Goal: Feedback & Contribution: Leave review/rating

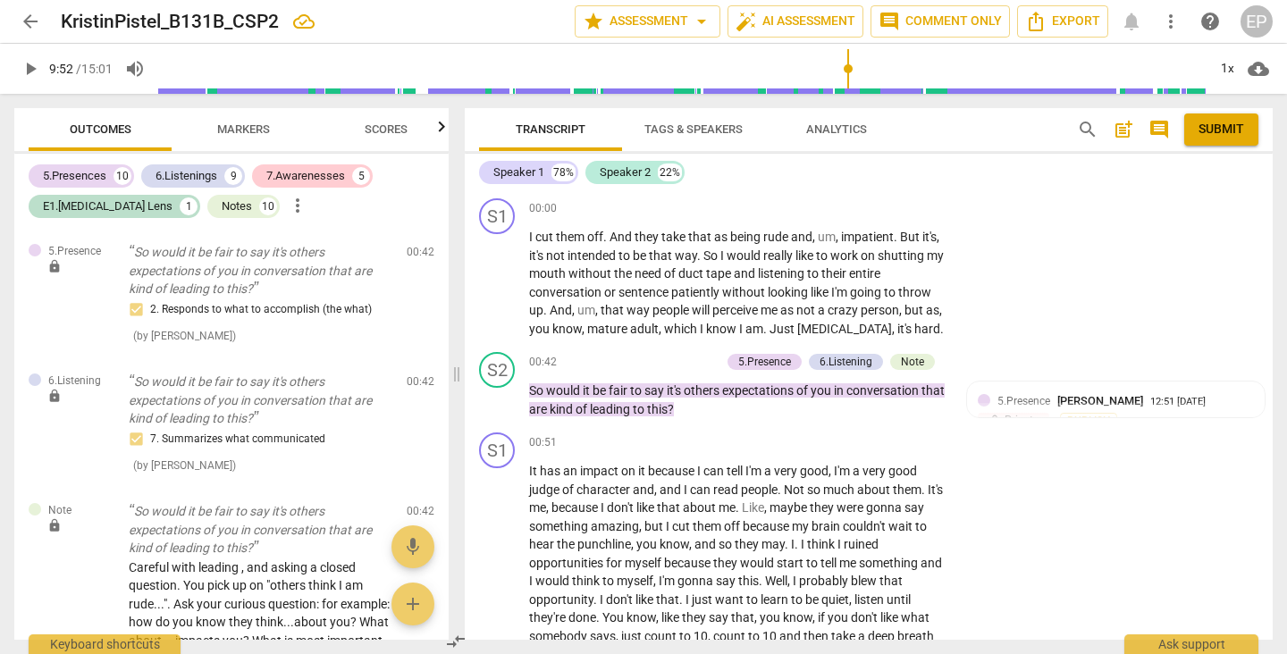
scroll to position [3825, 0]
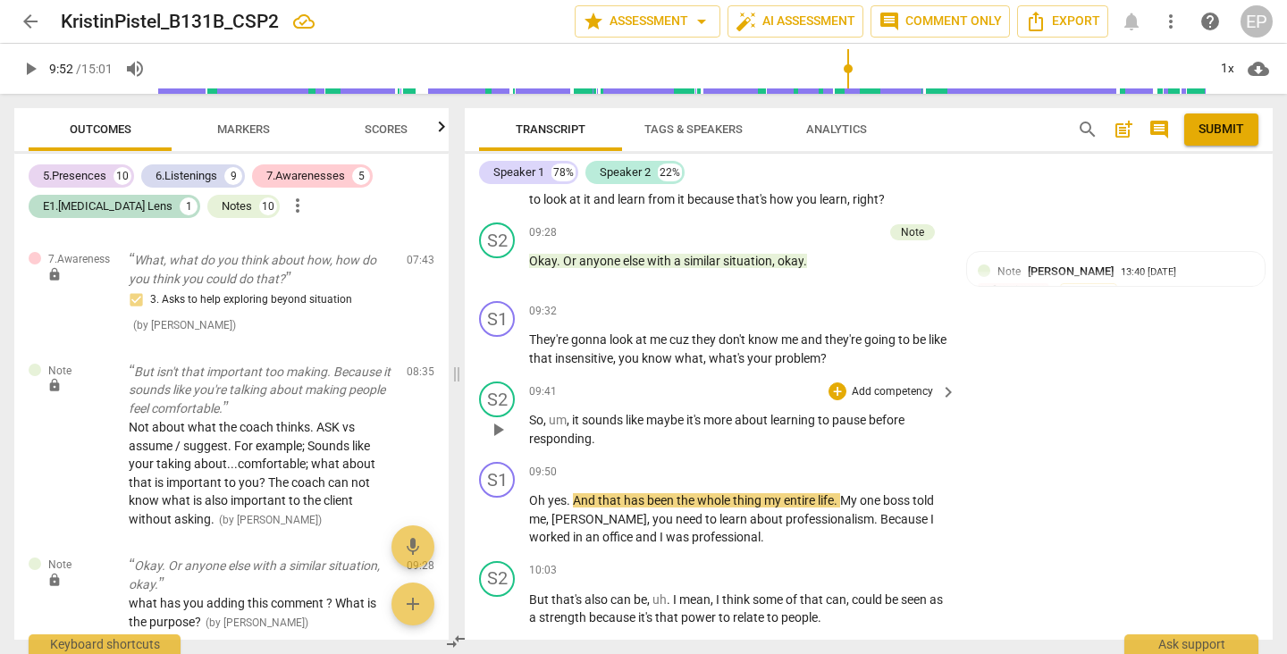
click at [492, 419] on span "play_arrow" at bounding box center [497, 429] width 21 height 21
click at [504, 419] on span "pause" at bounding box center [497, 429] width 21 height 21
type input "593"
click at [828, 382] on div "+" at bounding box center [837, 391] width 18 height 18
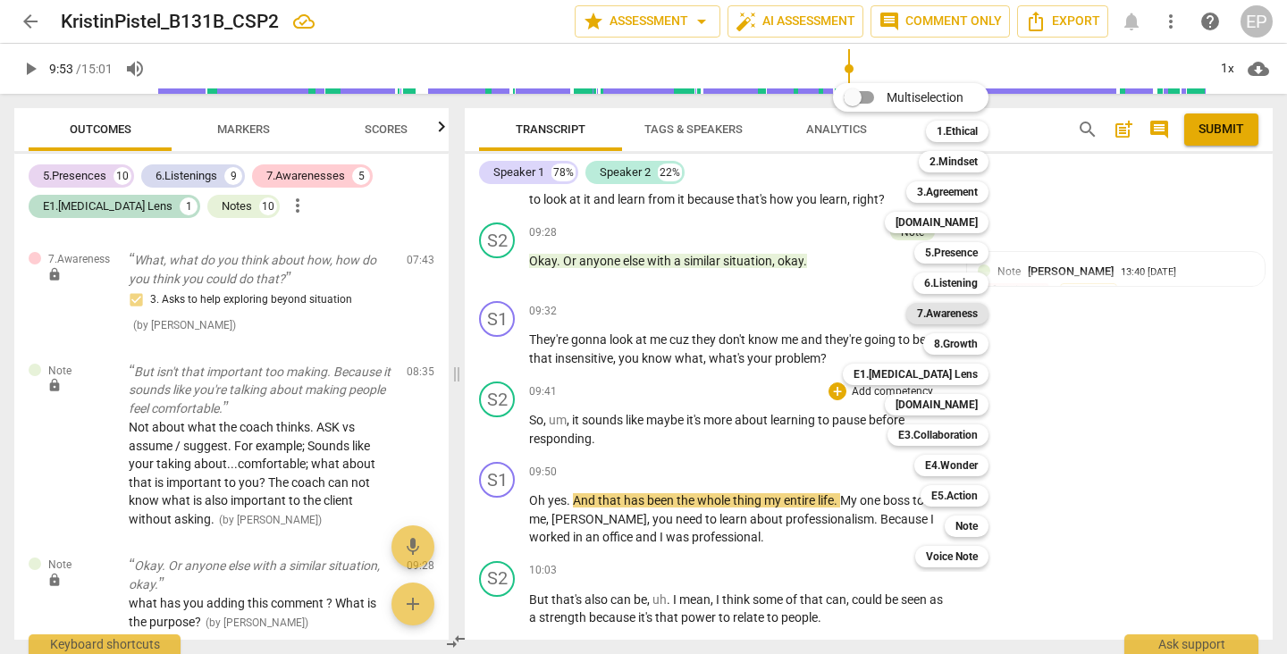
click at [953, 314] on b "7.Awareness" at bounding box center [947, 313] width 61 height 21
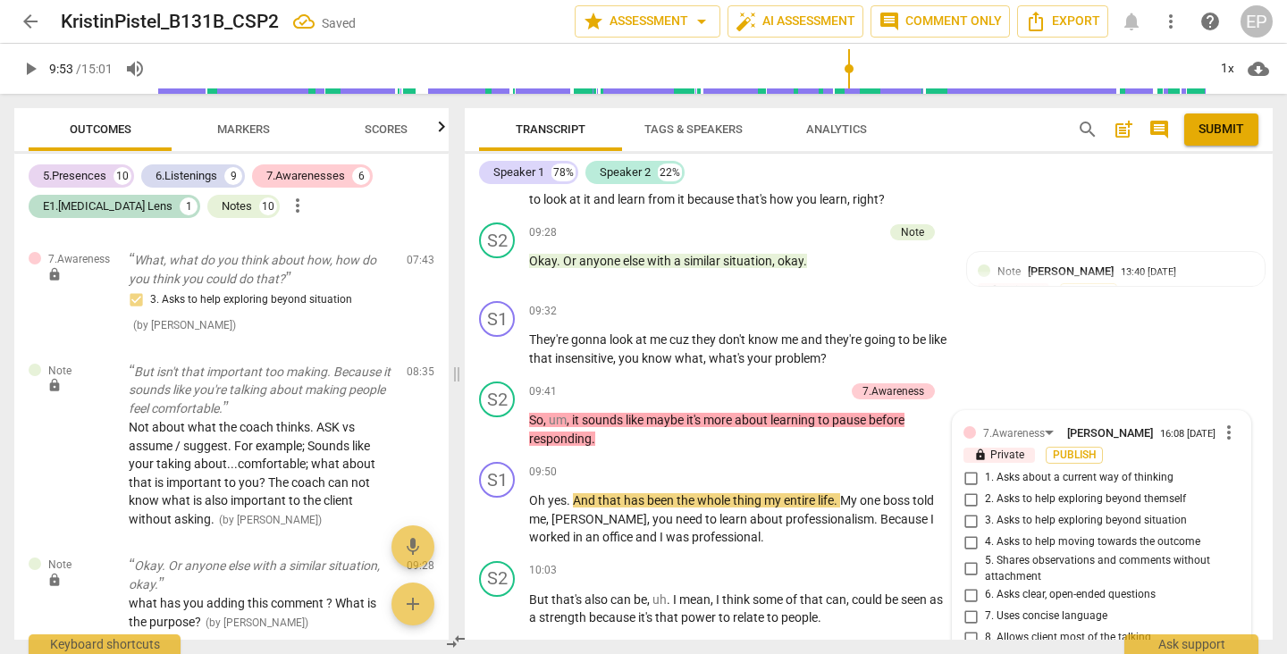
scroll to position [4639, 0]
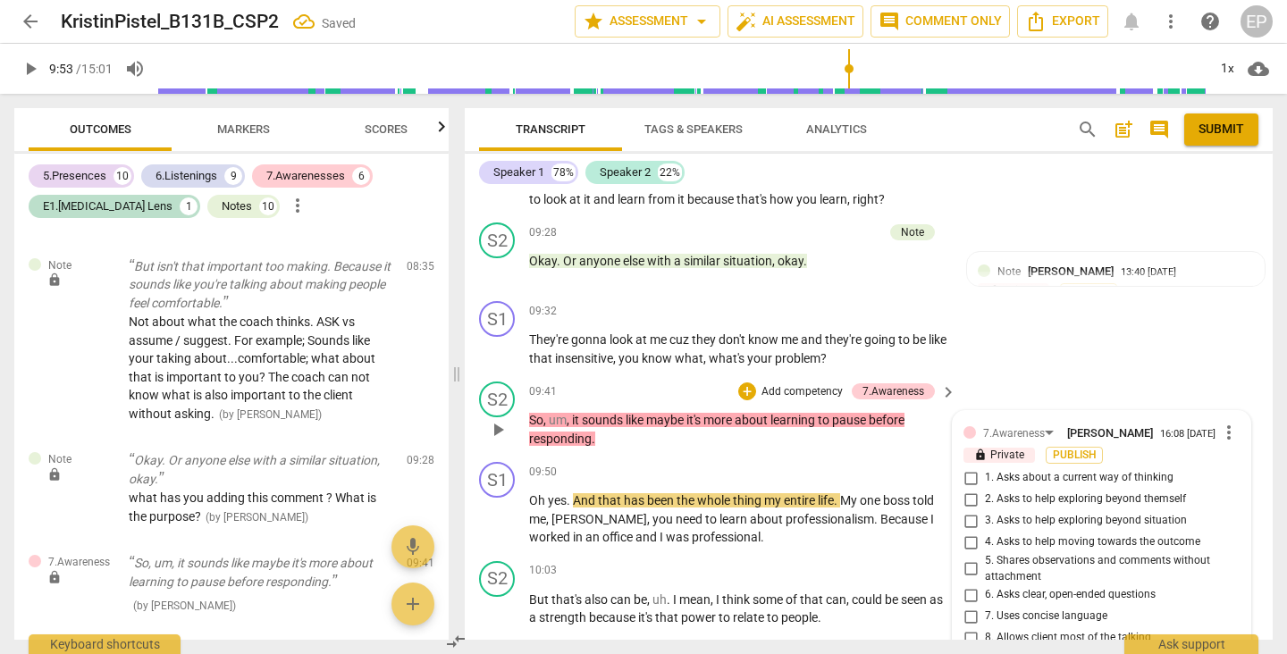
click at [969, 558] on input "5. Shares observations and comments without attachment" at bounding box center [970, 568] width 29 height 21
checkbox input "true"
click at [743, 382] on div "+" at bounding box center [747, 391] width 18 height 18
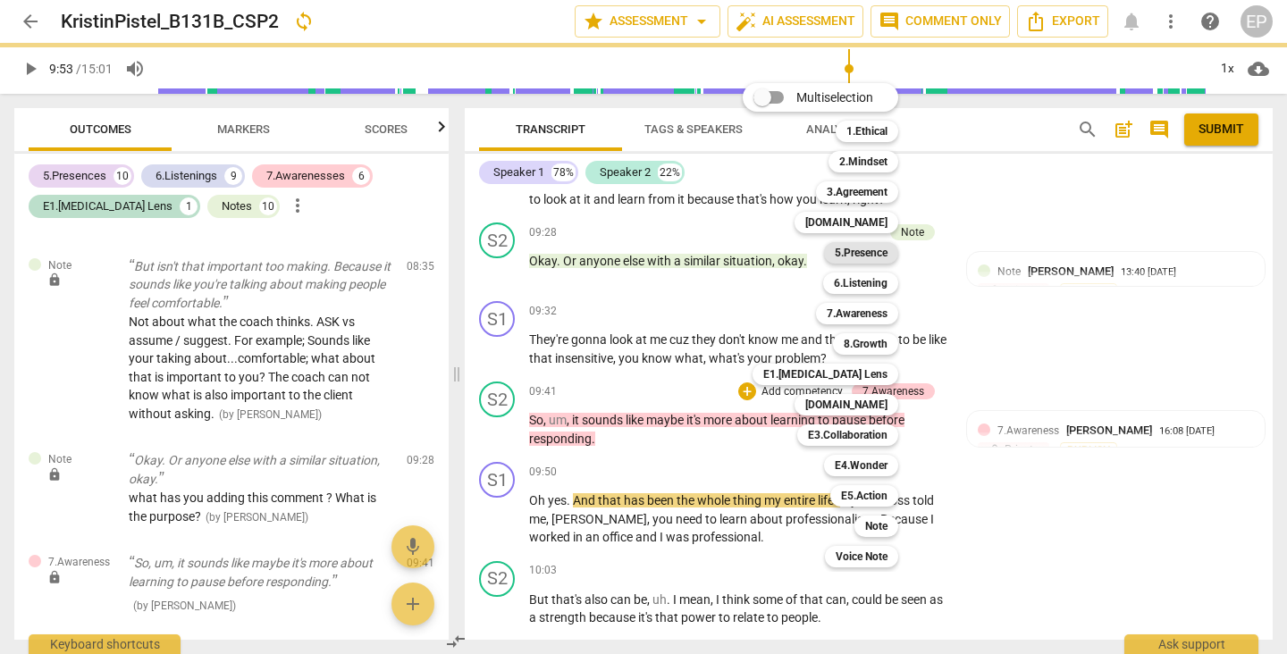
click at [861, 255] on b "5.Presence" at bounding box center [861, 252] width 53 height 21
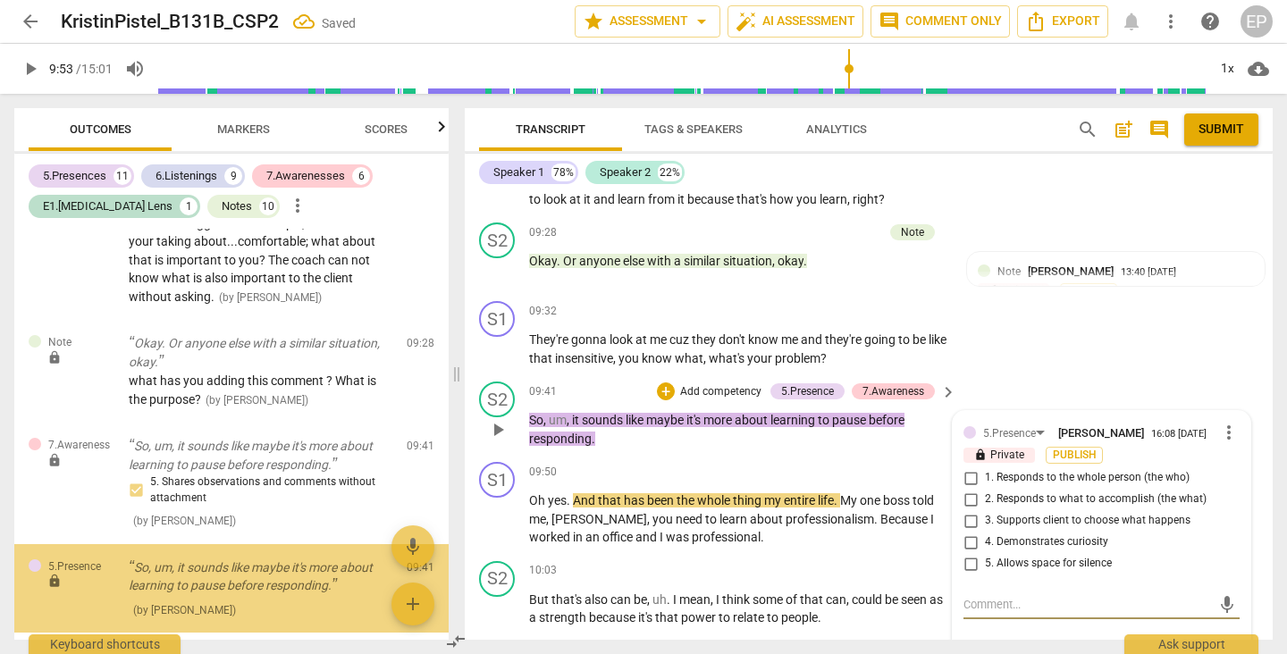
scroll to position [4757, 0]
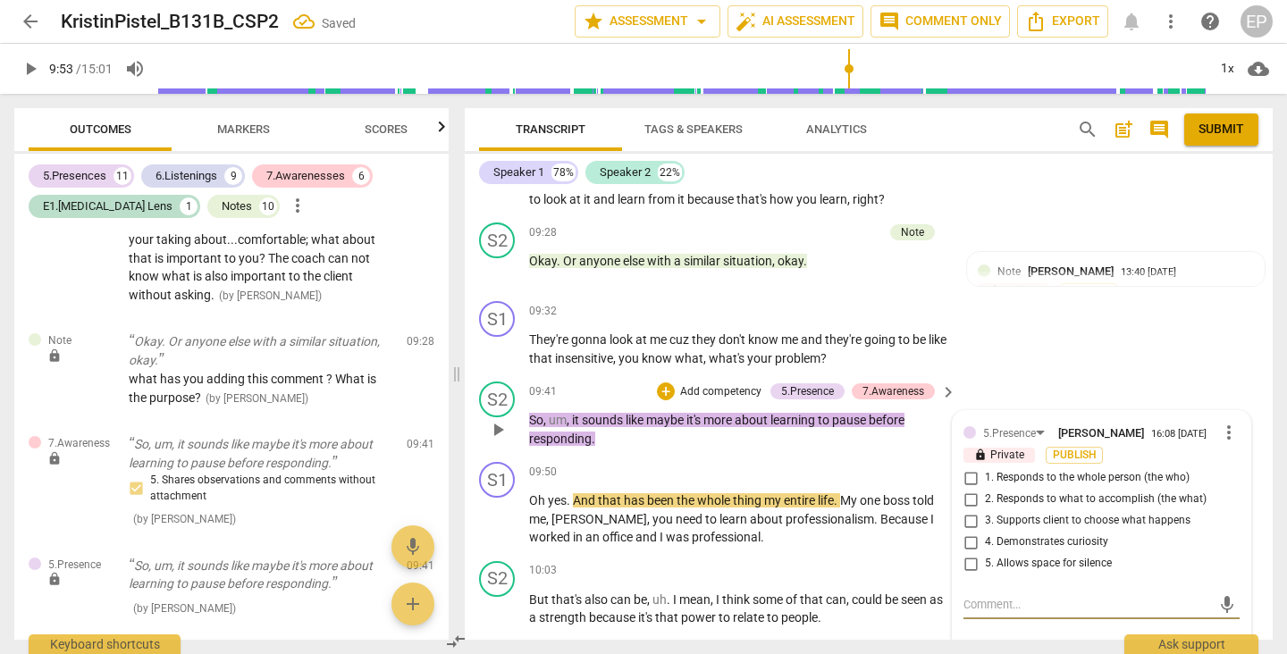
click at [964, 489] on input "2. Responds to what to accomplish (the what)" at bounding box center [970, 499] width 29 height 21
checkbox input "true"
click at [659, 382] on div "+" at bounding box center [666, 391] width 18 height 18
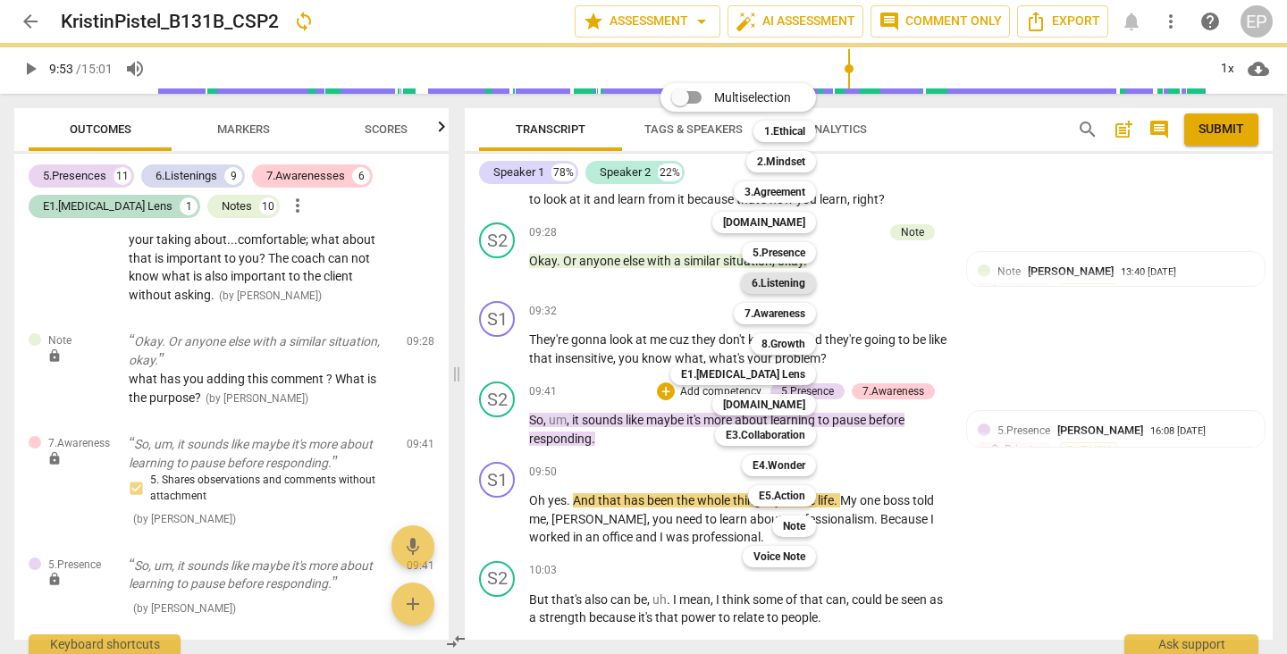
click at [785, 283] on b "6.Listening" at bounding box center [779, 283] width 54 height 21
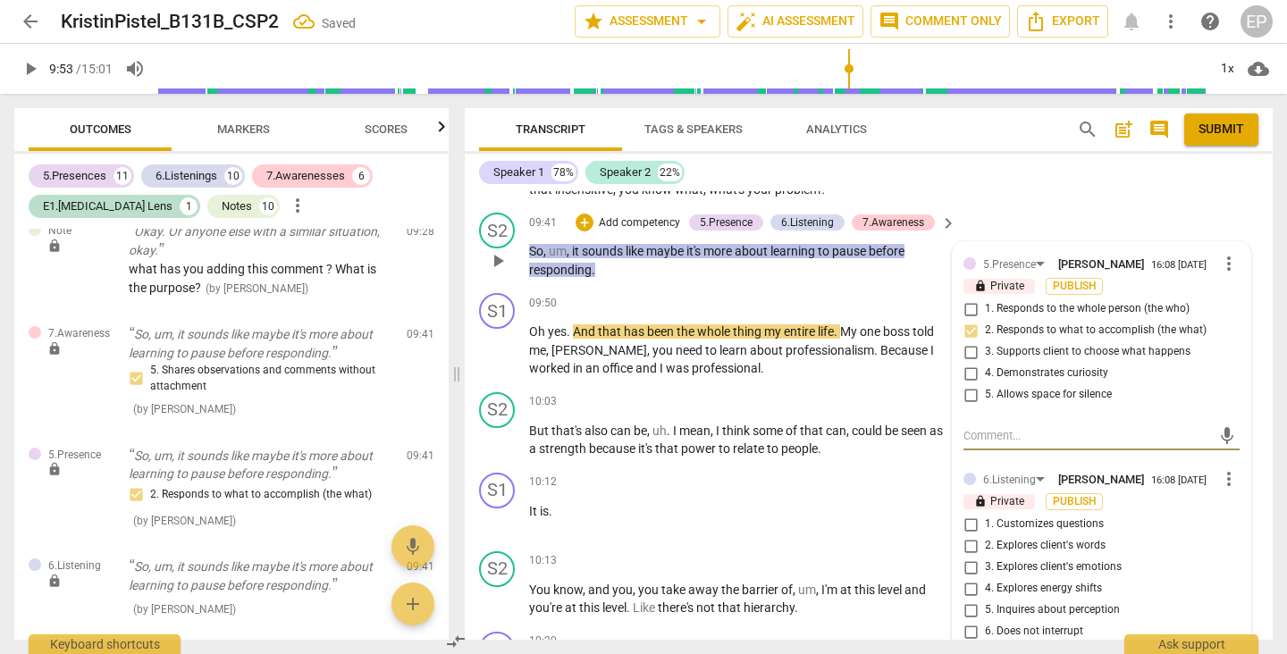
scroll to position [3993, 0]
click at [1222, 469] on span "more_vert" at bounding box center [1228, 479] width 21 height 21
click at [1195, 488] on div at bounding box center [643, 327] width 1287 height 654
click at [970, 643] on input "7. Summarizes what communicated" at bounding box center [970, 653] width 29 height 21
checkbox input "true"
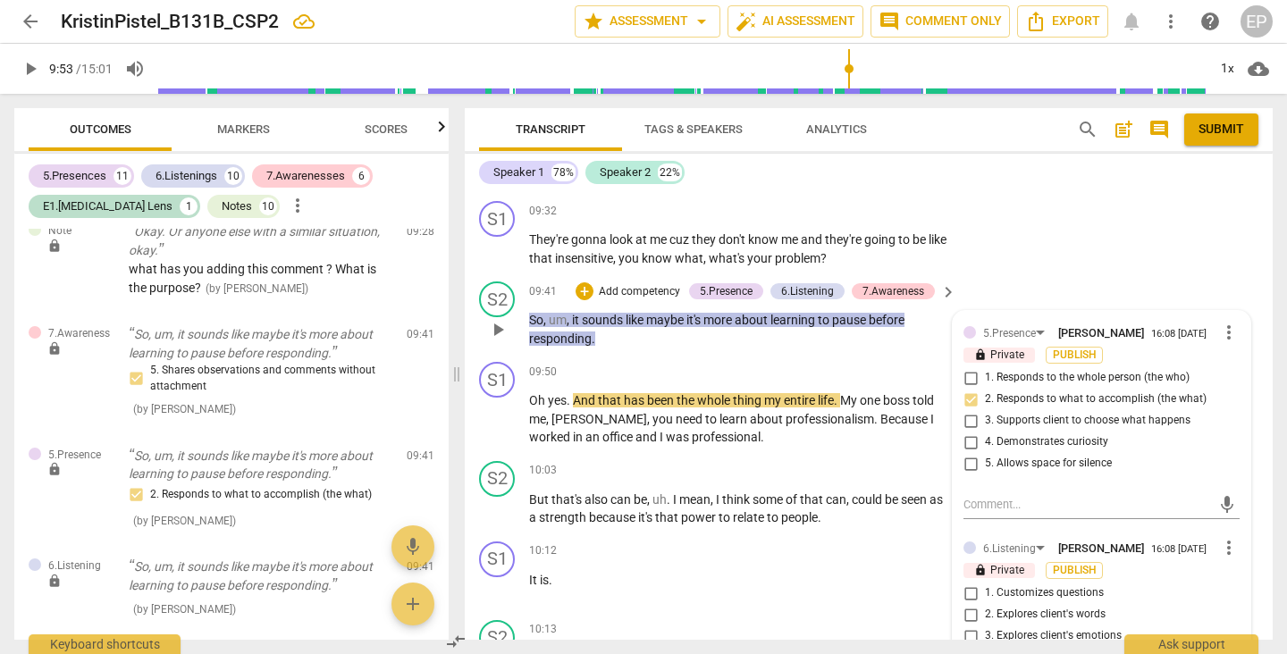
scroll to position [3917, 0]
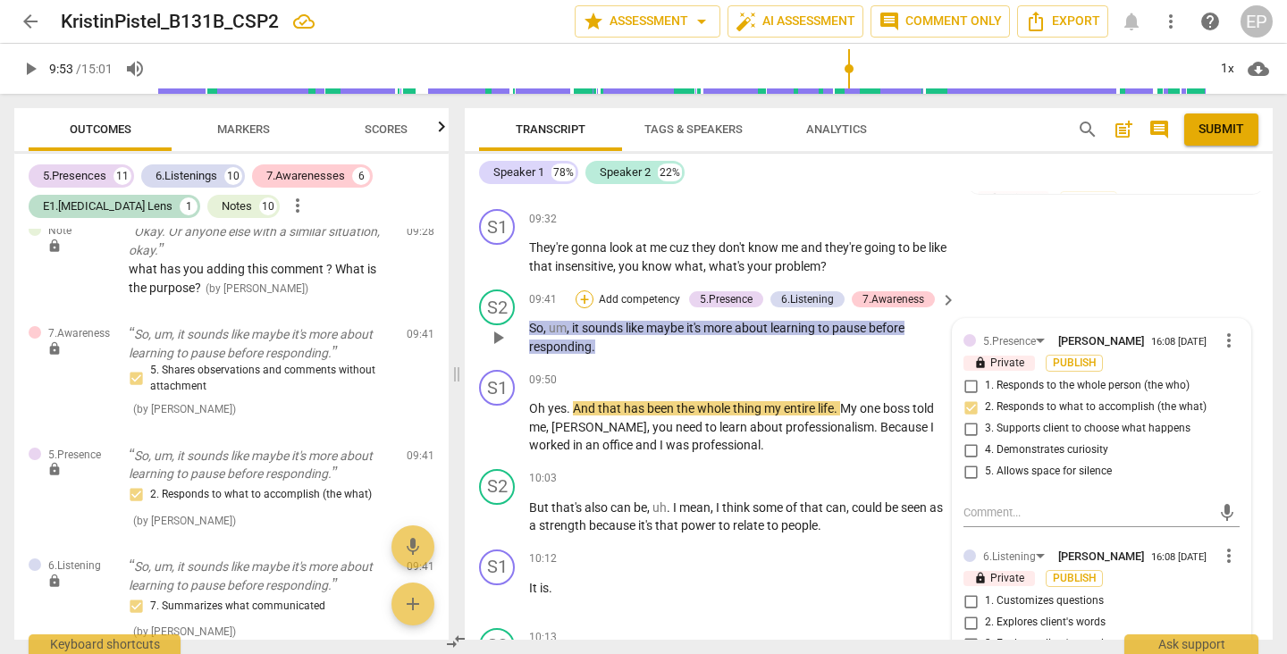
click at [576, 290] on div "+" at bounding box center [584, 299] width 18 height 18
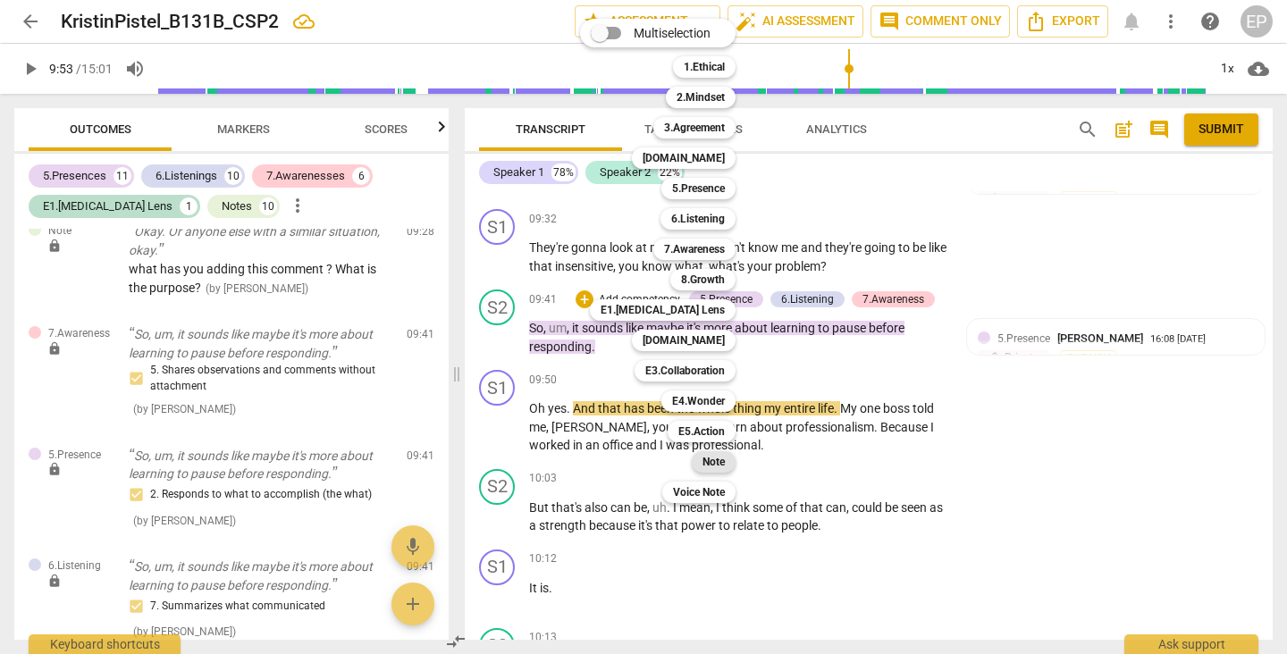
click at [710, 461] on b "Note" at bounding box center [713, 461] width 22 height 21
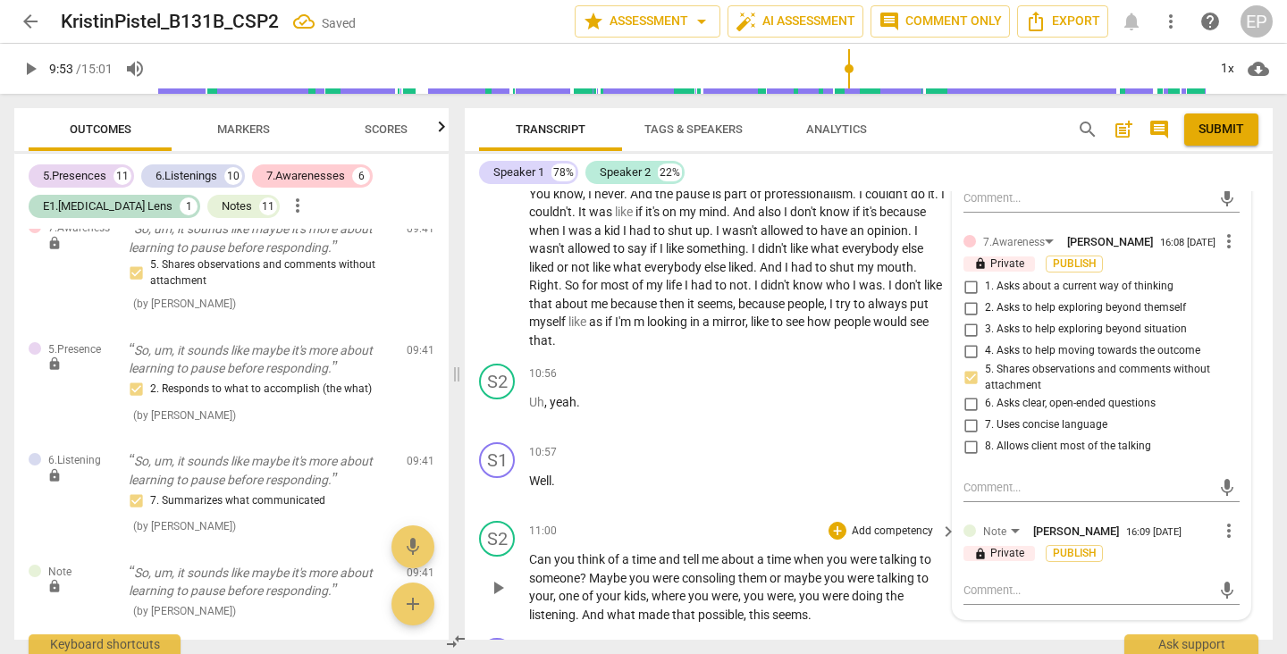
scroll to position [4490, 0]
click at [980, 581] on textarea at bounding box center [1087, 589] width 248 height 17
type textarea "Y"
type textarea "Yo"
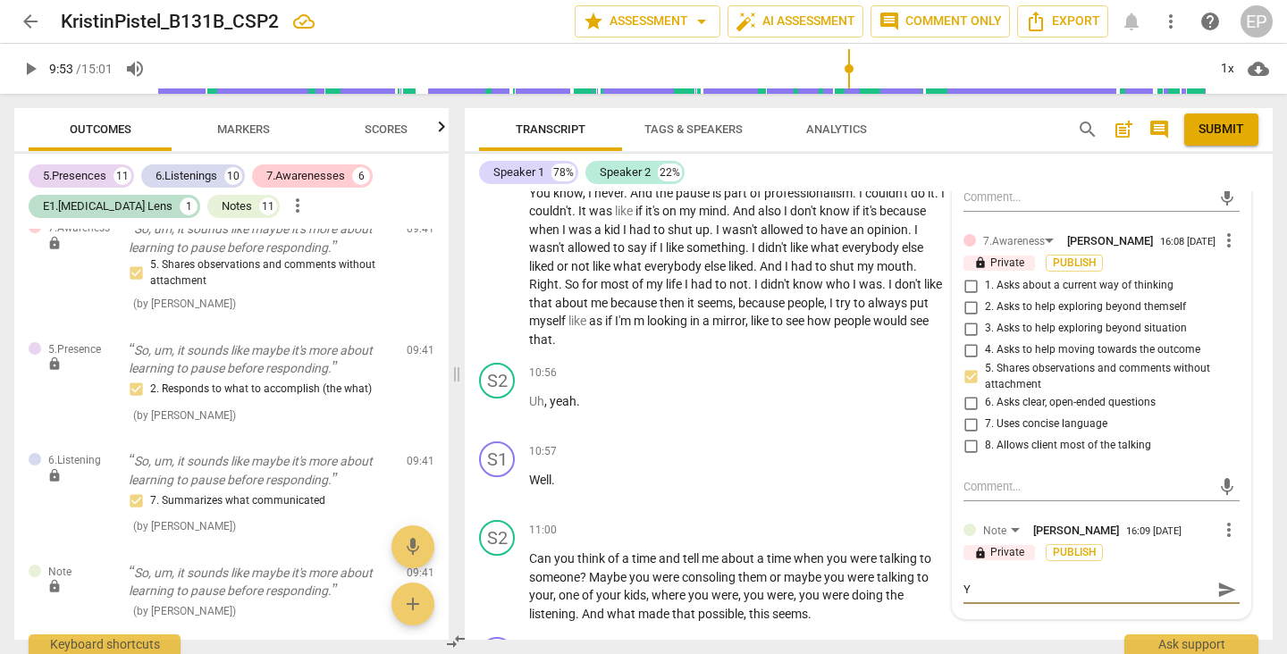
type textarea "Yo"
type textarea "You"
type textarea "Your"
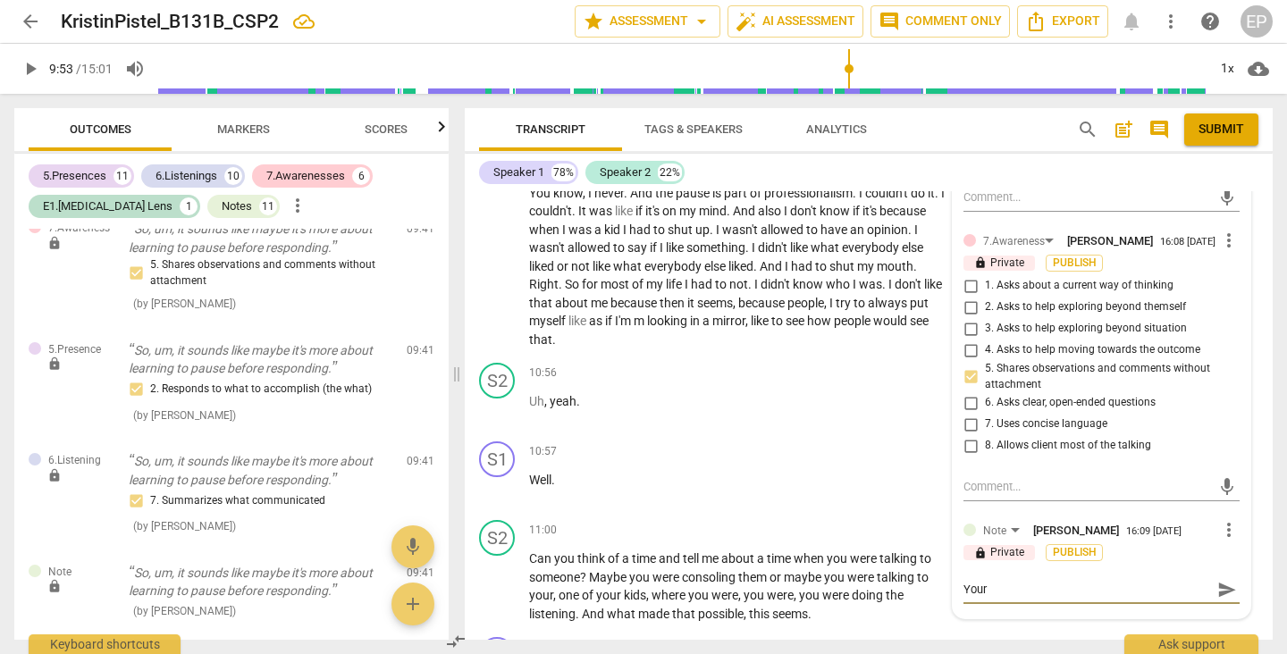
type textarea "Your"
type textarea "Your c"
type textarea "Your cl"
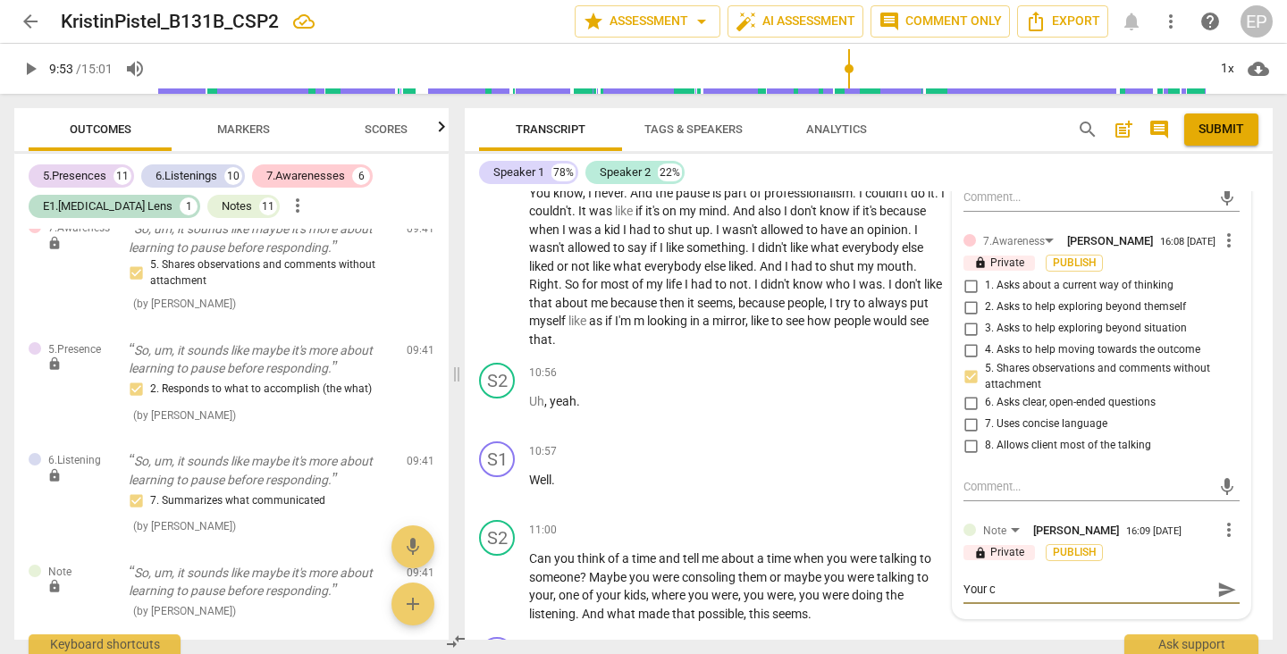
type textarea "Your cl"
type textarea "Your cli"
type textarea "Your clie"
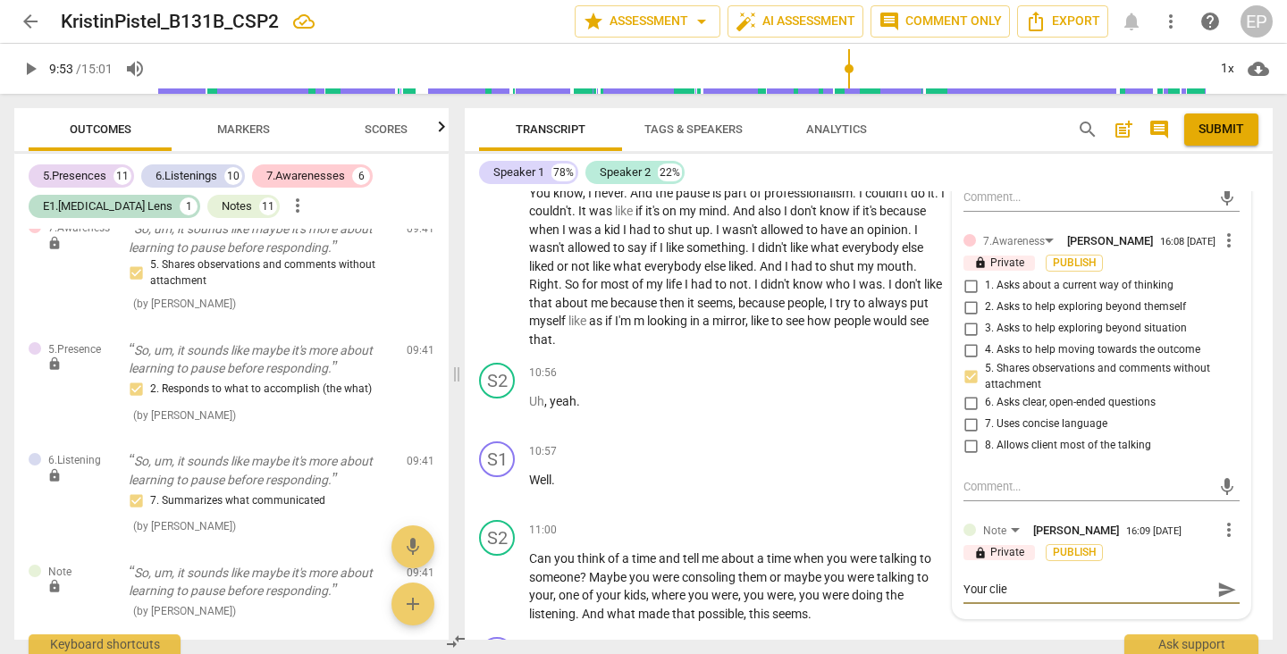
type textarea "Your clien"
type textarea "Your client"
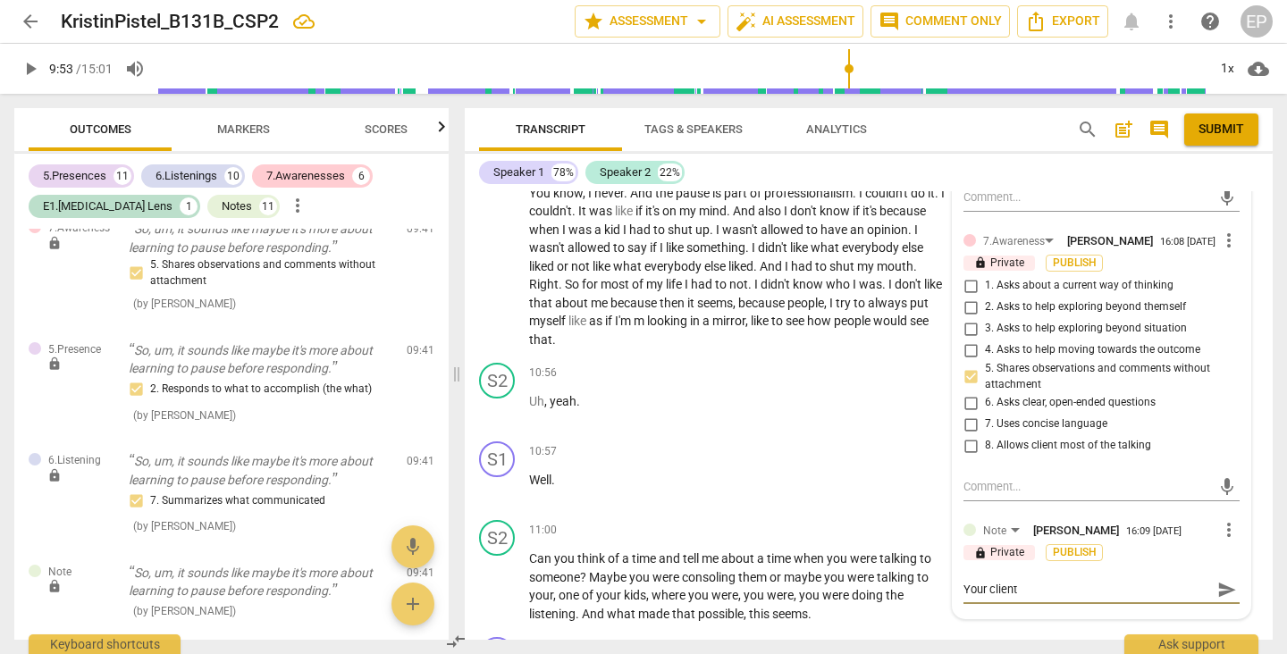
type textarea "Your client"
type textarea "Your client r"
type textarea "Your client re"
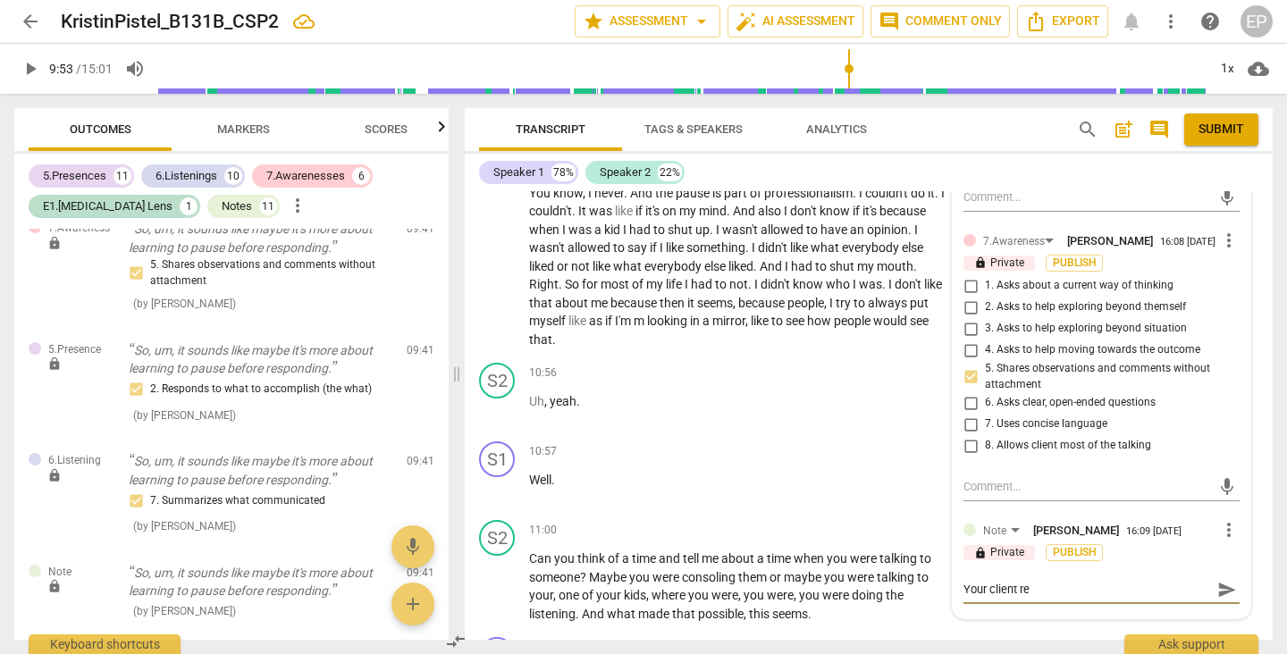
type textarea "Your client res"
type textarea "Your client resp"
type textarea "Your client respo"
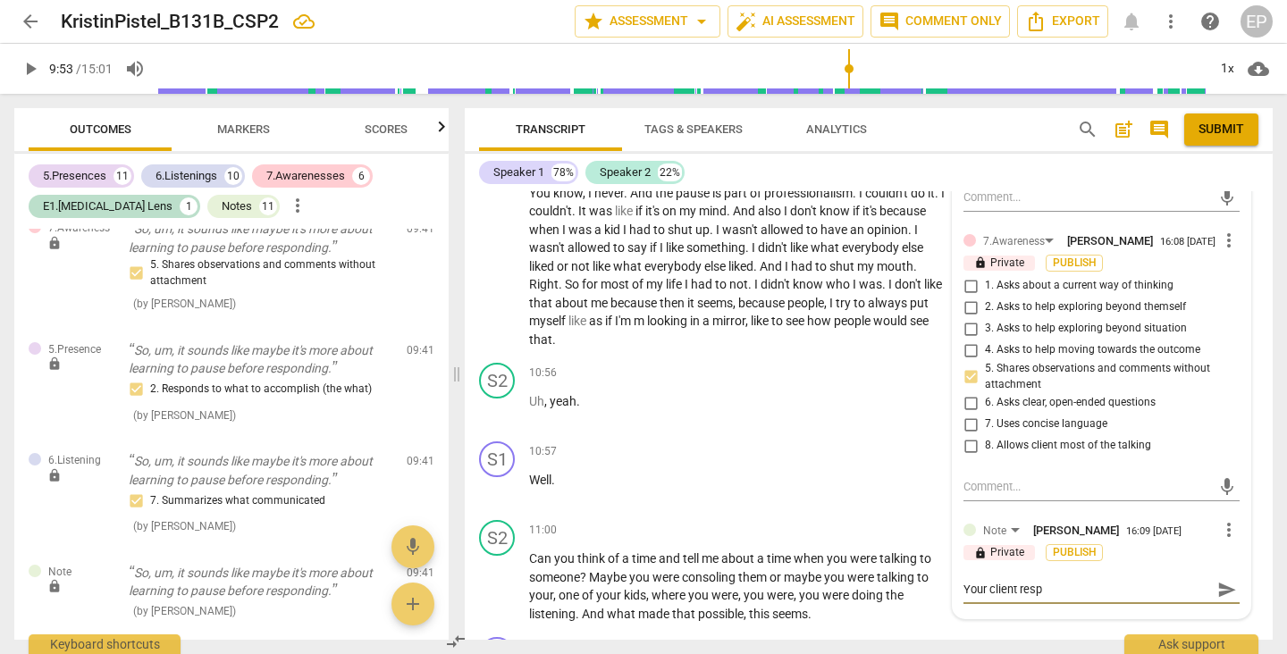
type textarea "Your client respo"
type textarea "Your client respon"
type textarea "Your client respond"
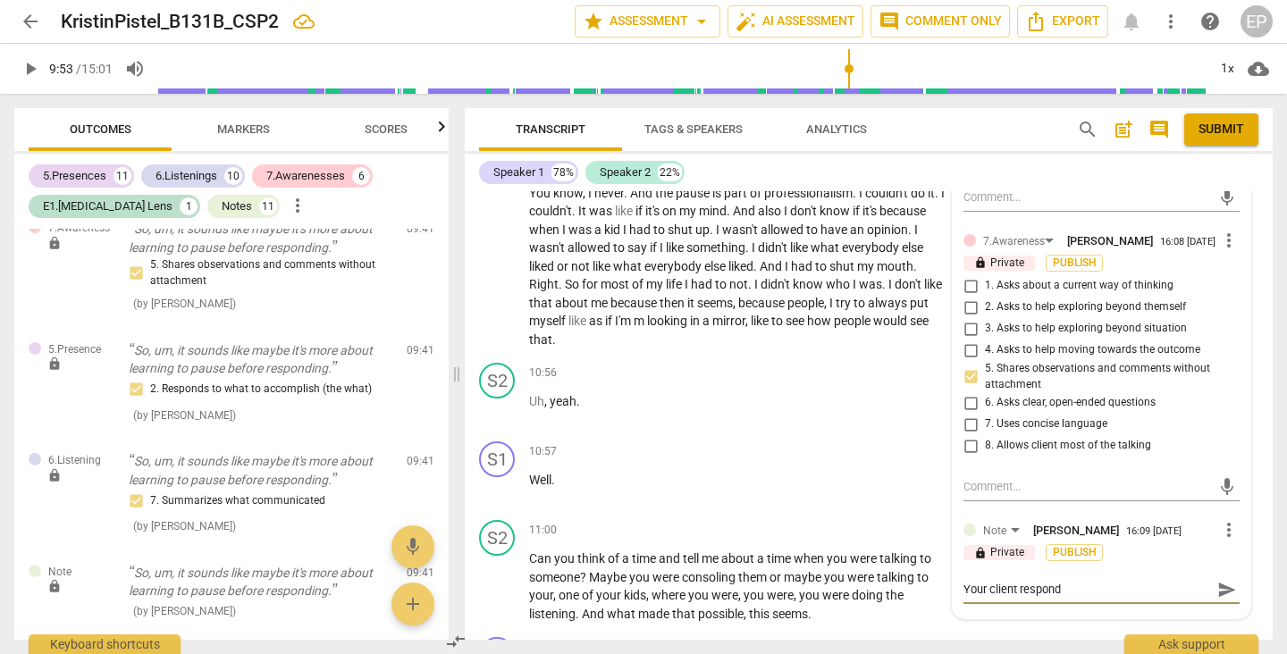
type textarea "Your client responde"
type textarea "Your client responded"
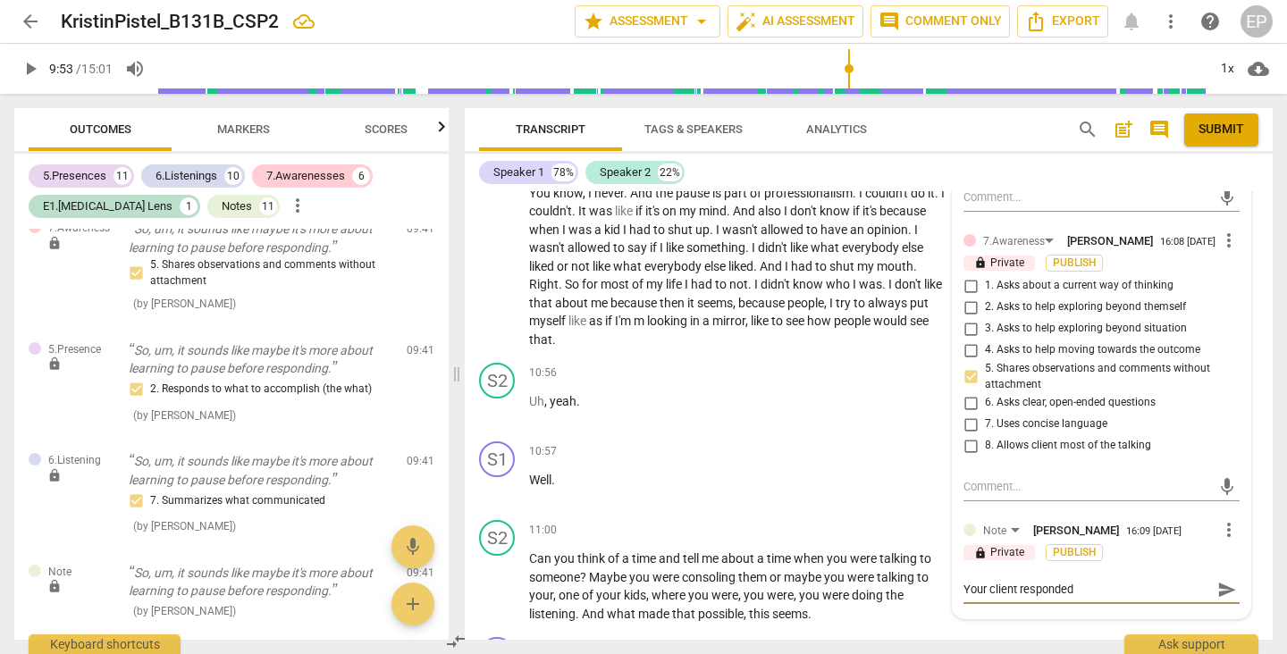
type textarea "Your client responded"
type textarea "Your client responded q"
type textarea "Your client responded qu"
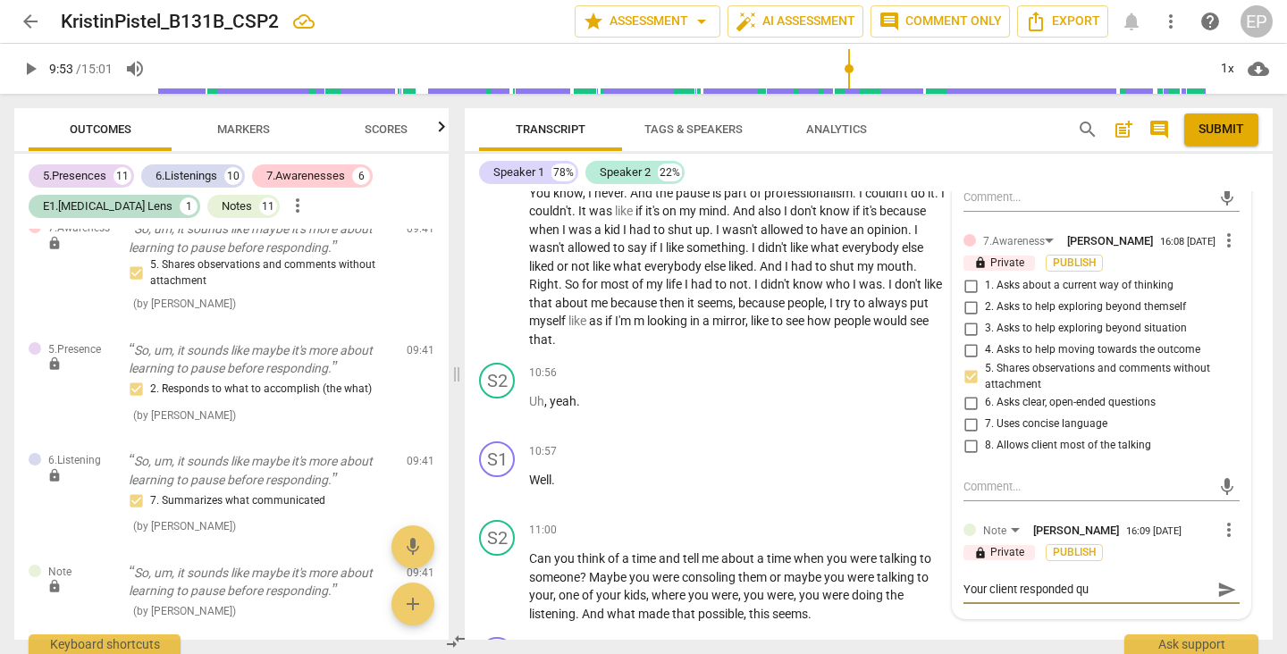
type textarea "Your client responded qui"
type textarea "Your client responded quic"
type textarea "Your client responded quick"
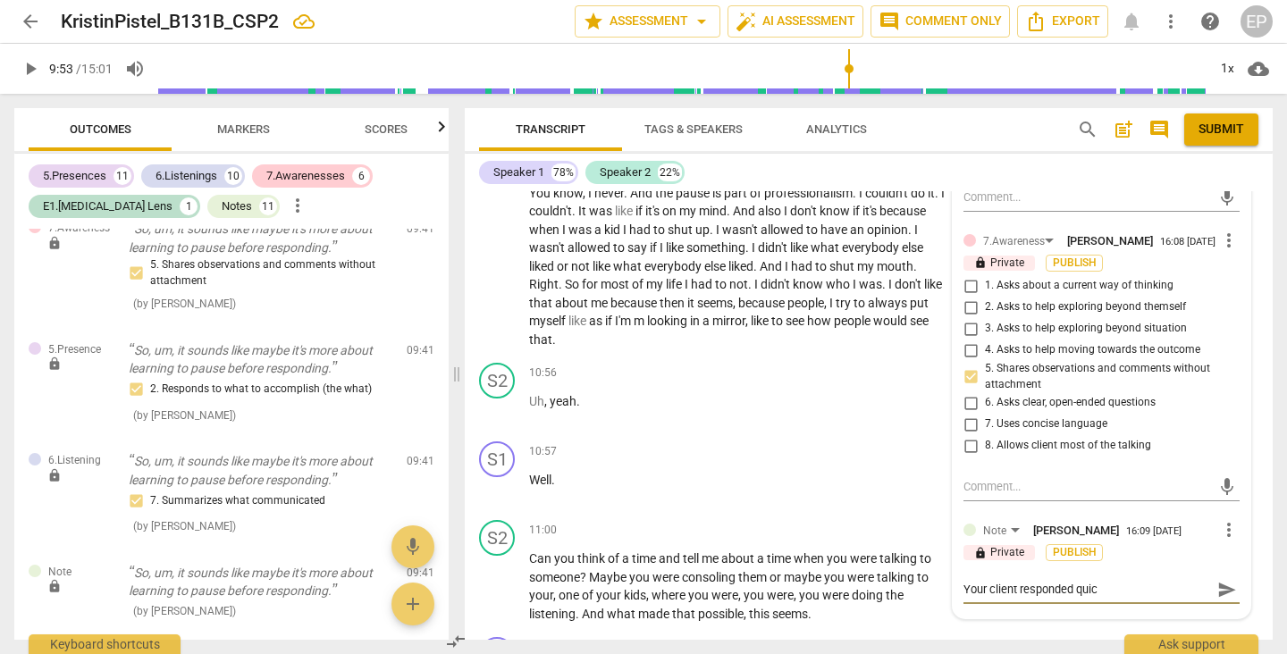
type textarea "Your client responded quick"
type textarea "Your client responded quickl"
type textarea "Your client responded quickly"
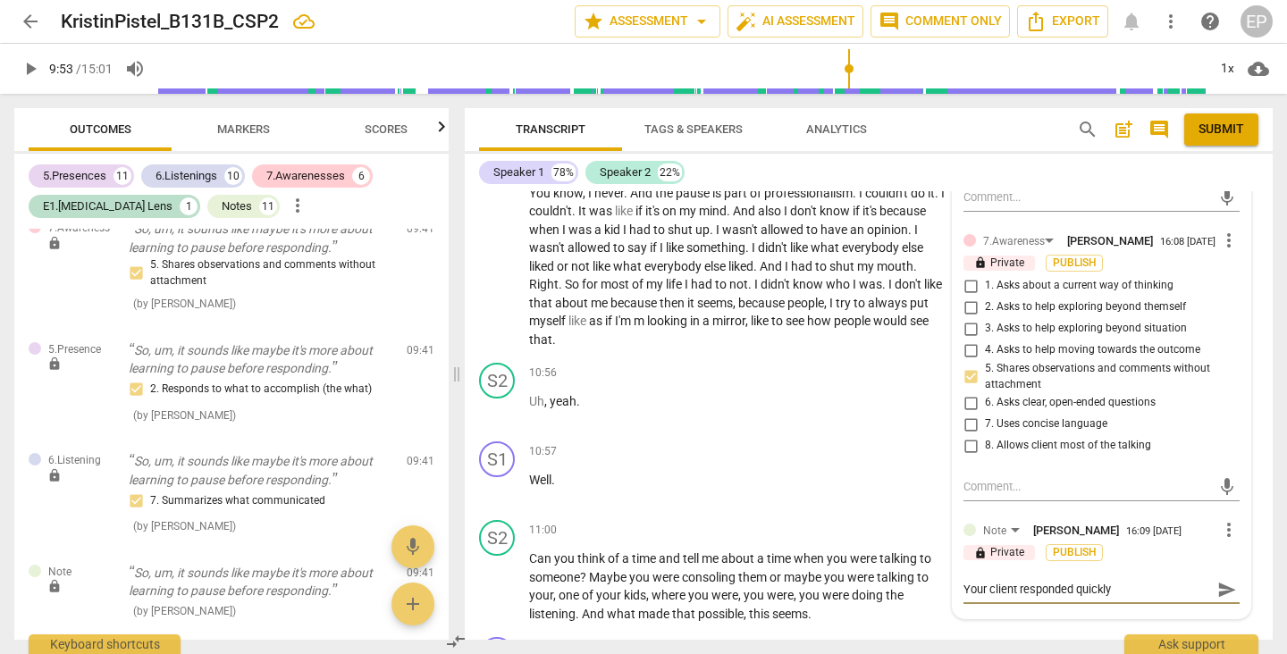
type textarea "Your client responded quickly"
type textarea "Your client responded quickly ,"
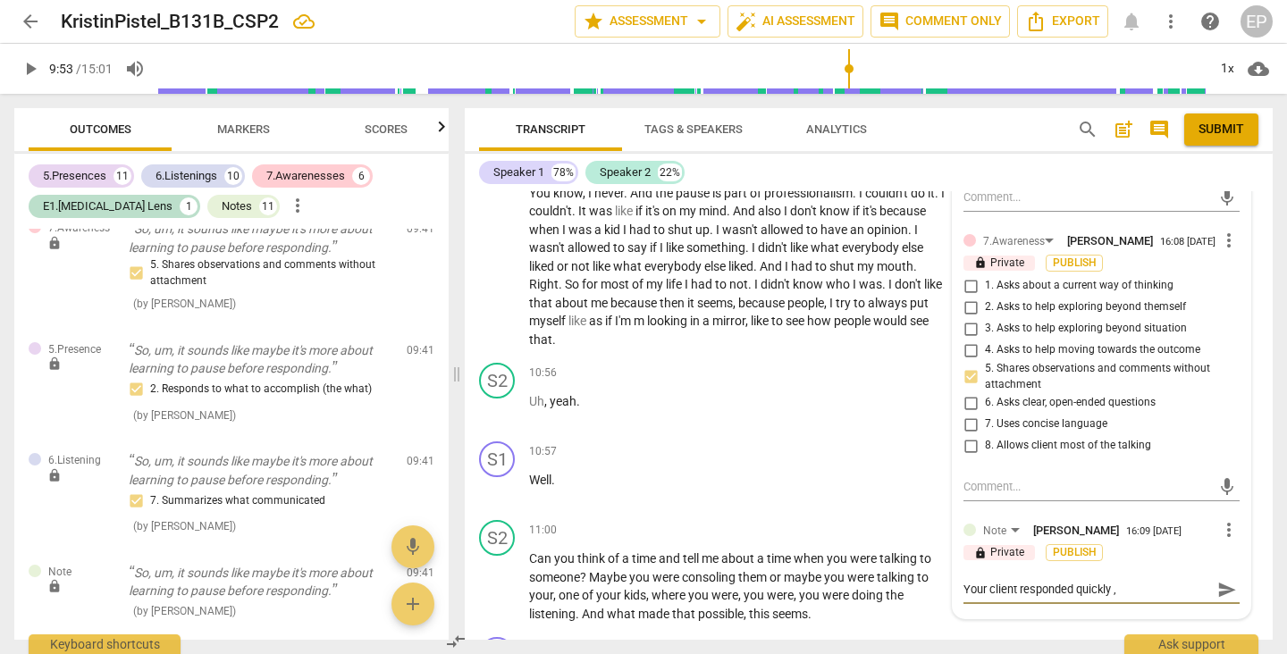
type textarea "Your client responded quickly ,"
type textarea "Your client responded quickly , n"
type textarea "Your client responded quickly , no"
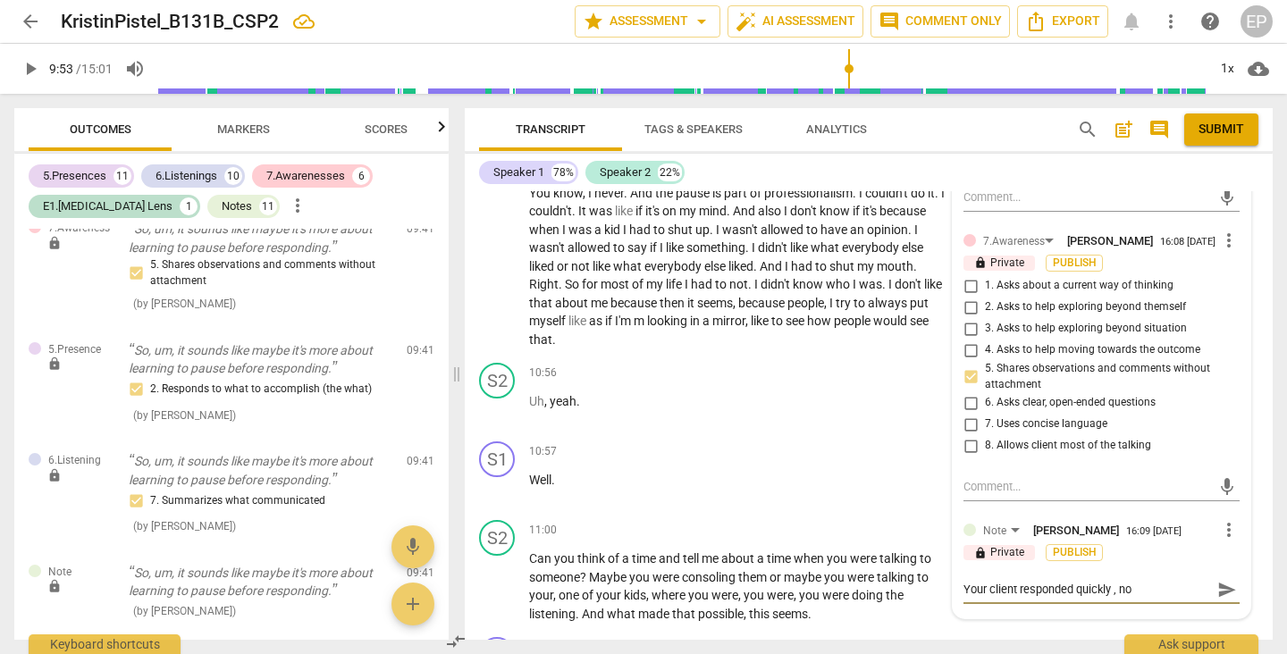
type textarea "Your client responded quickly , now"
type textarea "Your client responded quickly , nowe"
type textarea "Your client responded quickly , nowev"
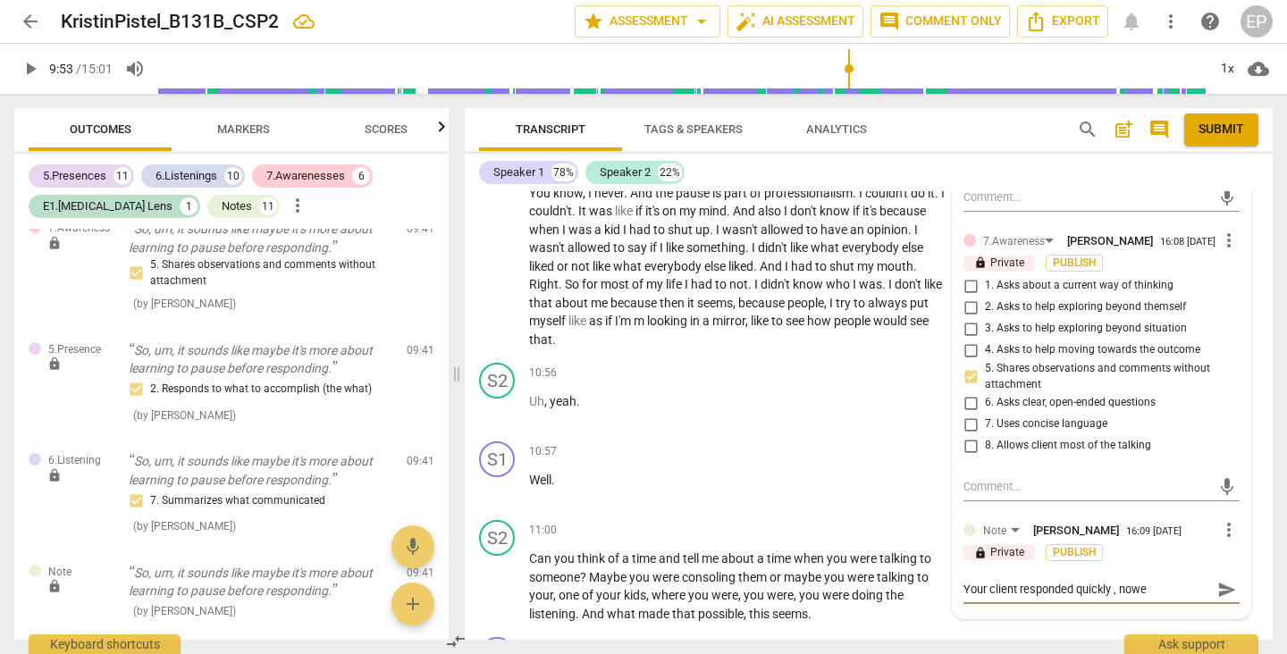
type textarea "Your client responded quickly , nowev"
type textarea "Your client responded quickly , noweve"
type textarea "Your client responded quickly , nowever"
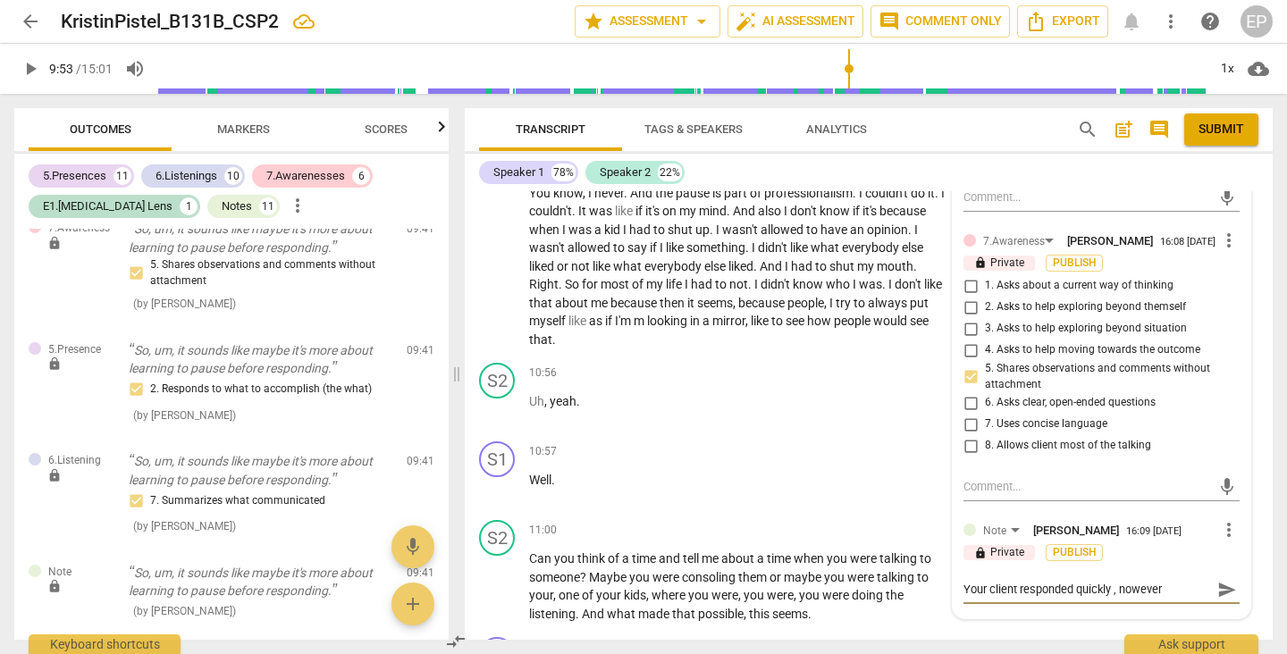
type textarea "Your client responded quickly , however"
type textarea "Your client responded quickly , however a"
type textarea "Your client responded quickly , however al"
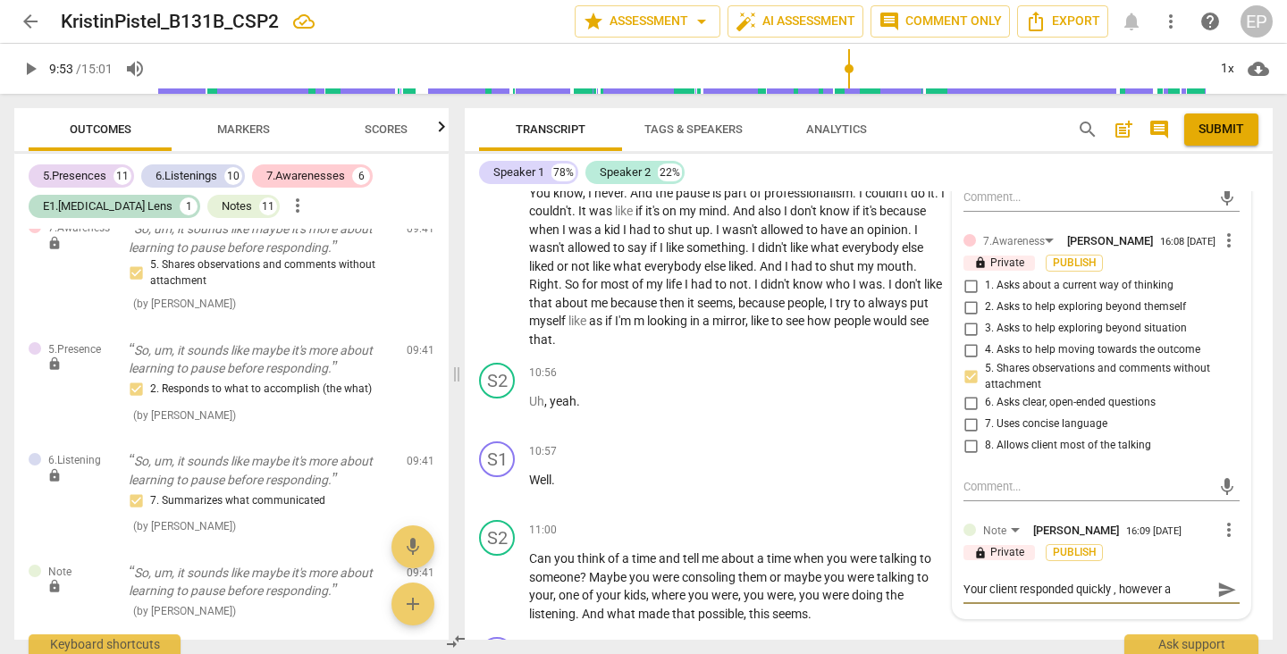
type textarea "Your client responded quickly , however al"
type textarea "Your client responded quickly , however [PERSON_NAME]"
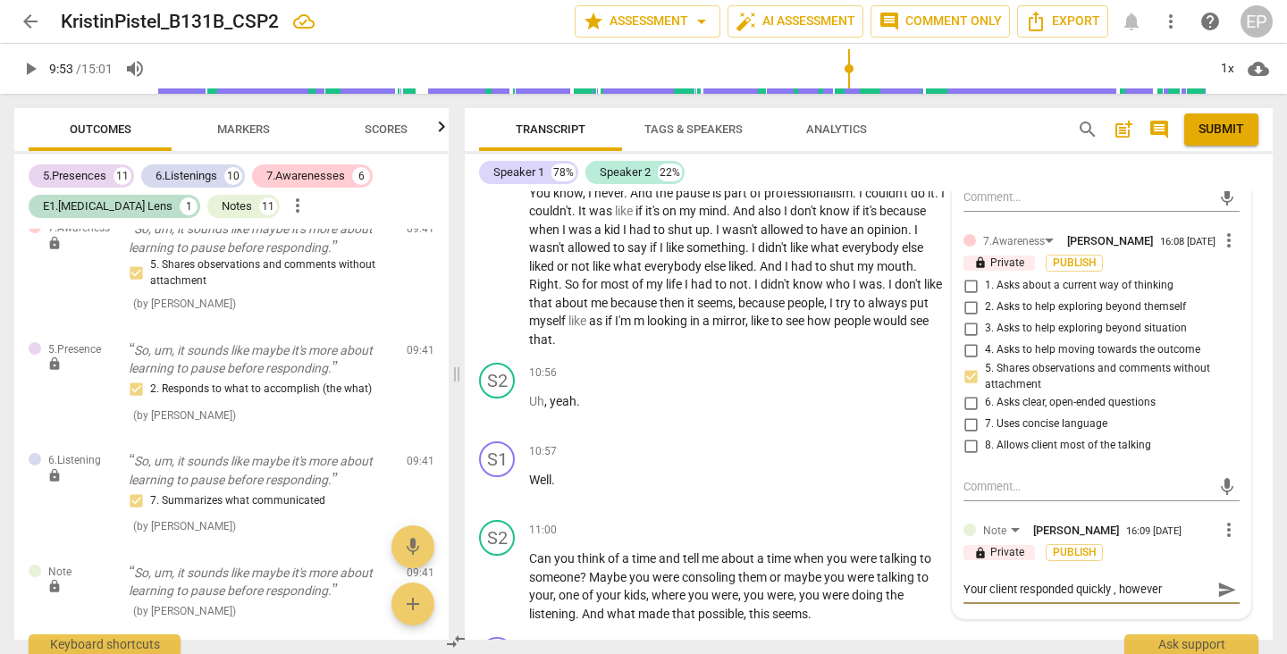
type textarea "Your client responded quickly , however [PERSON_NAME]"
type textarea "Your client responded quickly , however alwasy"
type textarea "Your client responded quickly , however always"
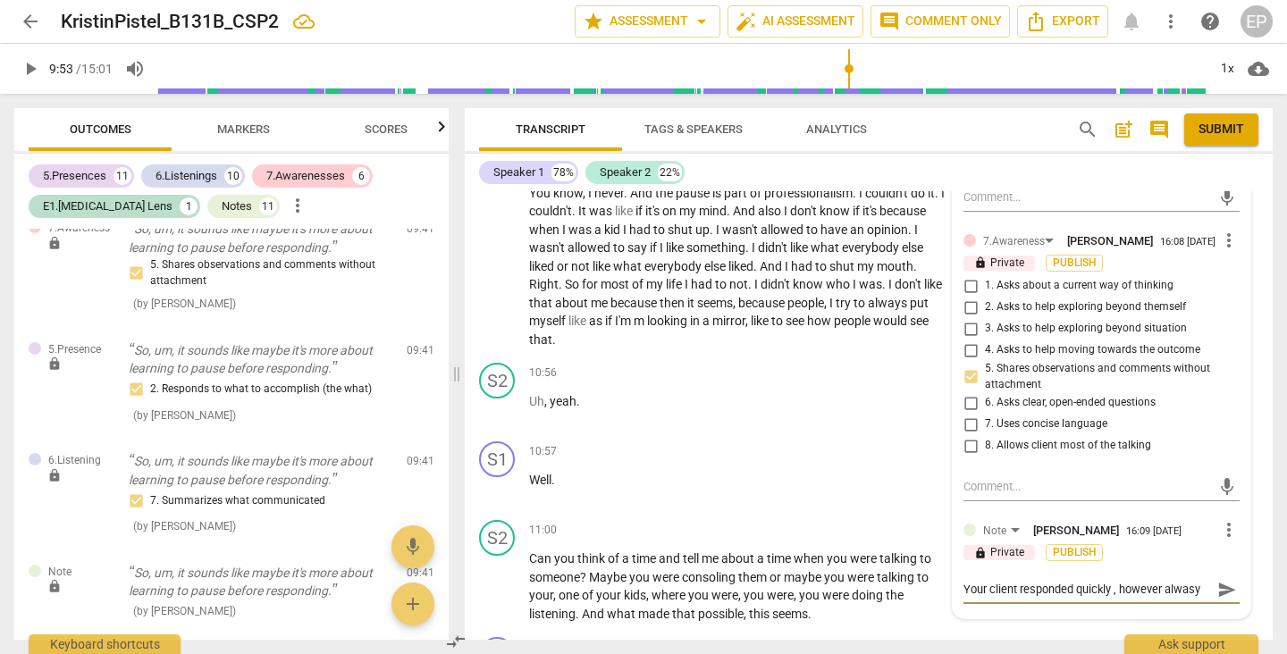
type textarea "Your client responded quickly , however always"
type textarea "Your client responded quickly , however always a"
type textarea "Your client responded quickly , however always as"
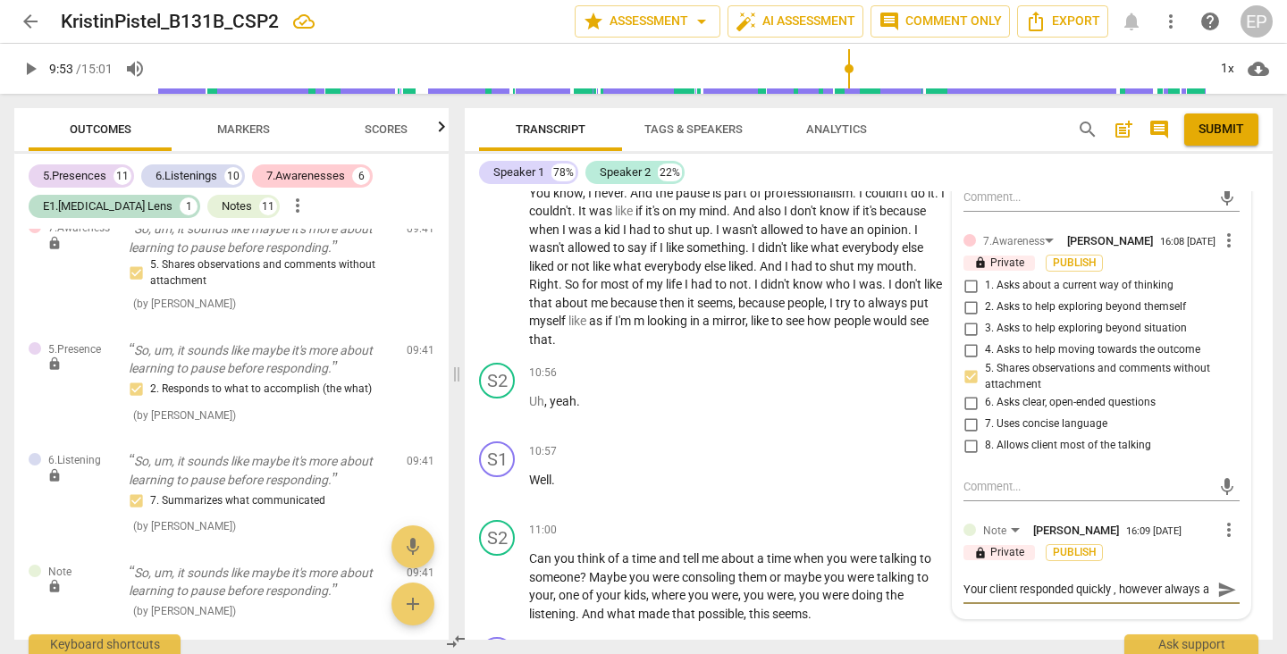
type textarea "Your client responded quickly , however always as"
type textarea "Your client responded quickly , however always ask"
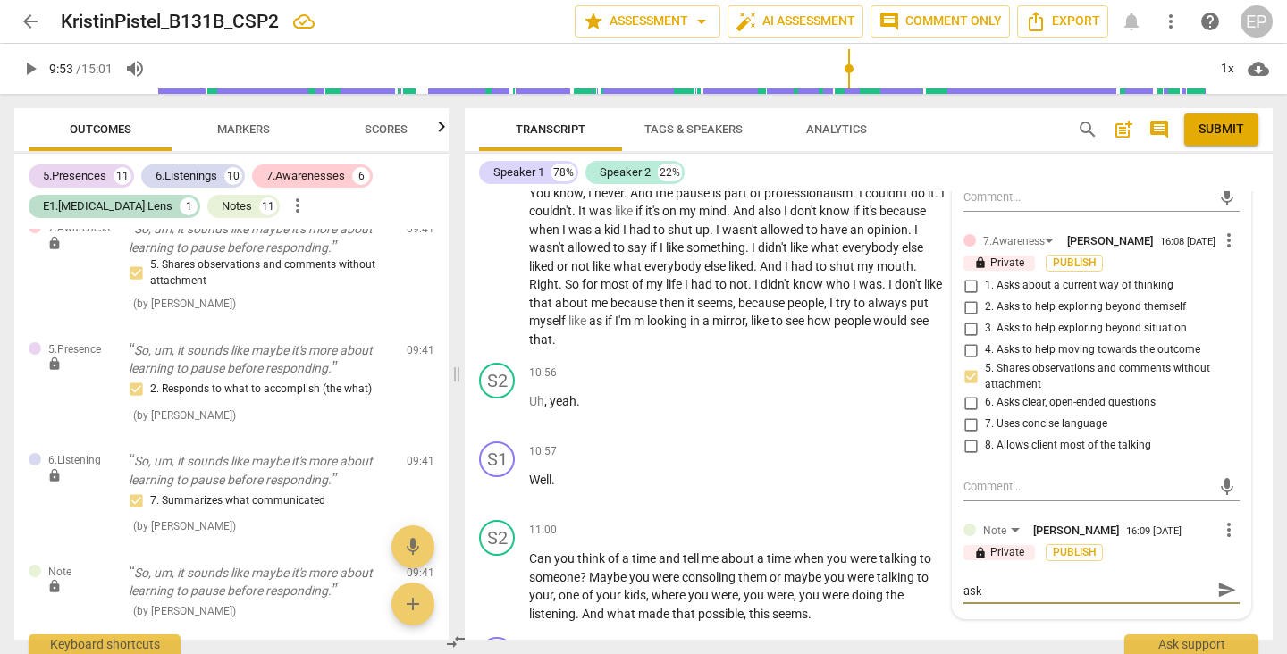
type textarea "Your client responded quickly , however always ask a"
type textarea "Your client responded quickly , however always ask an"
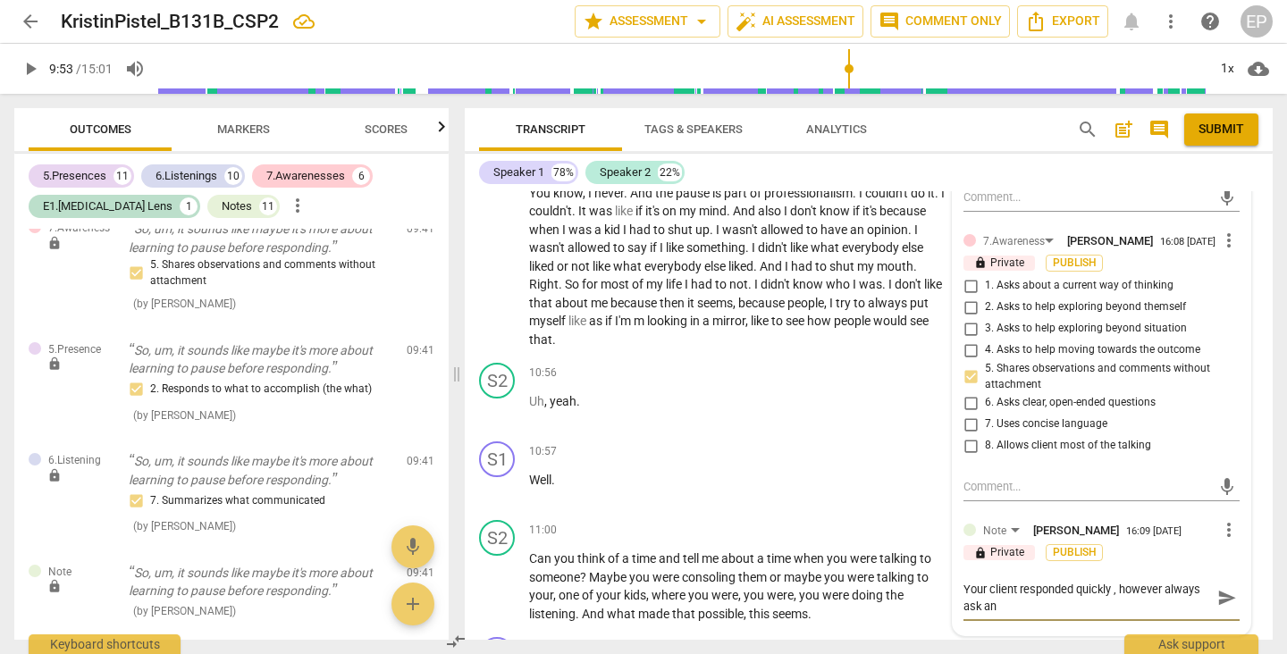
type textarea "Your client responded quickly , however always ask an"
type textarea "Your client responded quickly , however always ask an o"
type textarea "Your client responded quickly , however always ask an op"
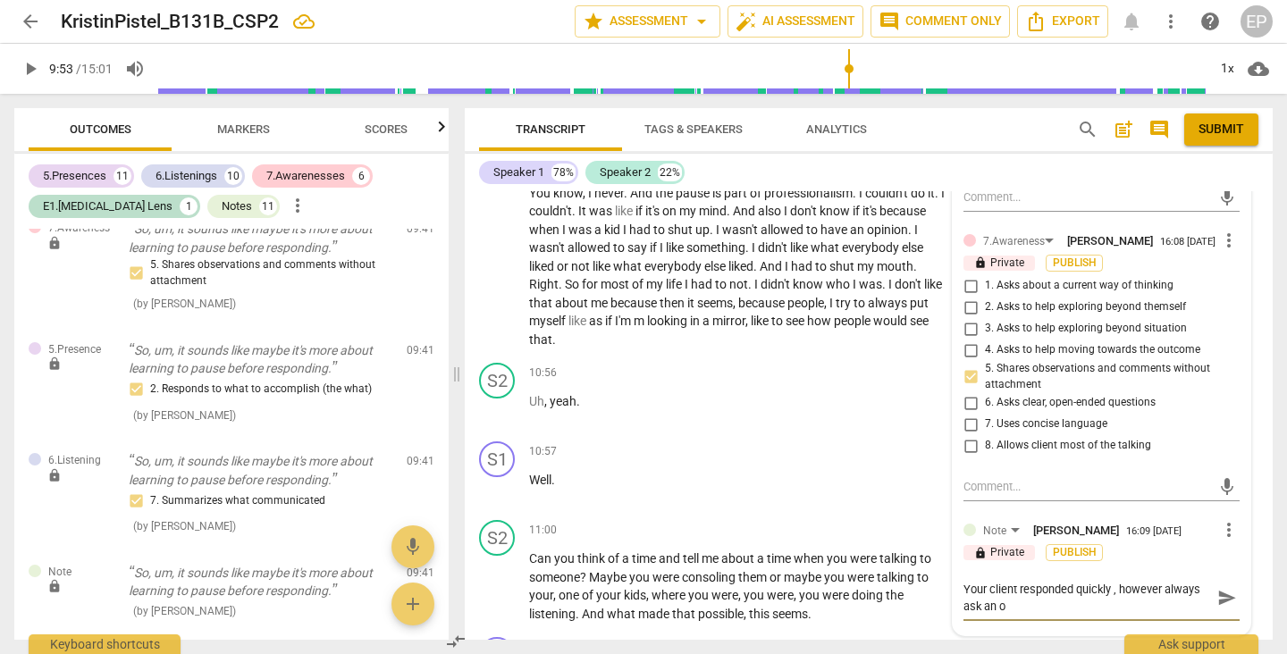
type textarea "Your client responded quickly , however always ask an op"
type textarea "Your client responded quickly , however always ask an ope"
type textarea "Your client responded quickly , however always ask an open"
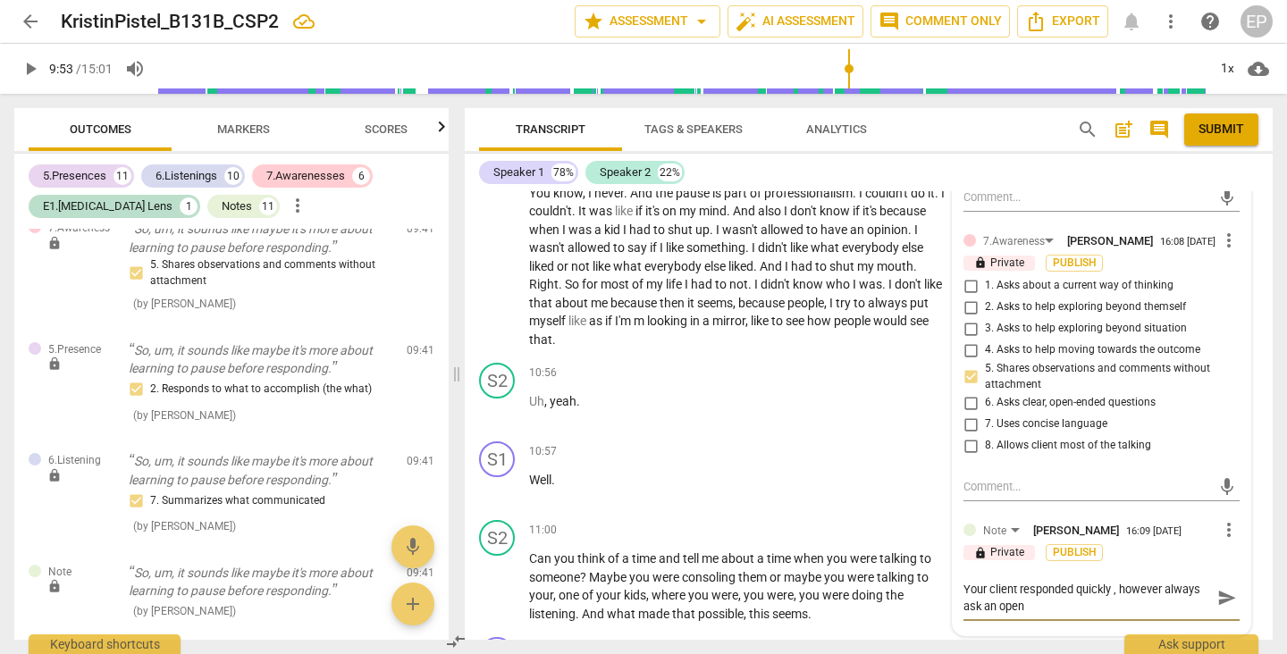
type textarea "Your client responded quickly , however always ask an open"
type textarea "Your client responded quickly , however always ask an open q"
type textarea "Your client responded quickly , however always ask an open qu"
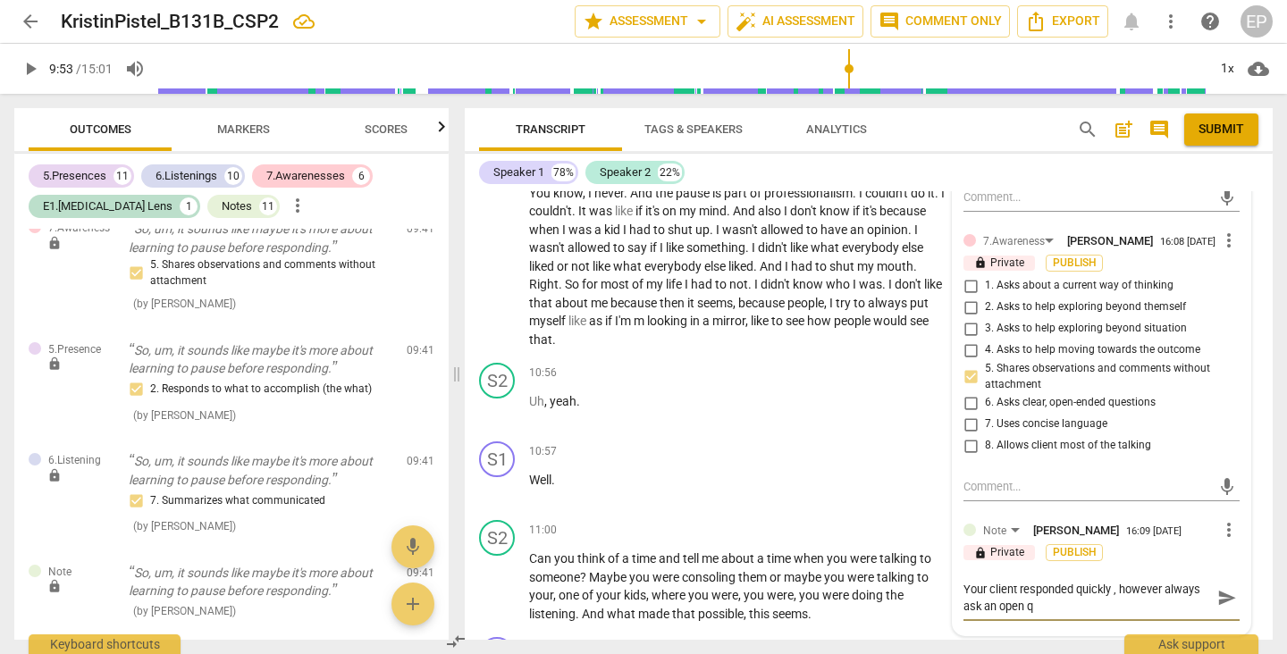
type textarea "Your client responded quickly , however always ask an open qu"
type textarea "Your client responded quickly , however always ask an open que"
type textarea "Your client responded quickly , however always ask an open ques"
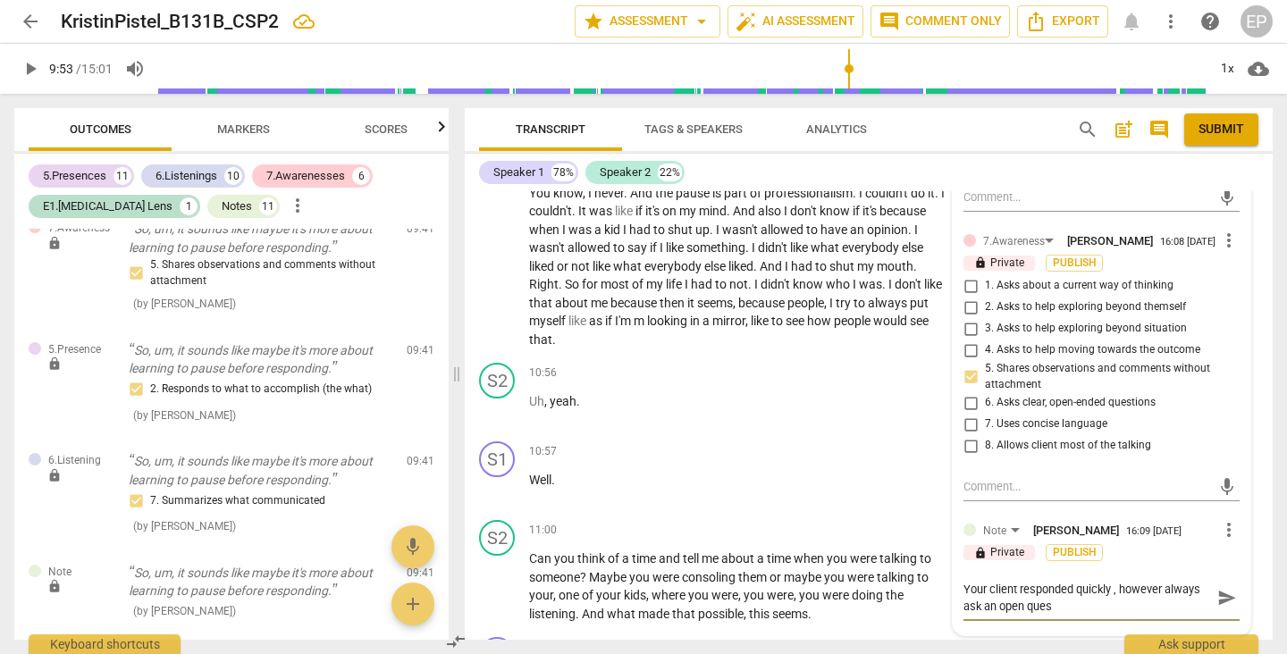
type textarea "Your client responded quickly , however always ask an open quest"
type textarea "Your client responded quickly , however always ask an open questi"
type textarea "Your client responded quickly , however always ask an open questio"
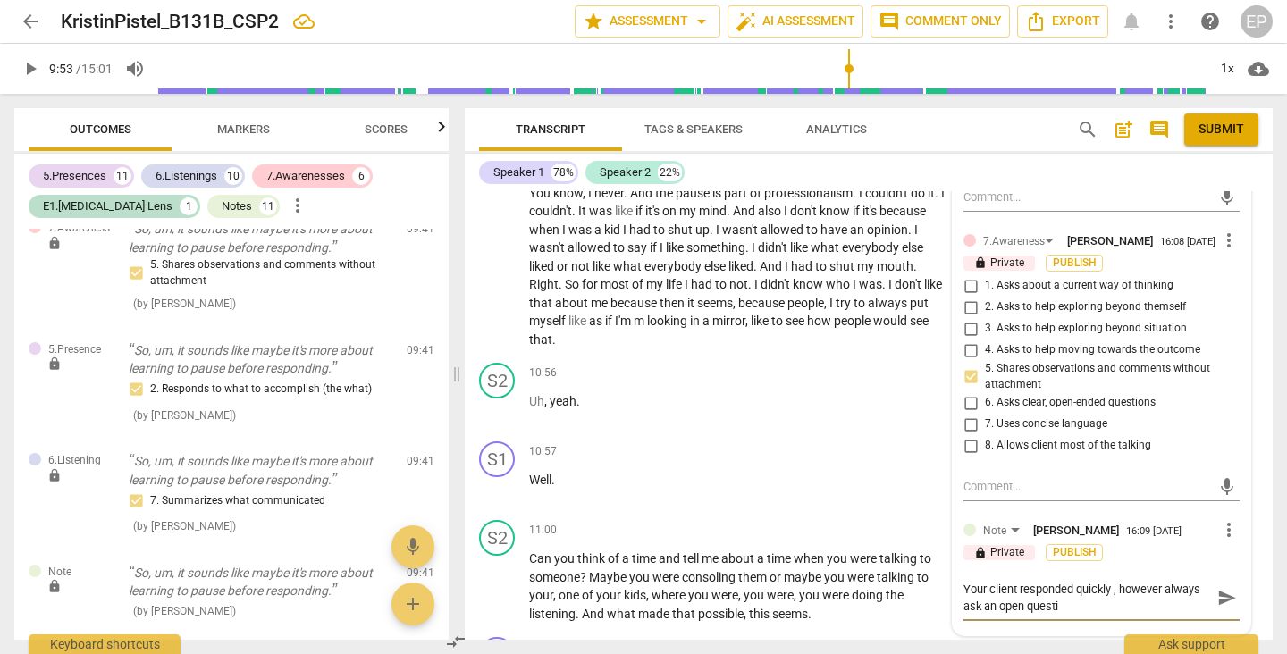
type textarea "Your client responded quickly , however always ask an open questio"
type textarea "Your client responded quickly , however always ask an open question"
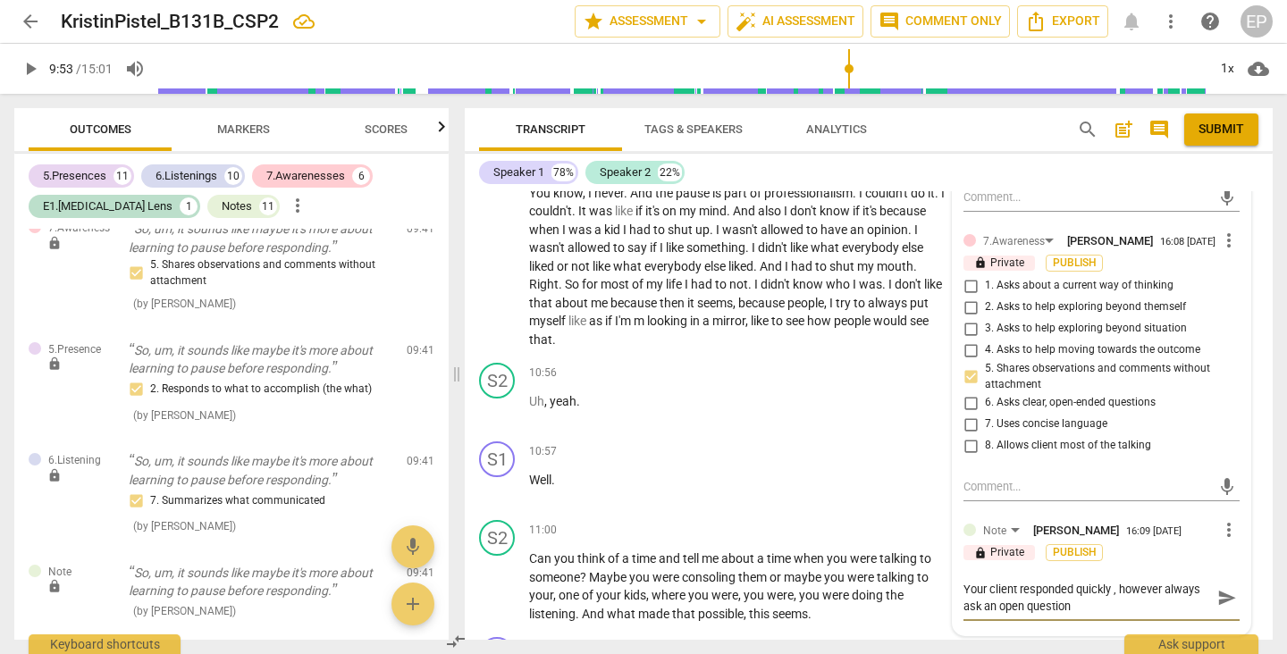
type textarea "Your client responded quickly , however always ask an open question a"
type textarea "Your client responded quickly , however always ask an open question at"
type textarea "Your client responded quickly , however always ask an open question ate"
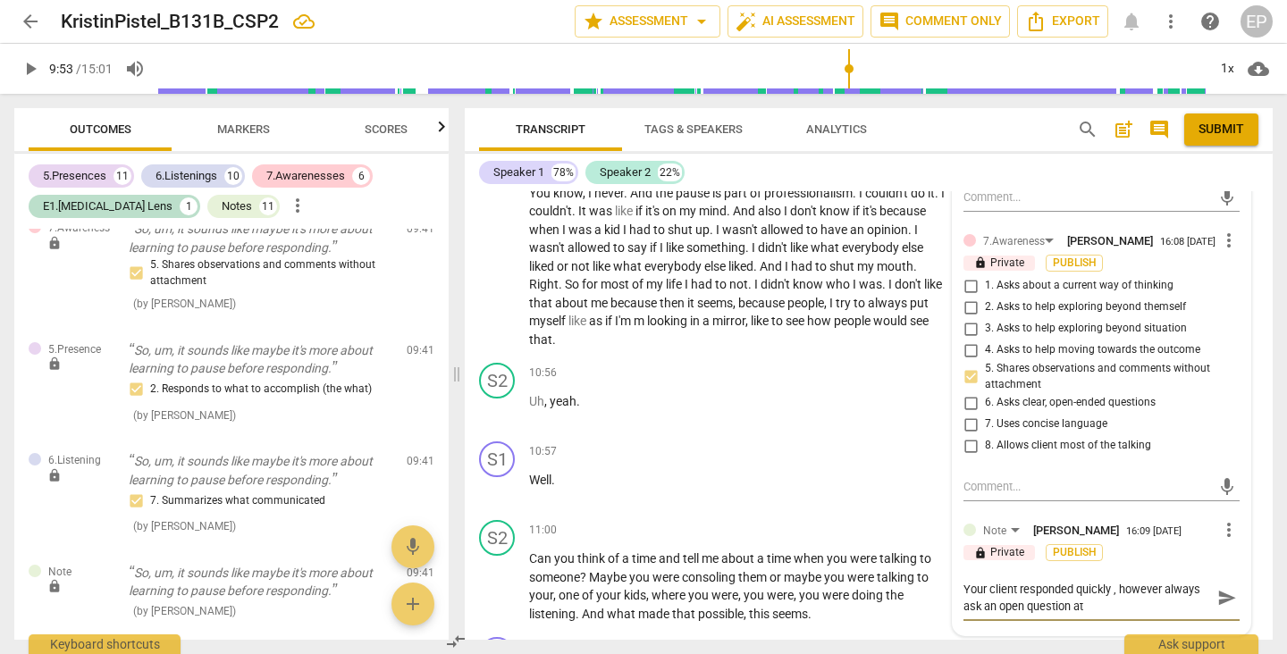
type textarea "Your client responded quickly , however always ask an open question ate"
type textarea "Your client responded quickly , however always ask an open question ater"
type textarea "Your client responded quickly , however always ask an open question after"
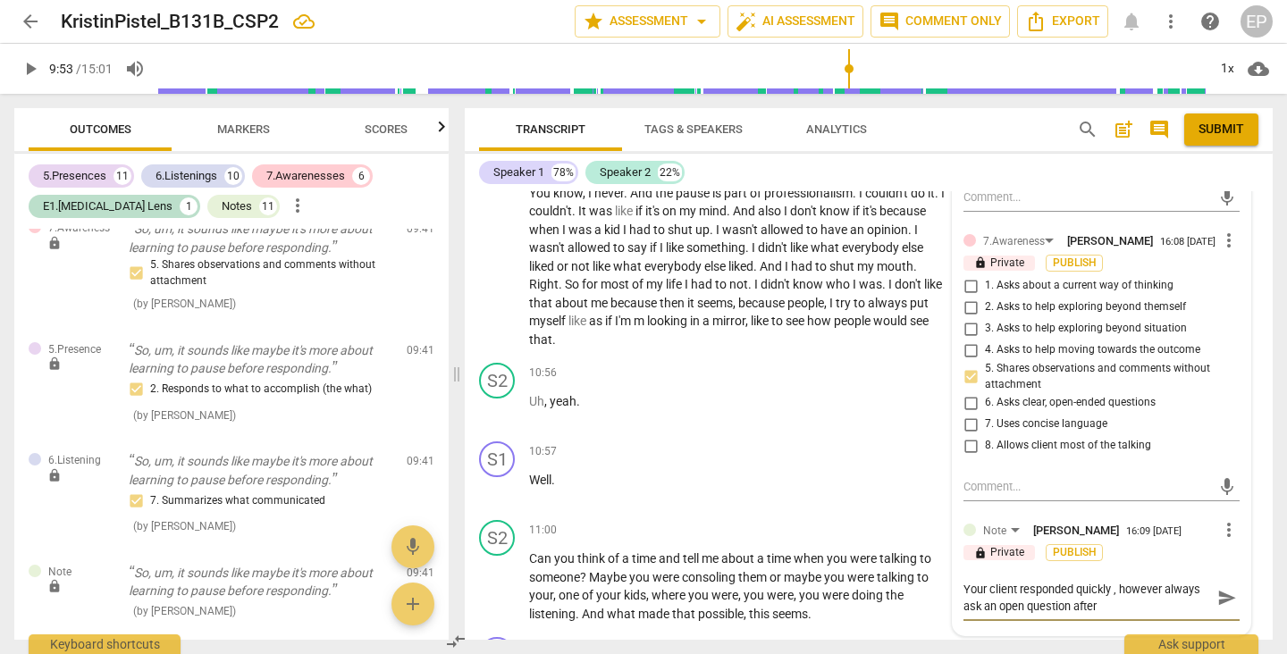
type textarea "Your client responded quickly , however always ask an open question after a"
type textarea "Your client responded quickly , however always ask an open question after"
type textarea "Your client responded quickly , however always ask an open question after o"
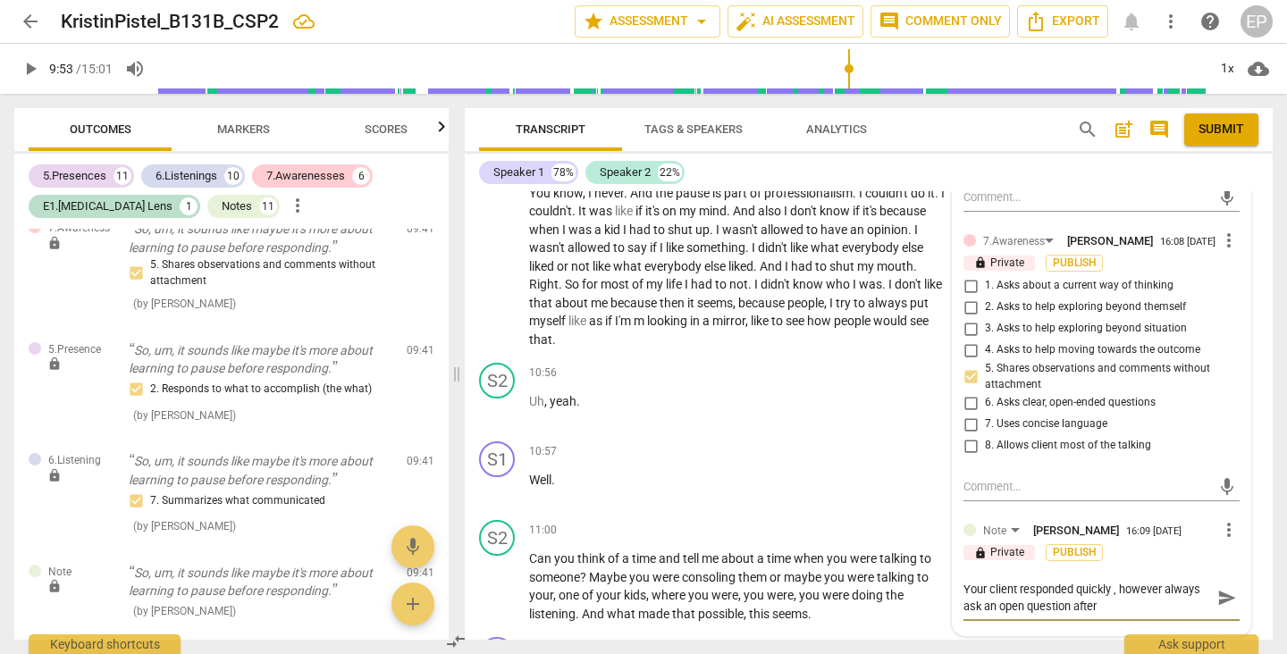
type textarea "Your client responded quickly , however always ask an open question after o"
type textarea "Your client responded quickly , however always ask an open question after of"
type textarea "Your client responded quickly , however always ask an open question after off"
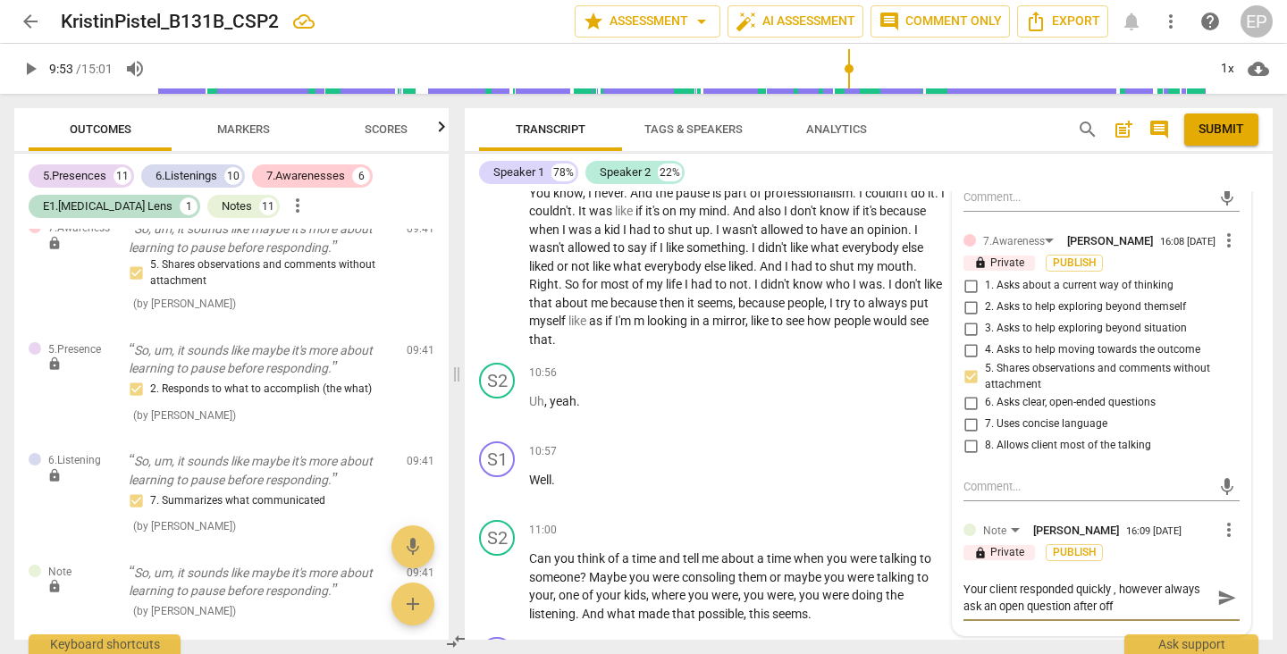
type textarea "Your client responded quickly , however always ask an open question after offe"
type textarea "Your client responded quickly , however always ask an open question after offer"
type textarea "Your client responded quickly , however always ask an open question after offeri"
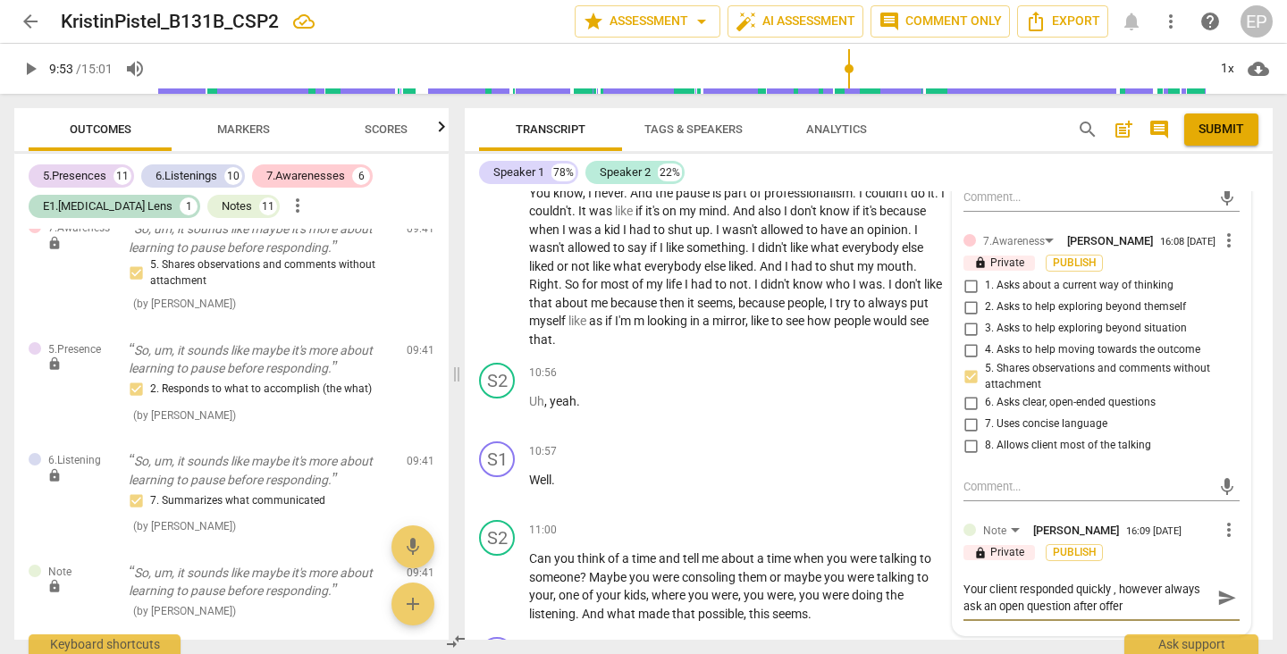
type textarea "Your client responded quickly , however always ask an open question after offeri"
type textarea "Your client responded quickly , however always ask an open question after offer…"
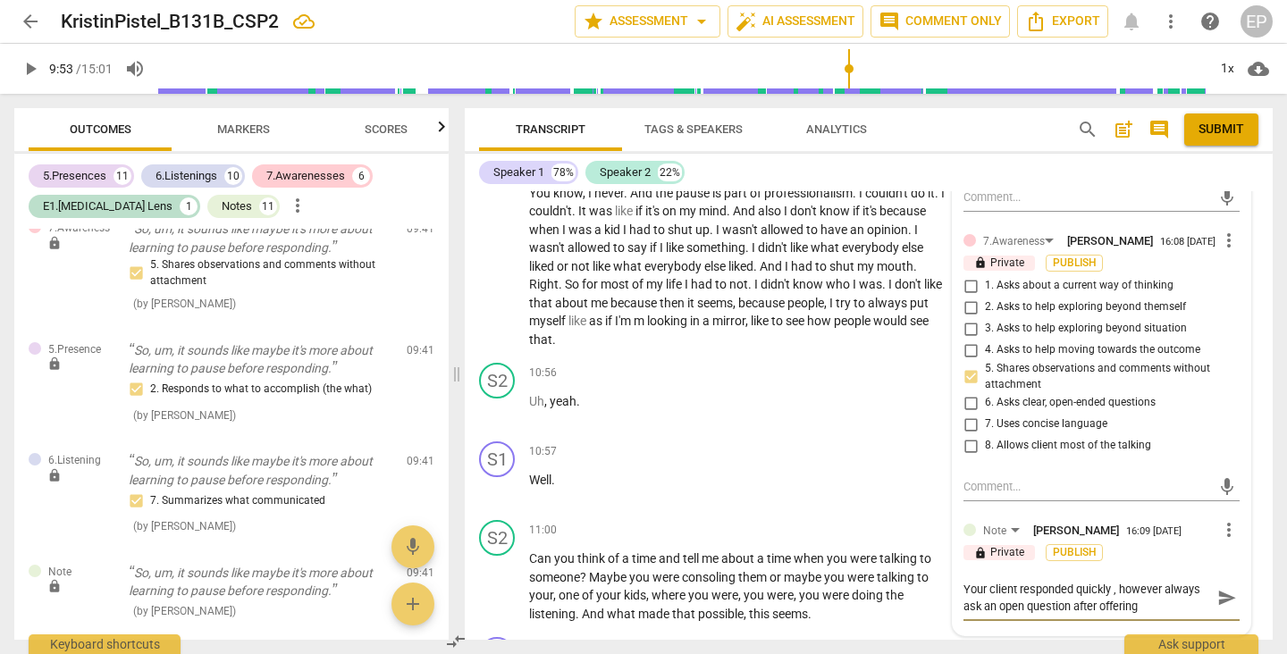
type textarea "Your client responded quickly , however always ask an open question after offer…"
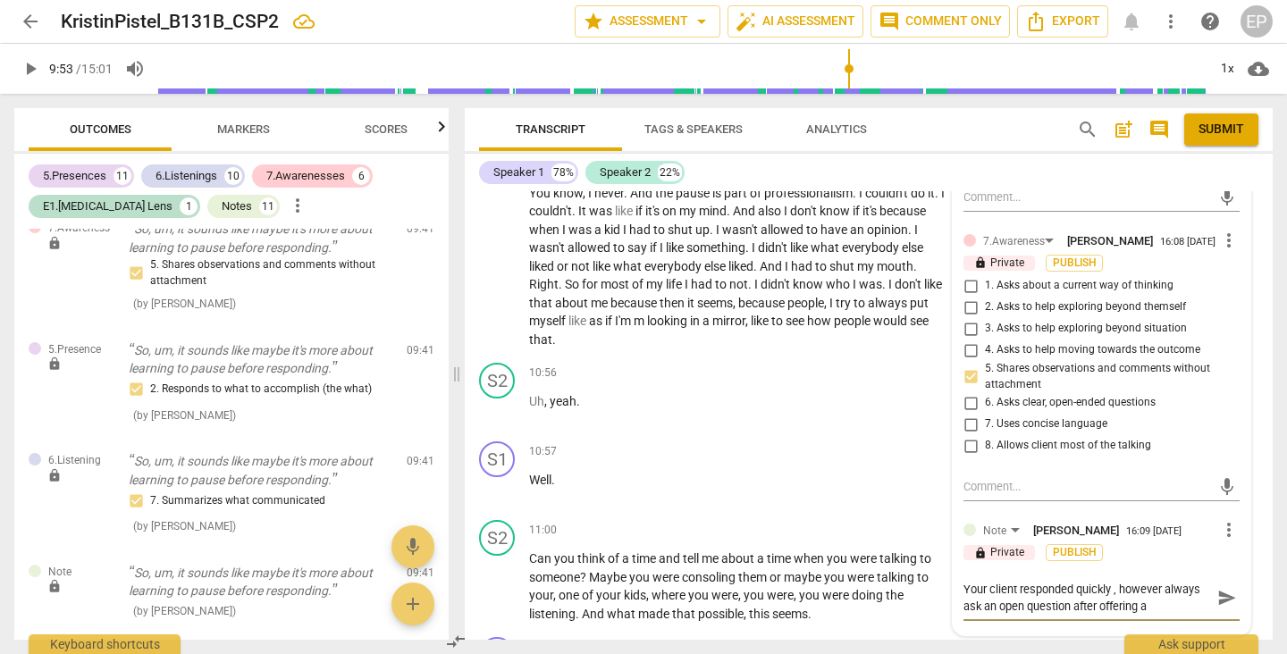
type textarea "Your client responded quickly , however always ask an open question after offer…"
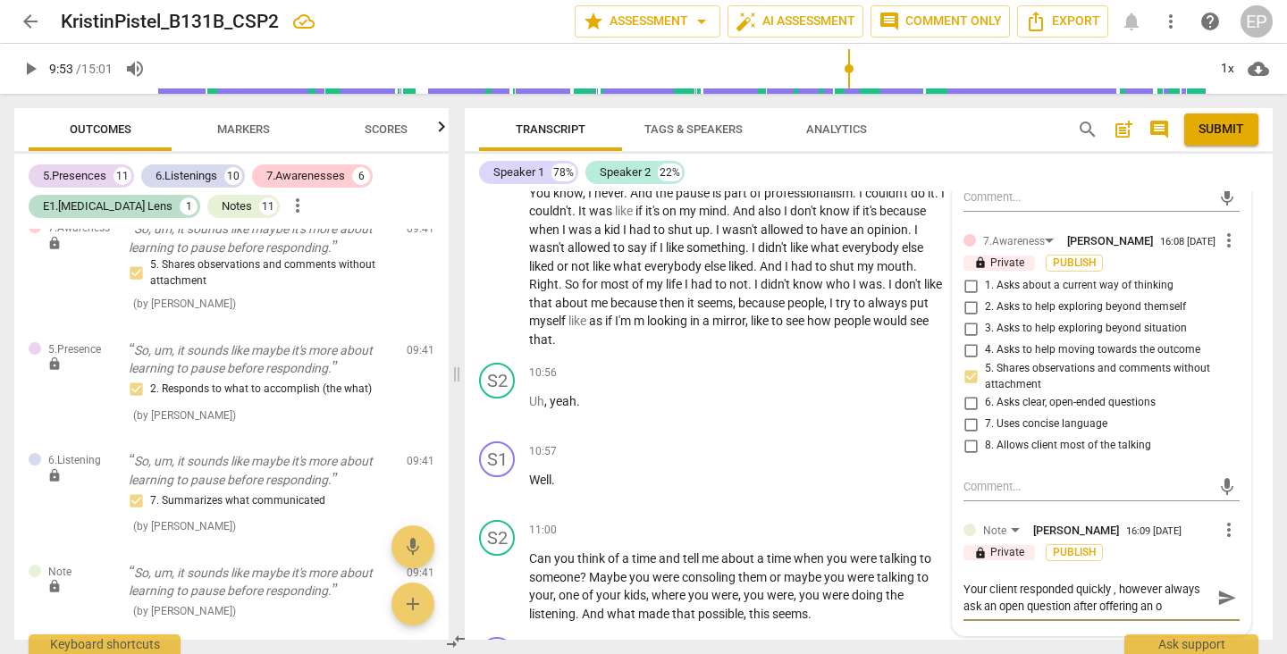
type textarea "Your client responded quickly , however always ask an open question after offer…"
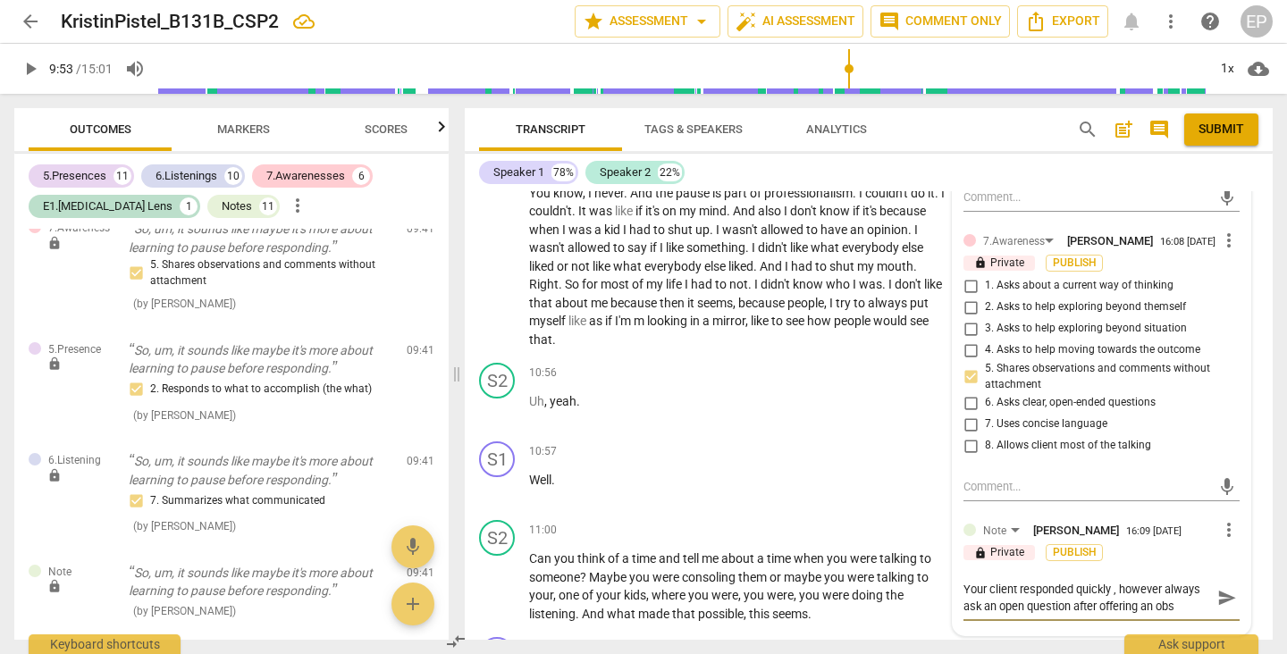
type textarea "Your client responded quickly , however always ask an open question after offer…"
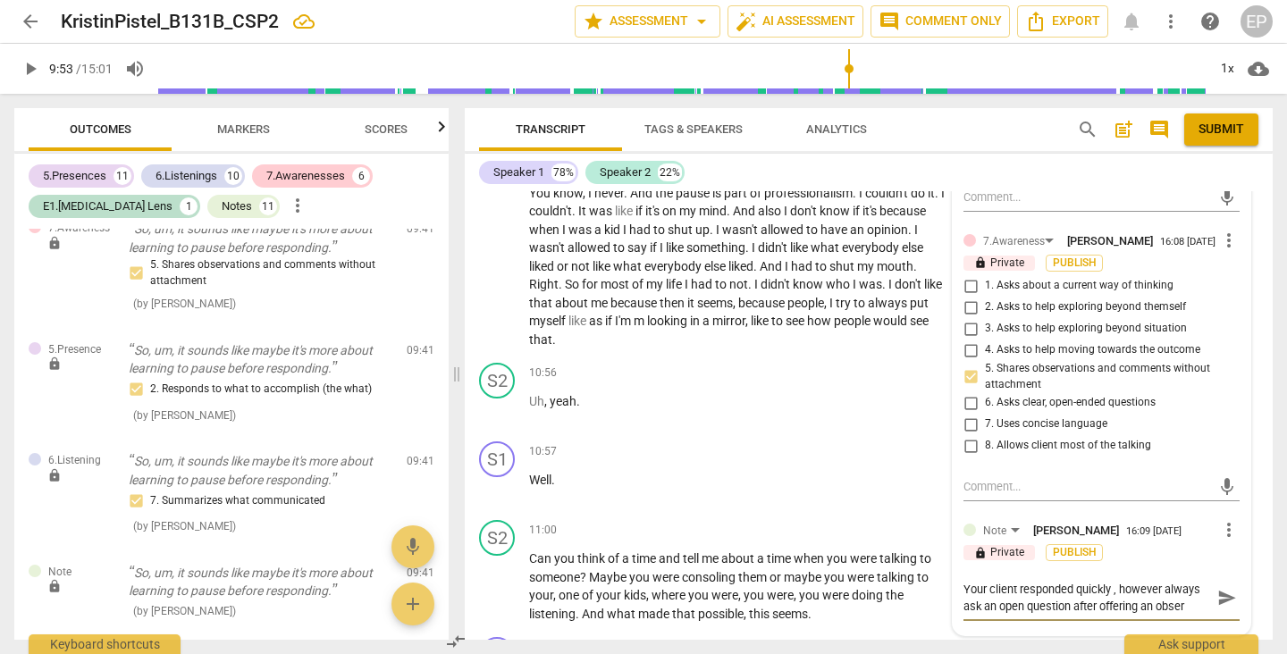
type textarea "Your client responded quickly , however always ask an open question after offer…"
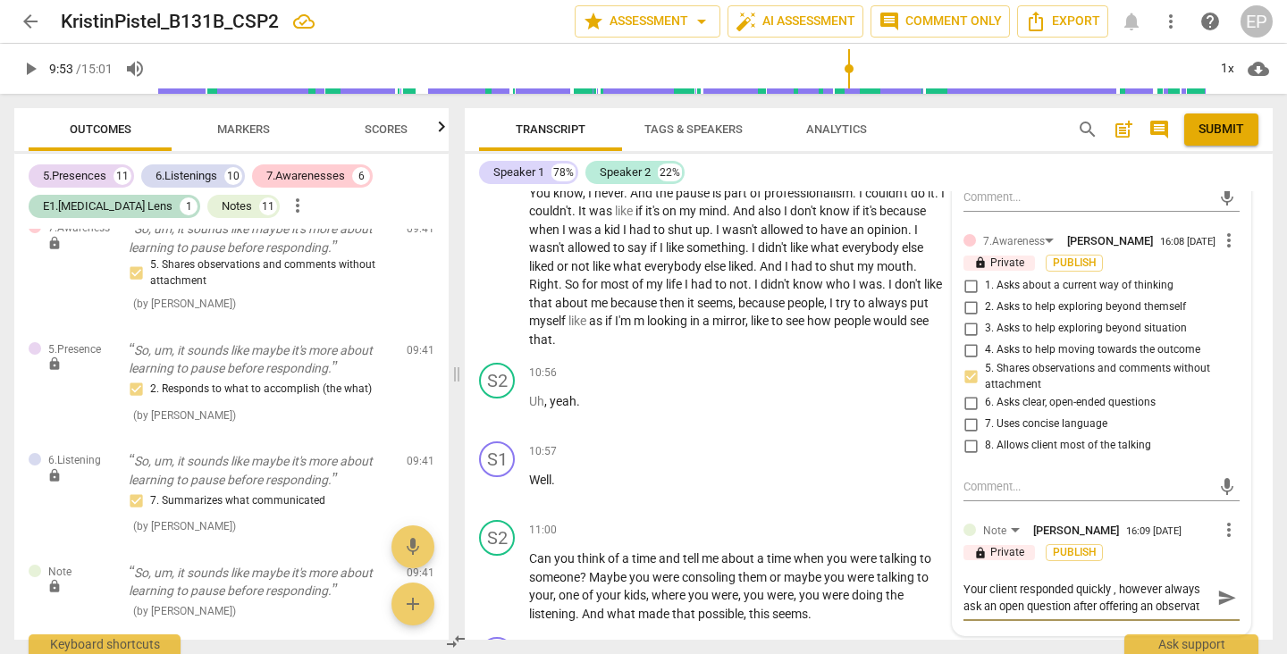
type textarea "Your client responded quickly , however always ask an open question after offer…"
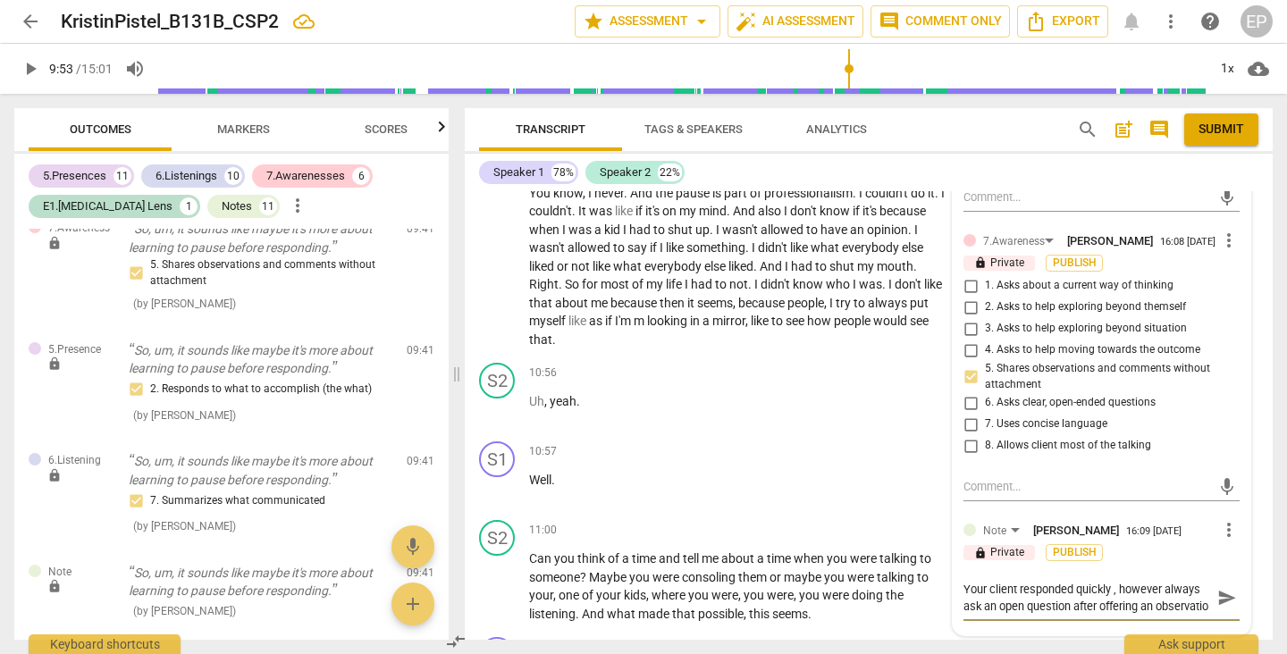
type textarea "Your client responded quickly , however always ask an open question after offer…"
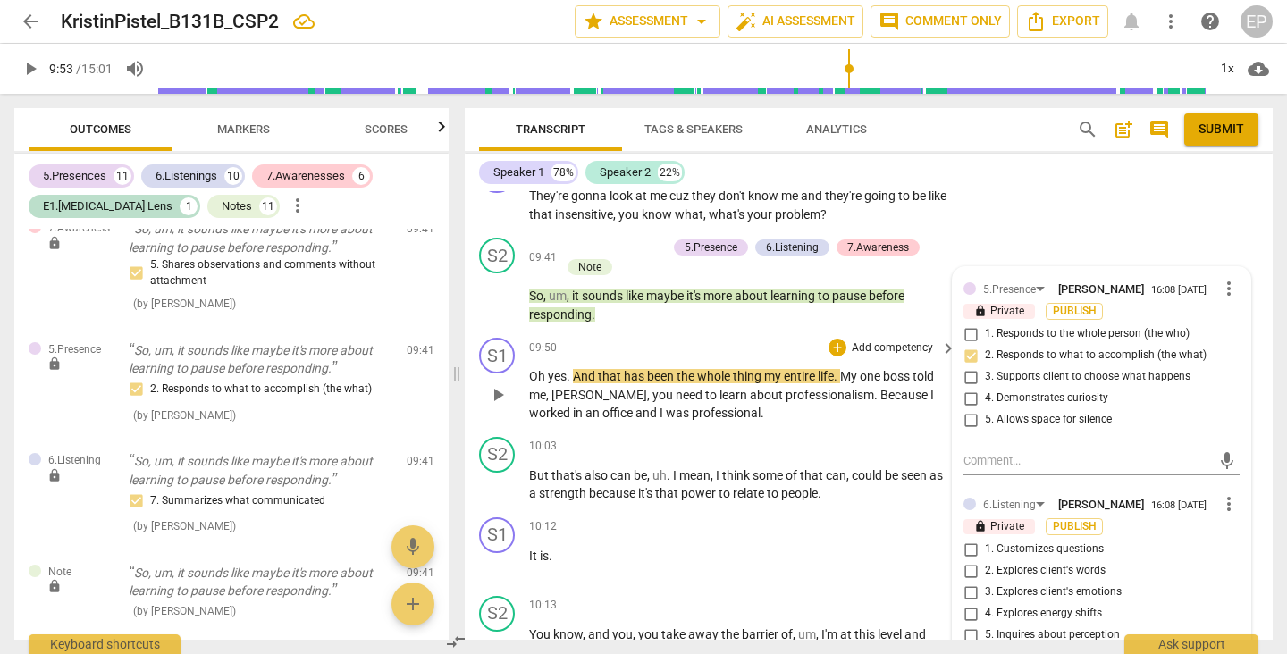
scroll to position [3976, 0]
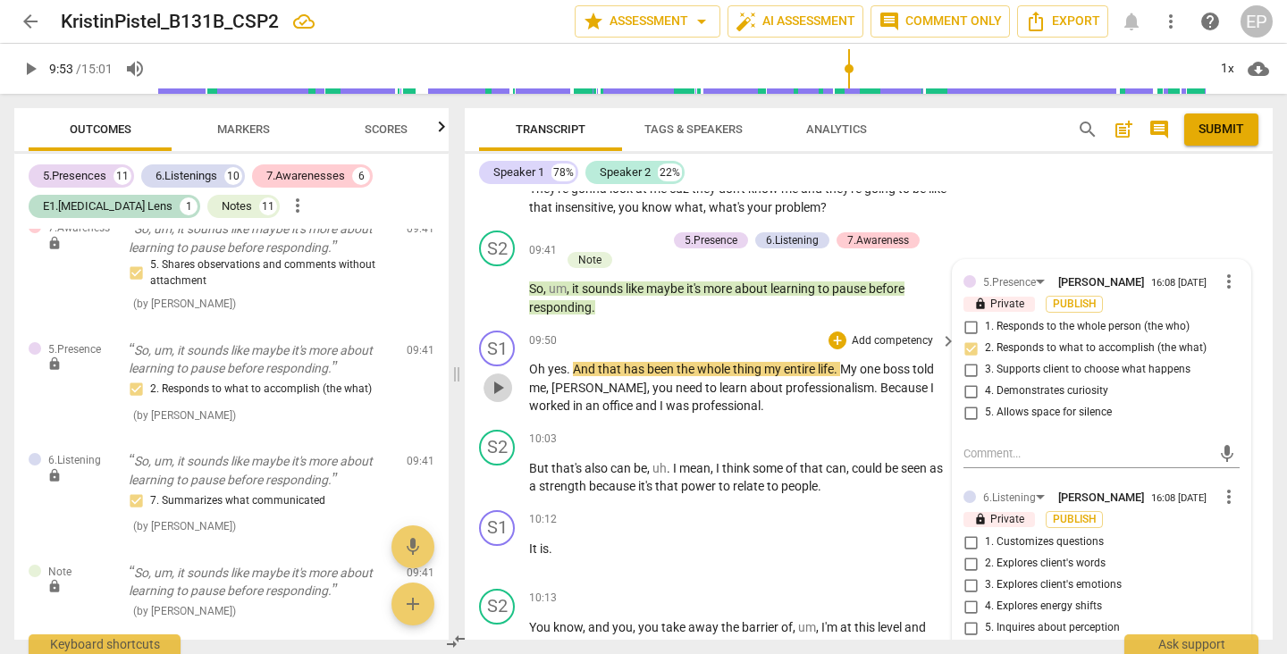
click at [497, 377] on span "play_arrow" at bounding box center [497, 387] width 21 height 21
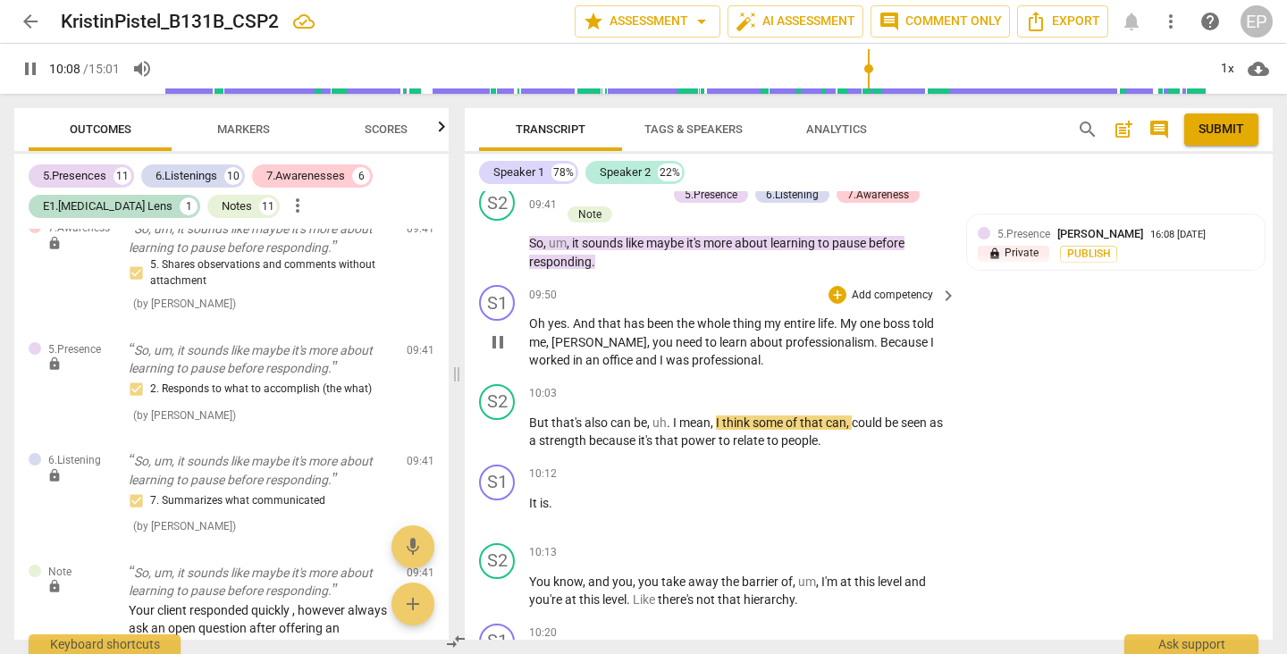
scroll to position [4043, 0]
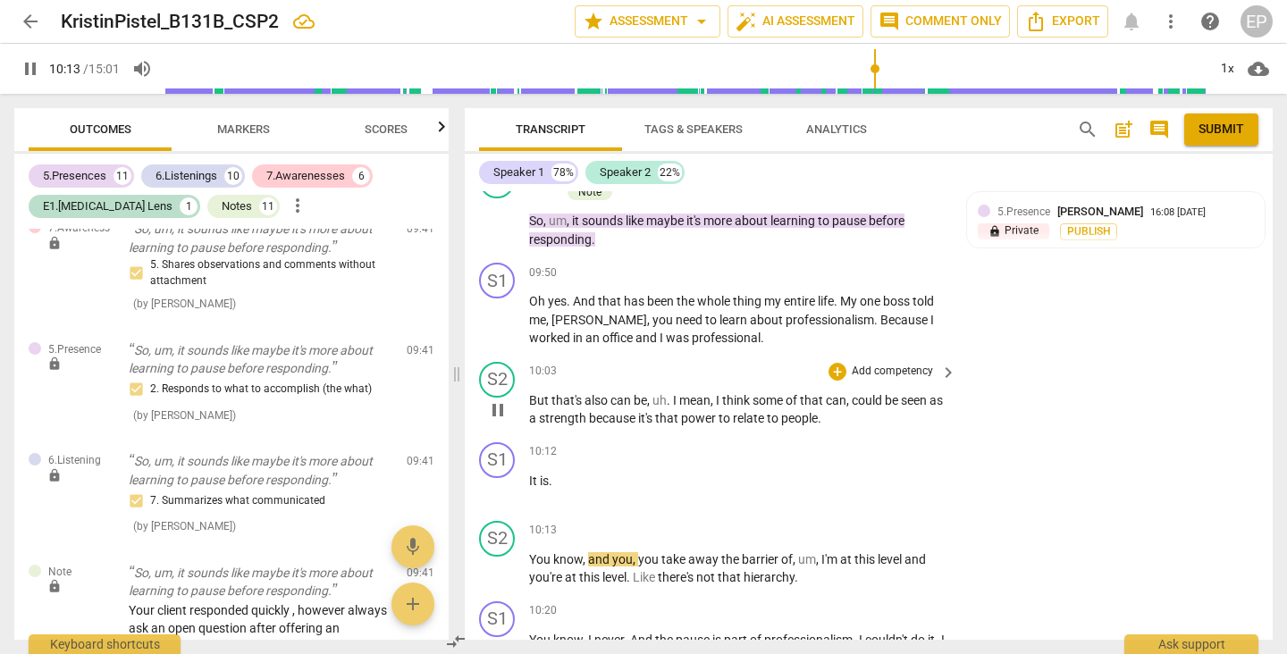
click at [496, 399] on span "pause" at bounding box center [497, 409] width 21 height 21
click at [496, 399] on span "play_arrow" at bounding box center [497, 409] width 21 height 21
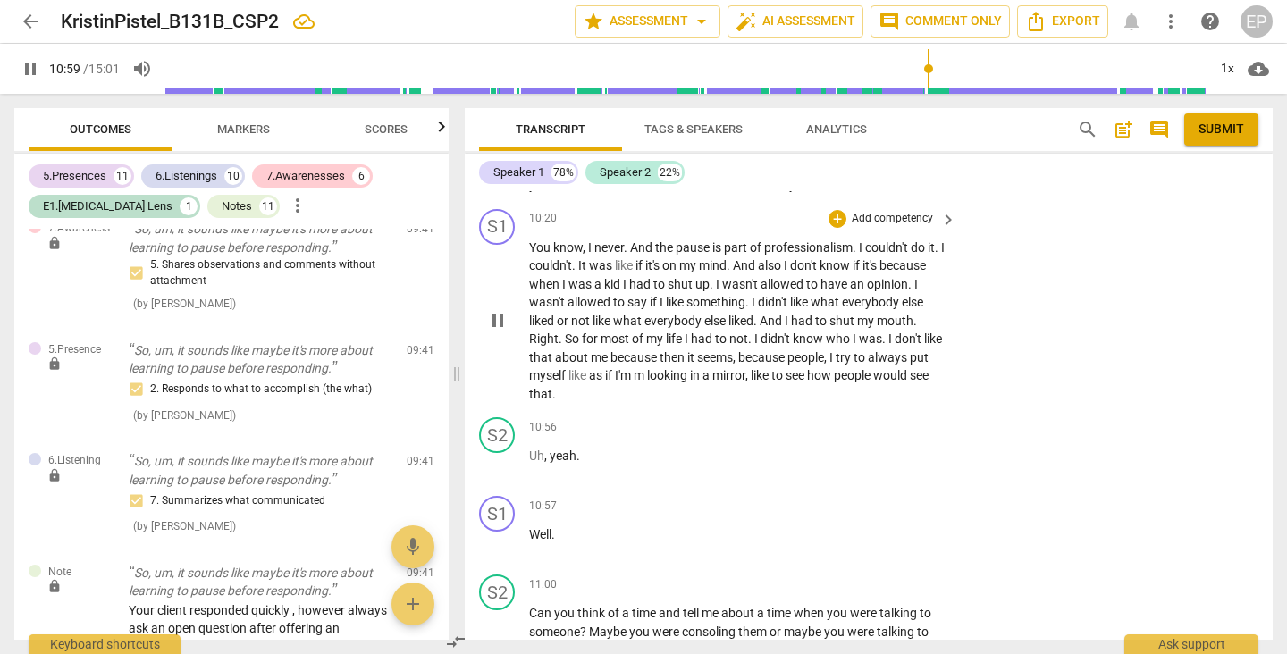
scroll to position [4438, 0]
click at [496, 629] on span "pause" at bounding box center [497, 639] width 21 height 21
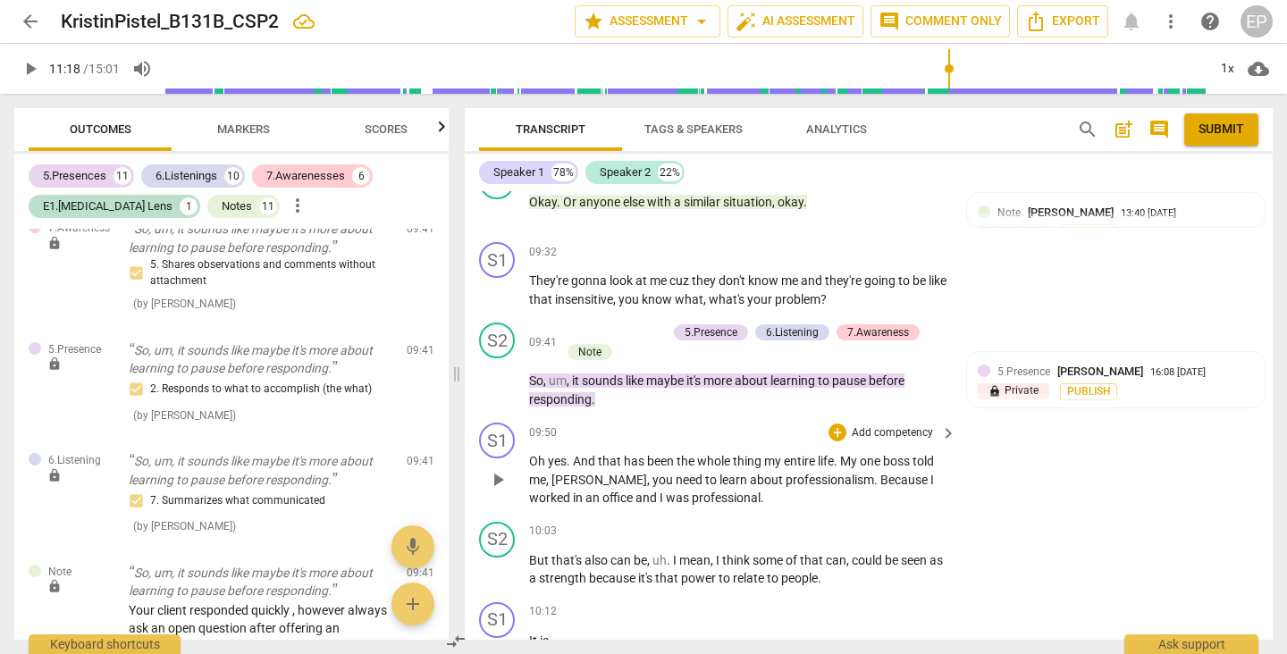
scroll to position [3884, 0]
click at [834, 522] on div "+" at bounding box center [837, 531] width 18 height 18
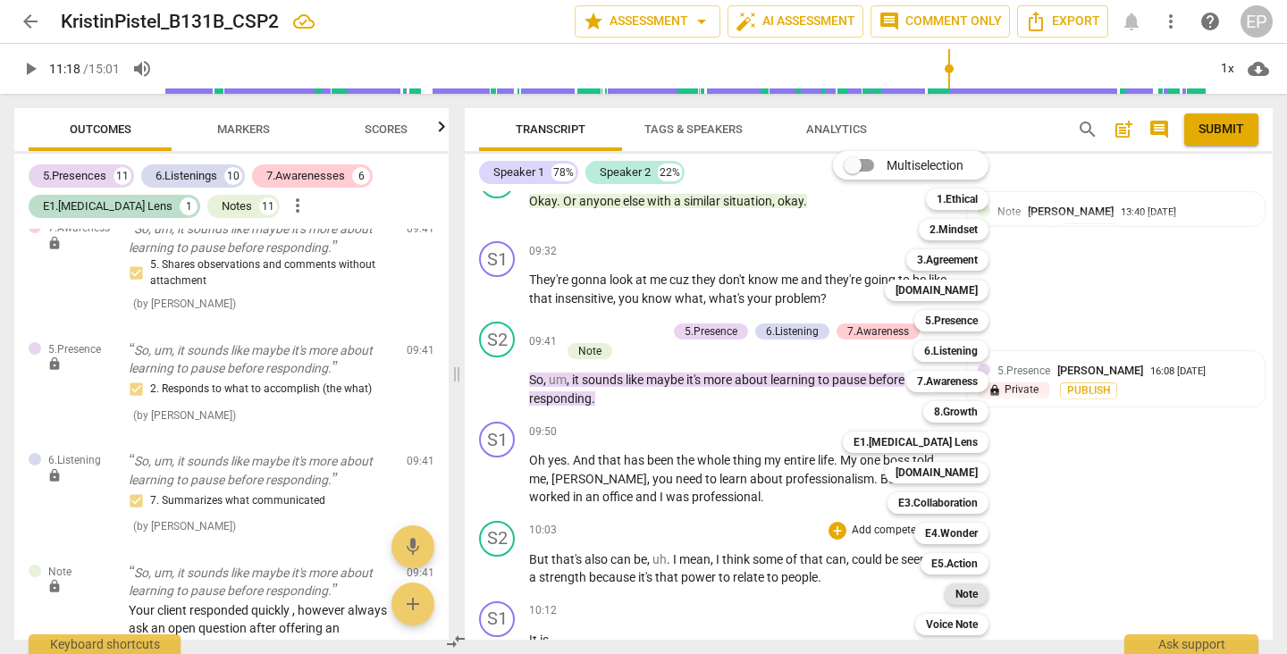
click at [966, 591] on b "Note" at bounding box center [966, 594] width 22 height 21
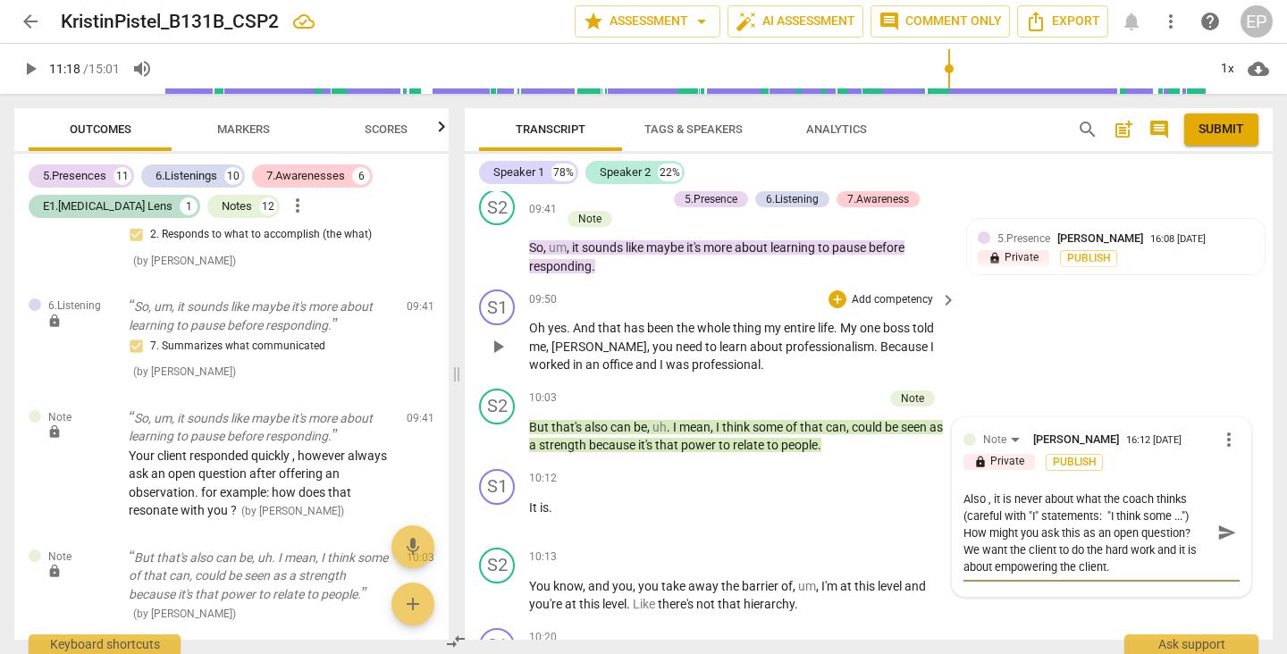
scroll to position [4024, 0]
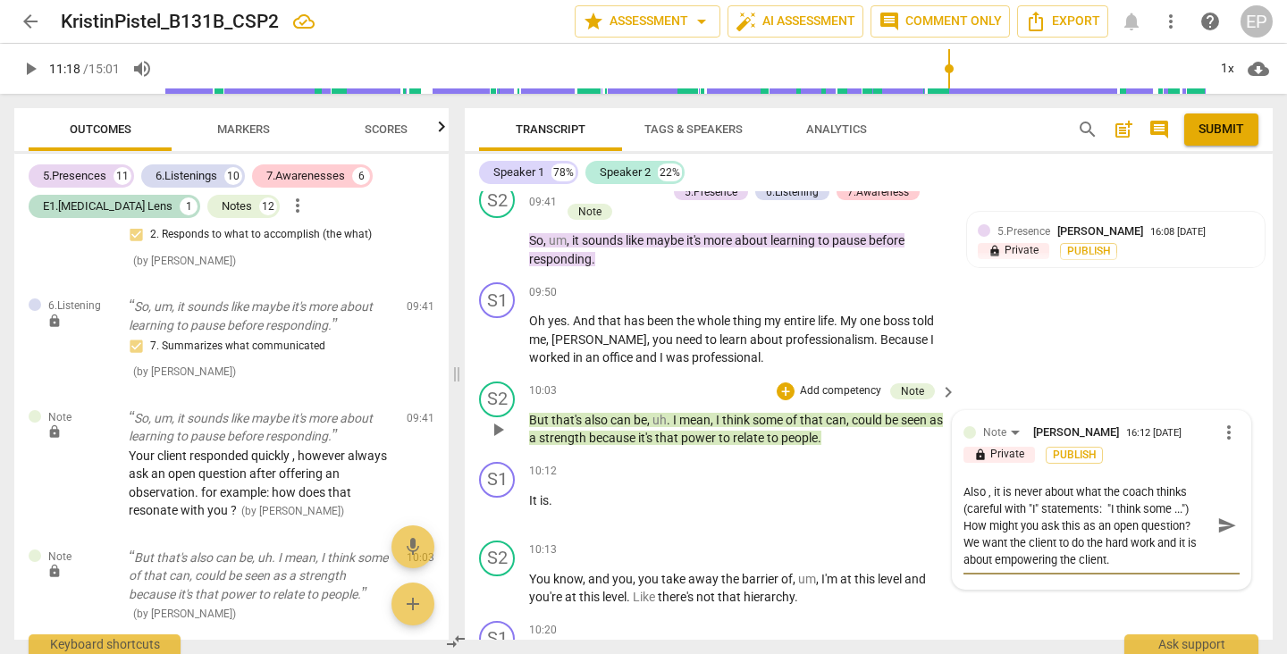
click at [990, 493] on textarea "Careful that you do not suggest , and / or lead. Also , it is never about what …" at bounding box center [1087, 525] width 248 height 85
click at [1127, 483] on textarea "From 10:03 to 10:13 Careful that you do not suggest , and / or lead. Also , it …" at bounding box center [1087, 534] width 248 height 102
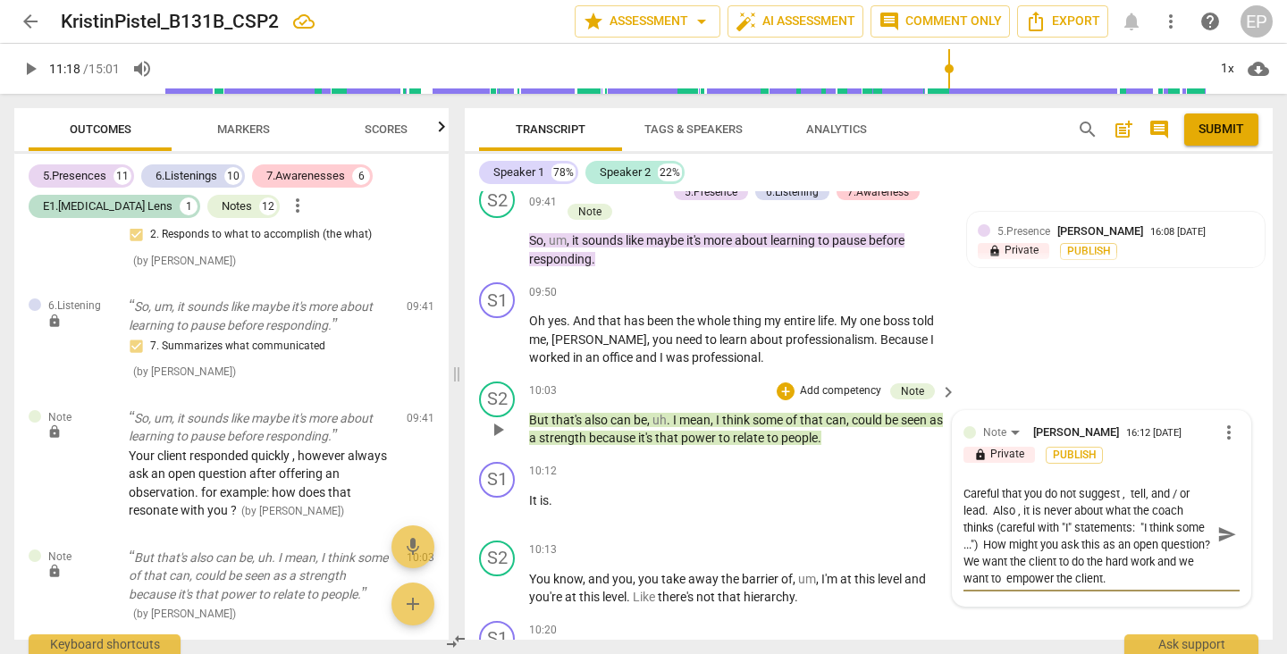
click at [991, 483] on textarea "From 10:03 to 10:13 Careful that you do not suggest , tell, and / or lead. Also…" at bounding box center [1087, 534] width 248 height 102
click at [1185, 483] on textarea "From 10:03 to 10:13 Careful that you do not suggest , tell, and / or lead. it i…" at bounding box center [1087, 534] width 248 height 102
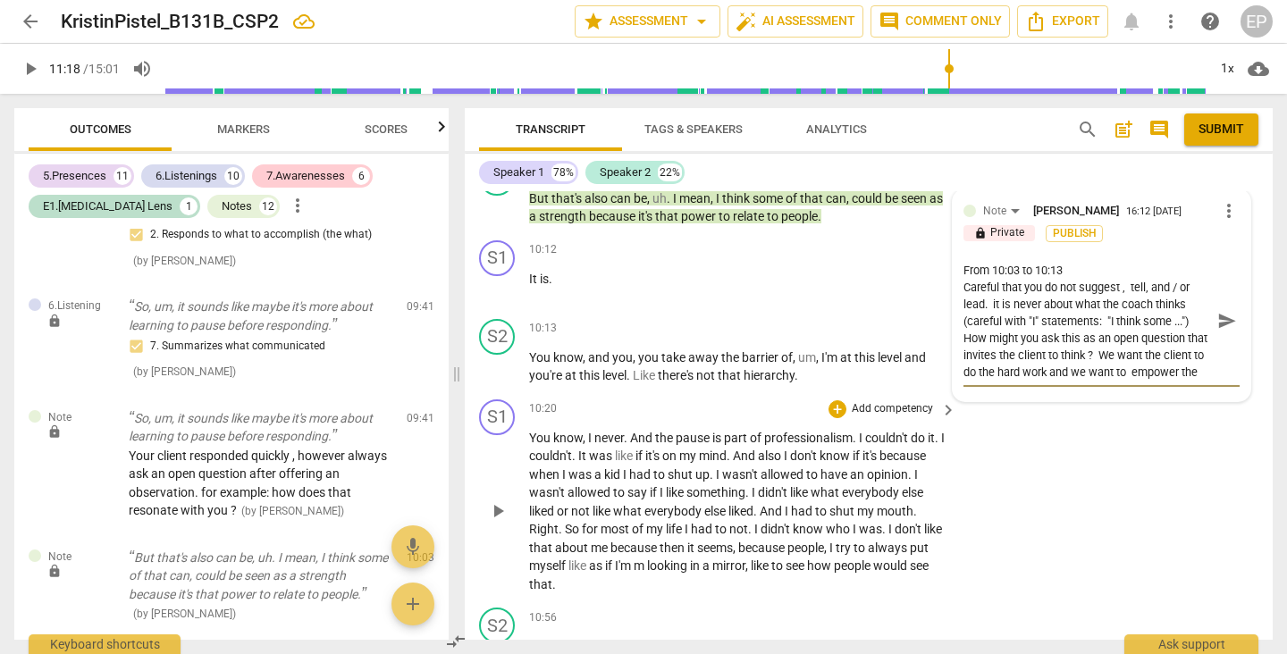
scroll to position [4249, 0]
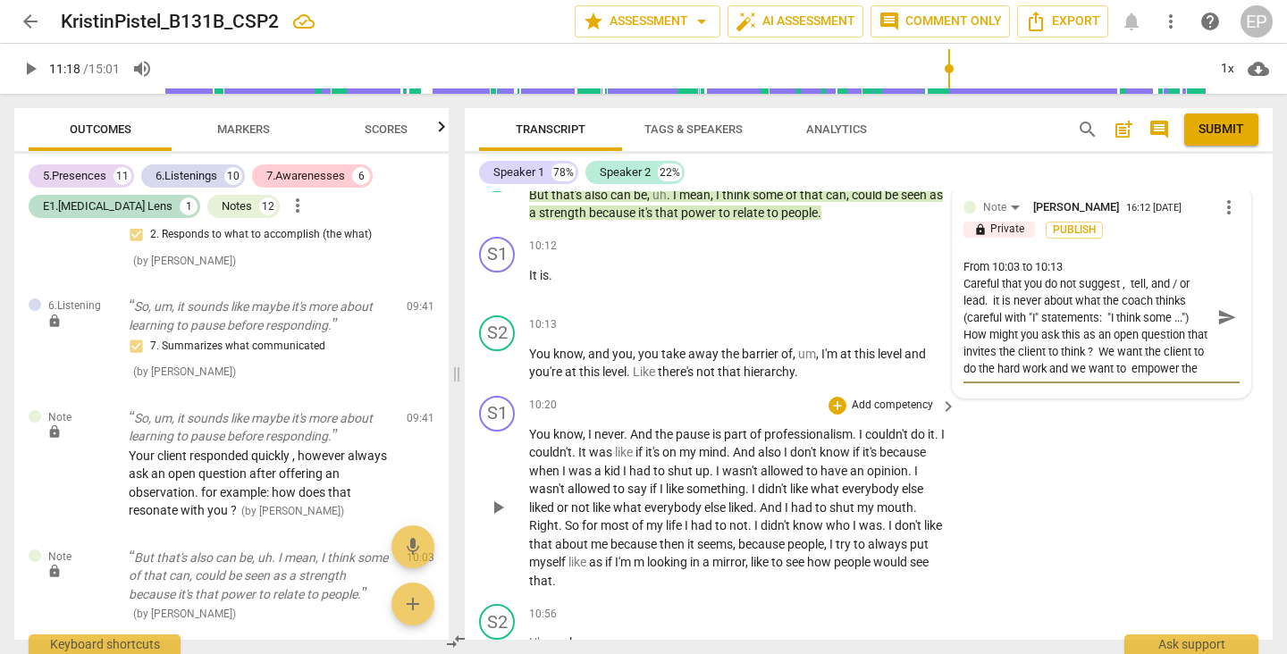
click at [493, 497] on span "play_arrow" at bounding box center [497, 507] width 21 height 21
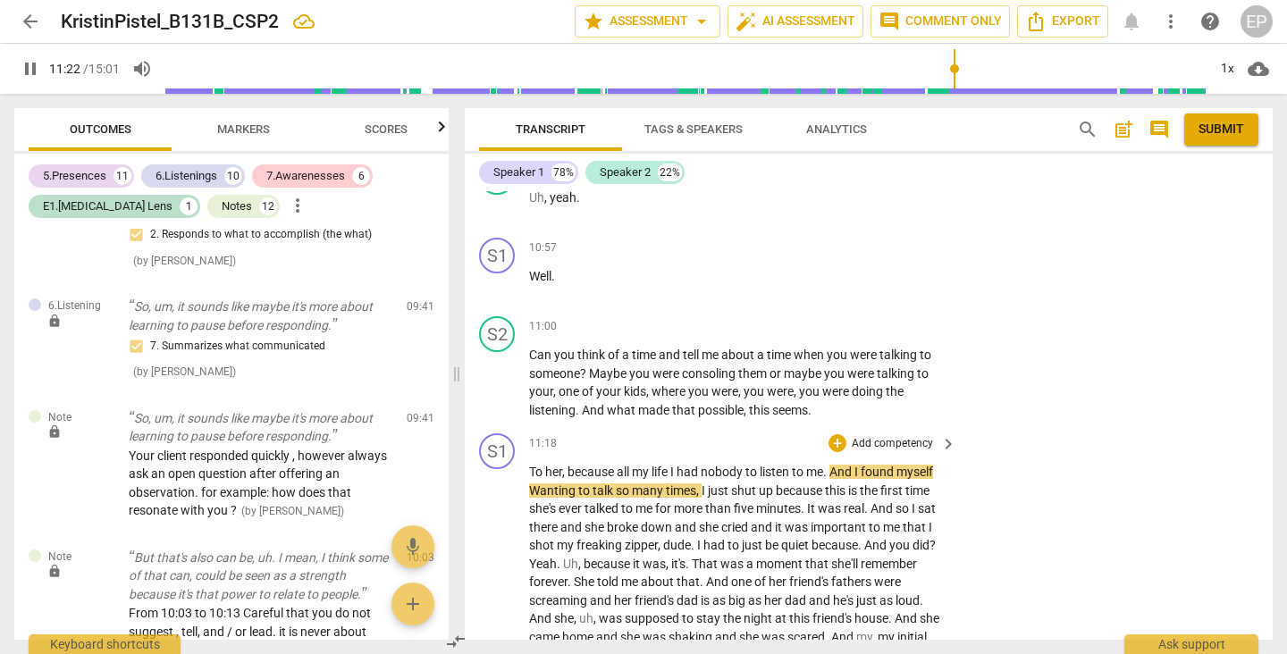
scroll to position [4698, 0]
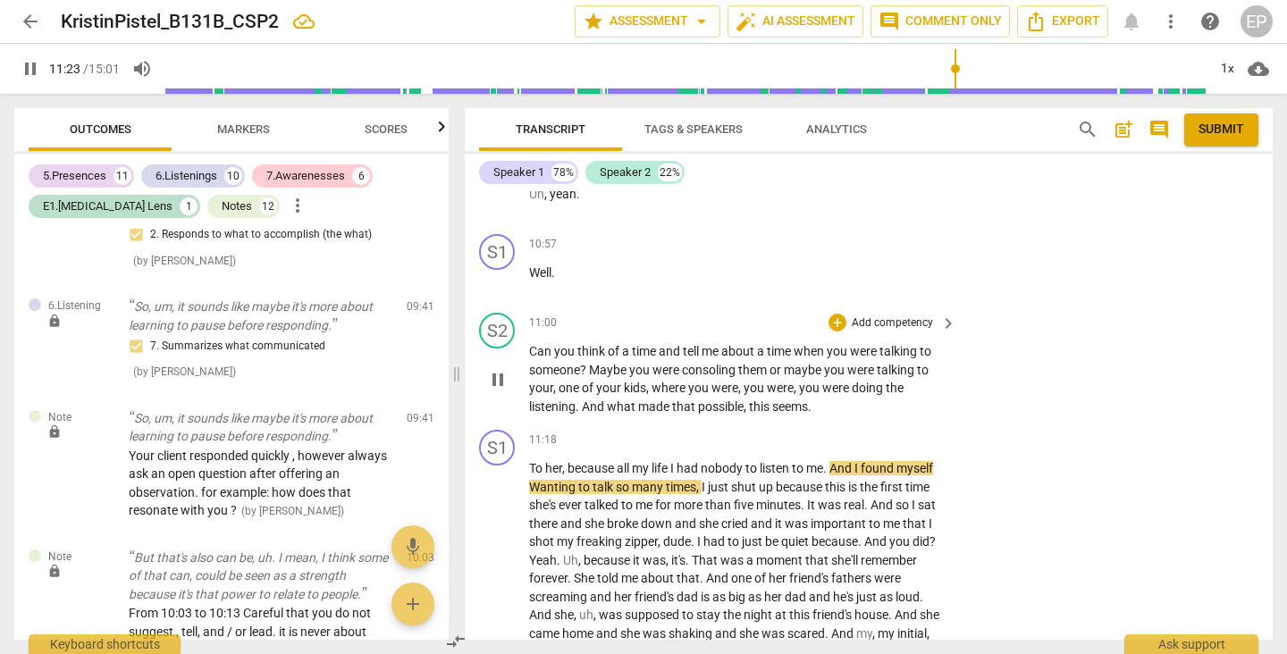
click at [496, 369] on span "pause" at bounding box center [497, 379] width 21 height 21
click at [833, 314] on div "+" at bounding box center [837, 323] width 18 height 18
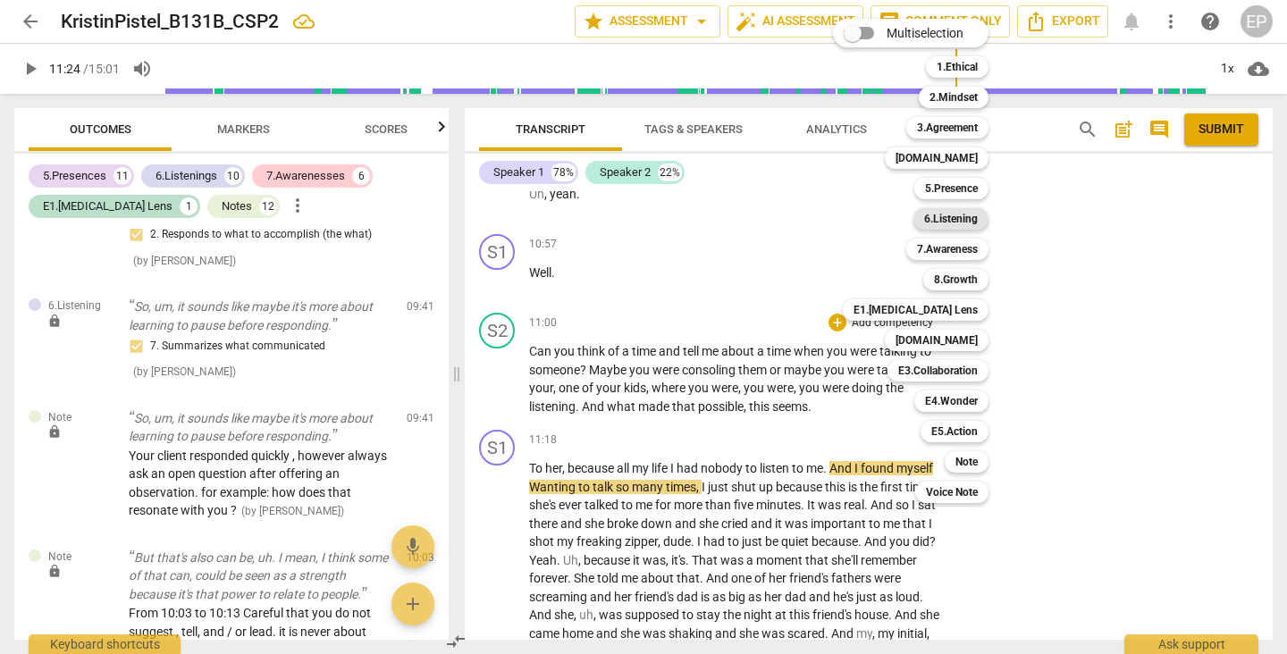
click at [965, 220] on b "6.Listening" at bounding box center [951, 218] width 54 height 21
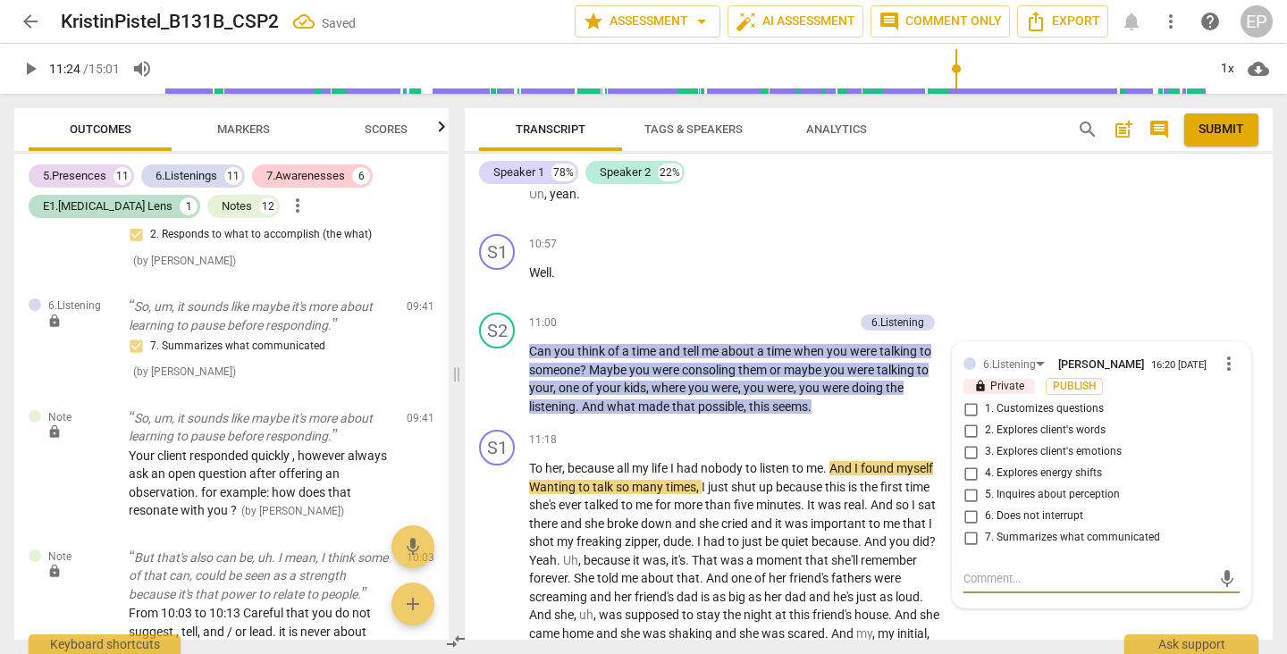
scroll to position [5429, 0]
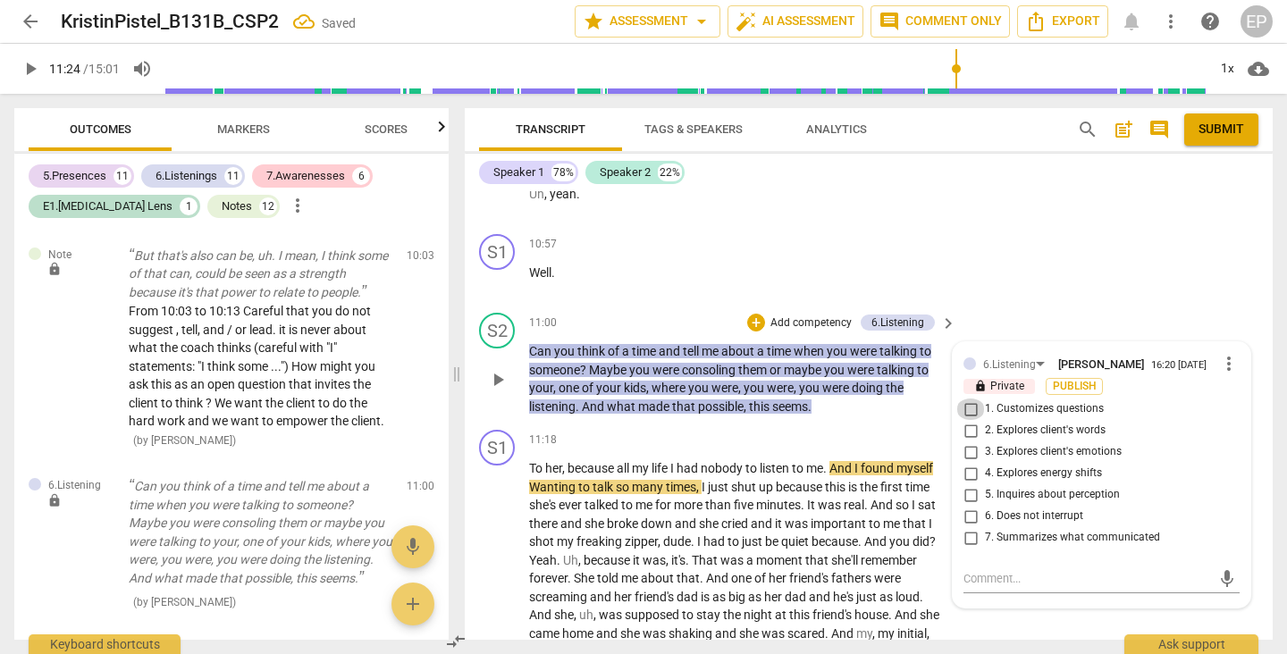
click at [966, 399] on input "1. Customizes questions" at bounding box center [970, 409] width 29 height 21
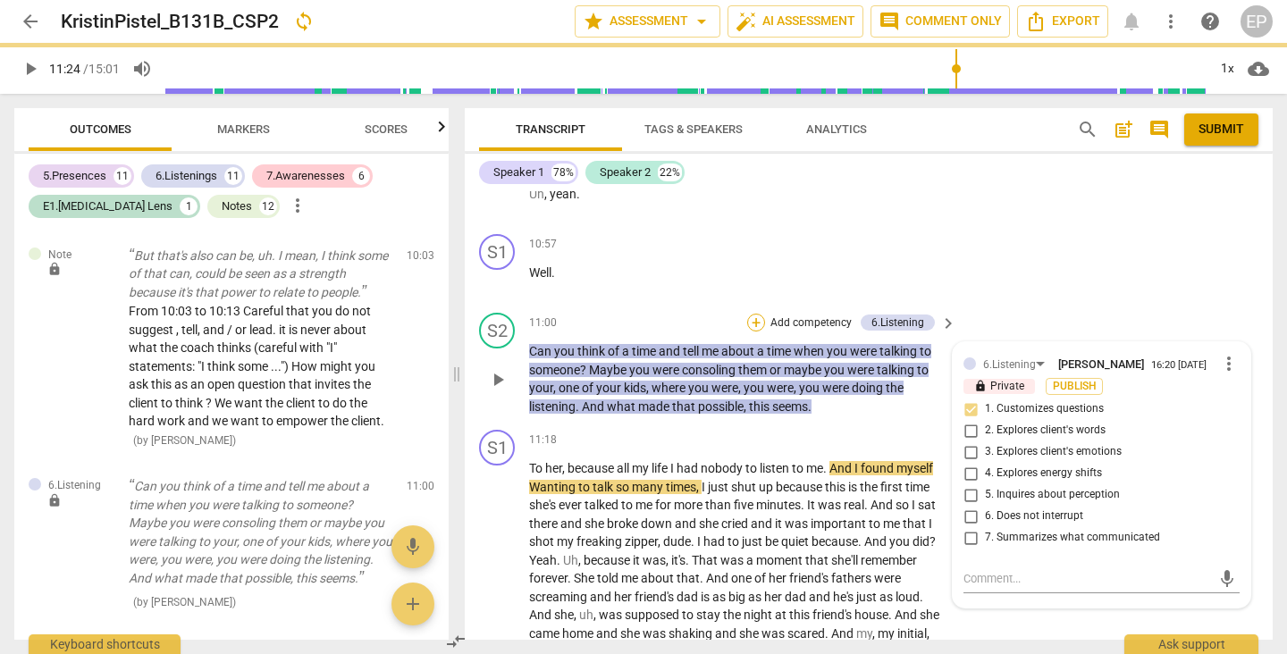
click at [751, 314] on div "+" at bounding box center [756, 323] width 18 height 18
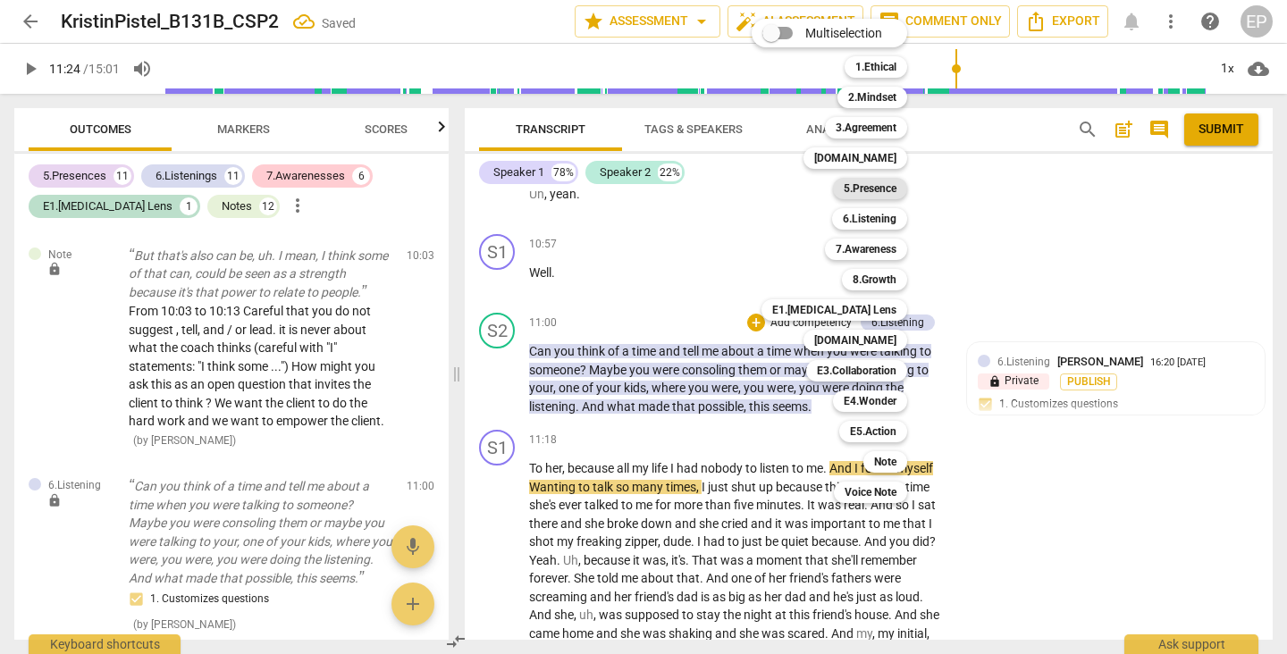
click at [872, 183] on b "5.Presence" at bounding box center [870, 188] width 53 height 21
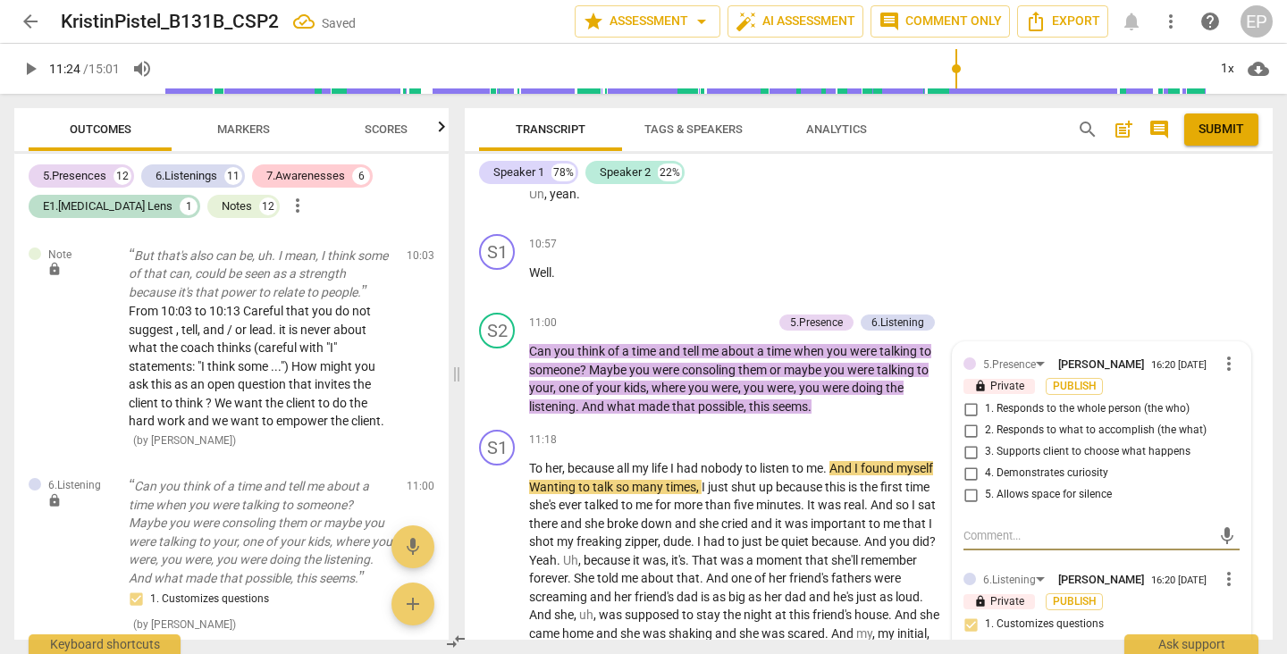
scroll to position [5629, 0]
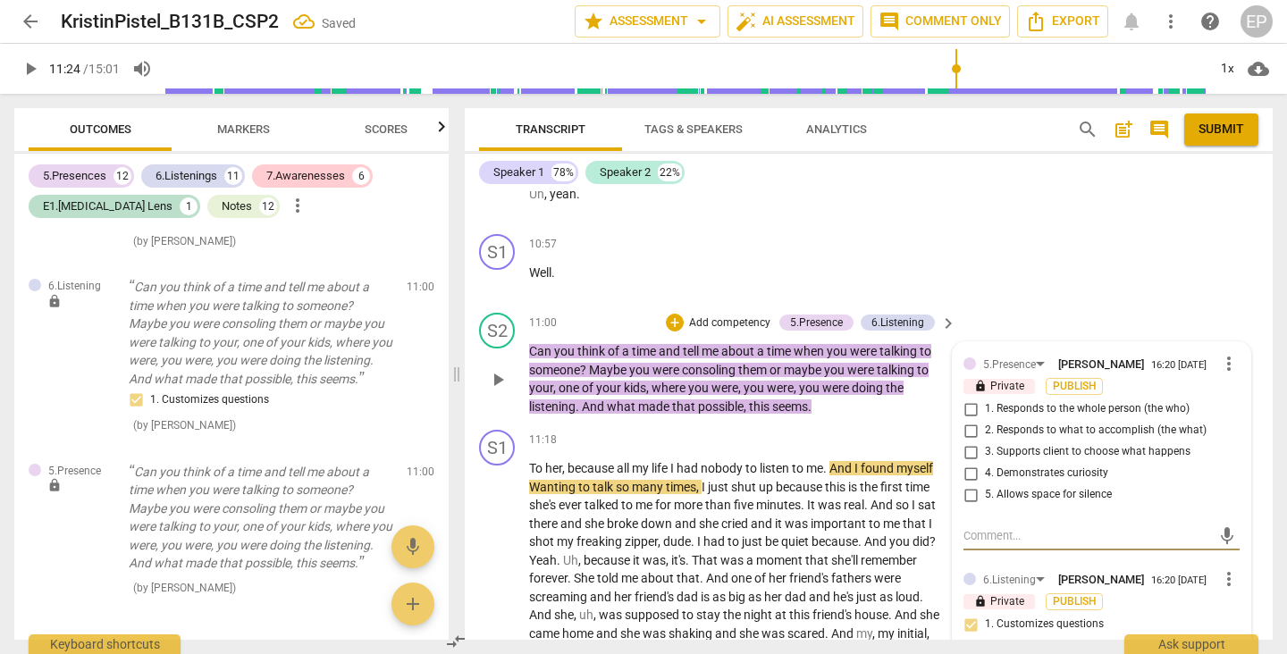
click at [967, 420] on input "2. Responds to what to accomplish (the what)" at bounding box center [970, 430] width 29 height 21
click at [968, 463] on input "4. Demonstrates curiosity" at bounding box center [970, 473] width 29 height 21
click at [675, 314] on div "+" at bounding box center [675, 323] width 18 height 18
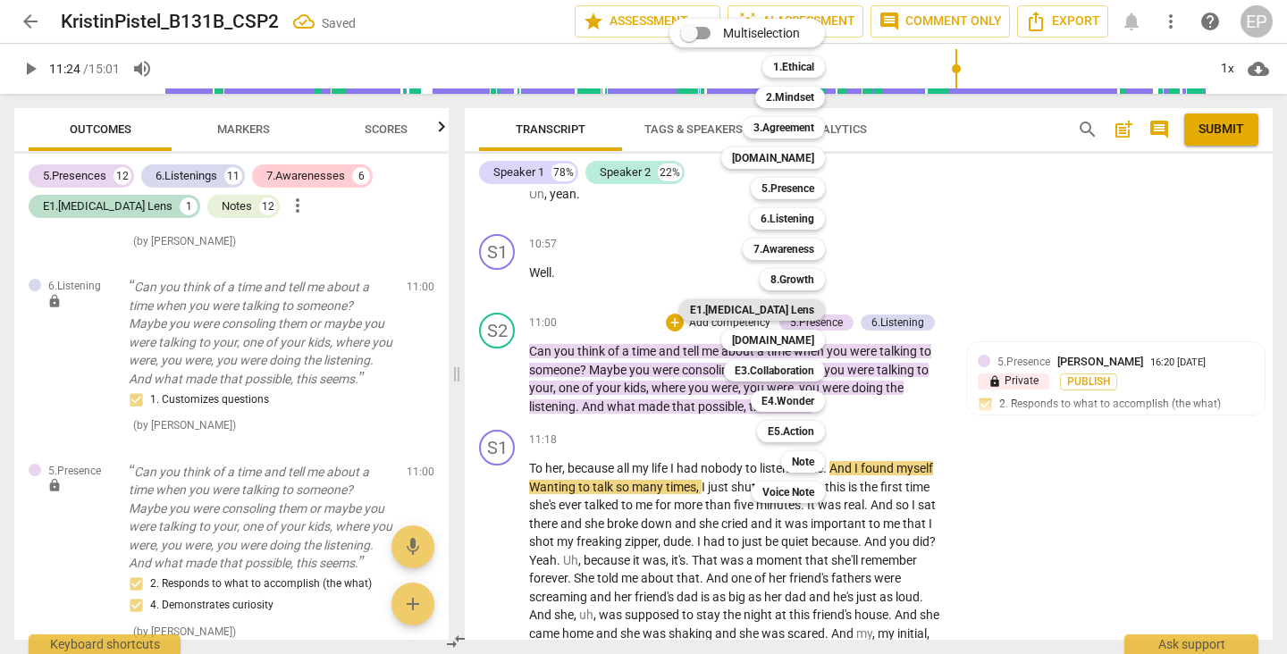
click at [776, 308] on b "E1.[MEDICAL_DATA] Lens" at bounding box center [752, 309] width 124 height 21
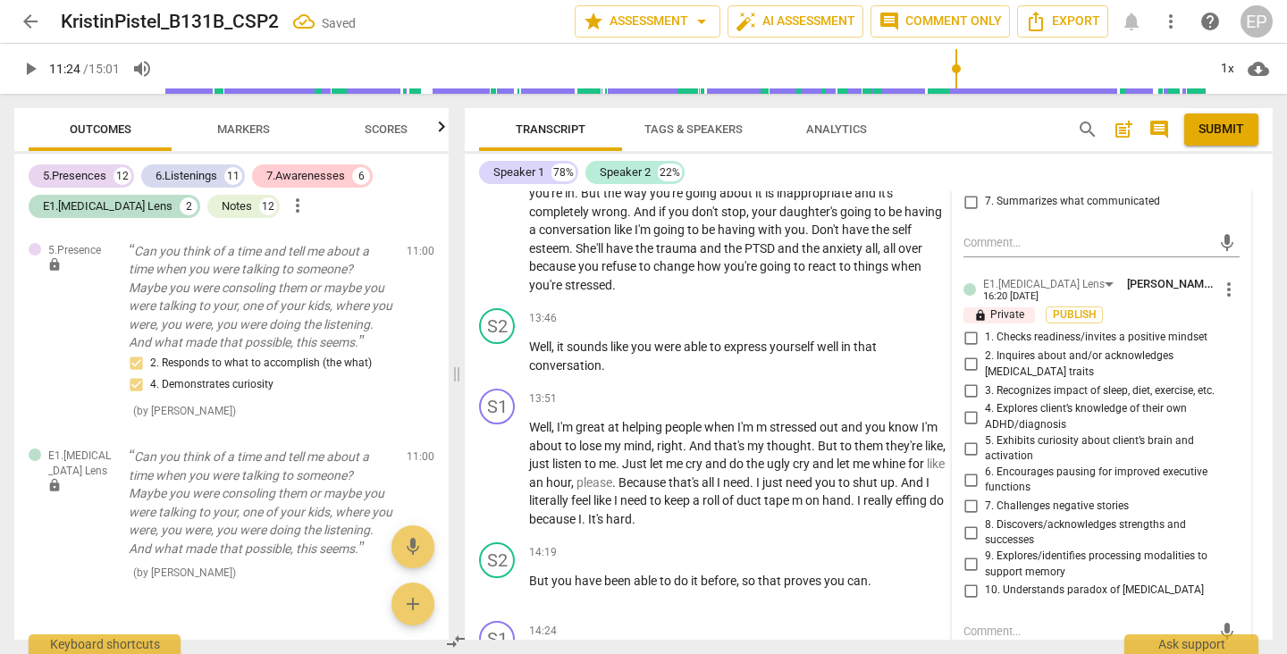
scroll to position [5261, 0]
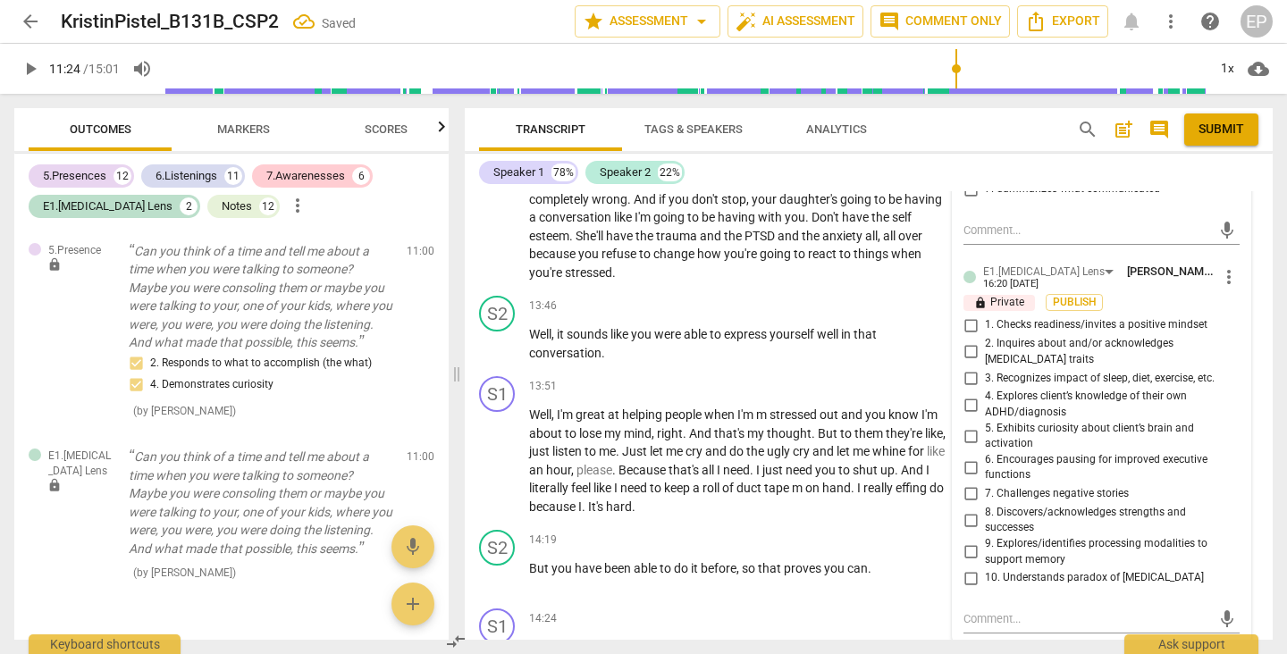
click at [967, 509] on input "8. Discovers/acknowledges strengths and successes" at bounding box center [970, 519] width 29 height 21
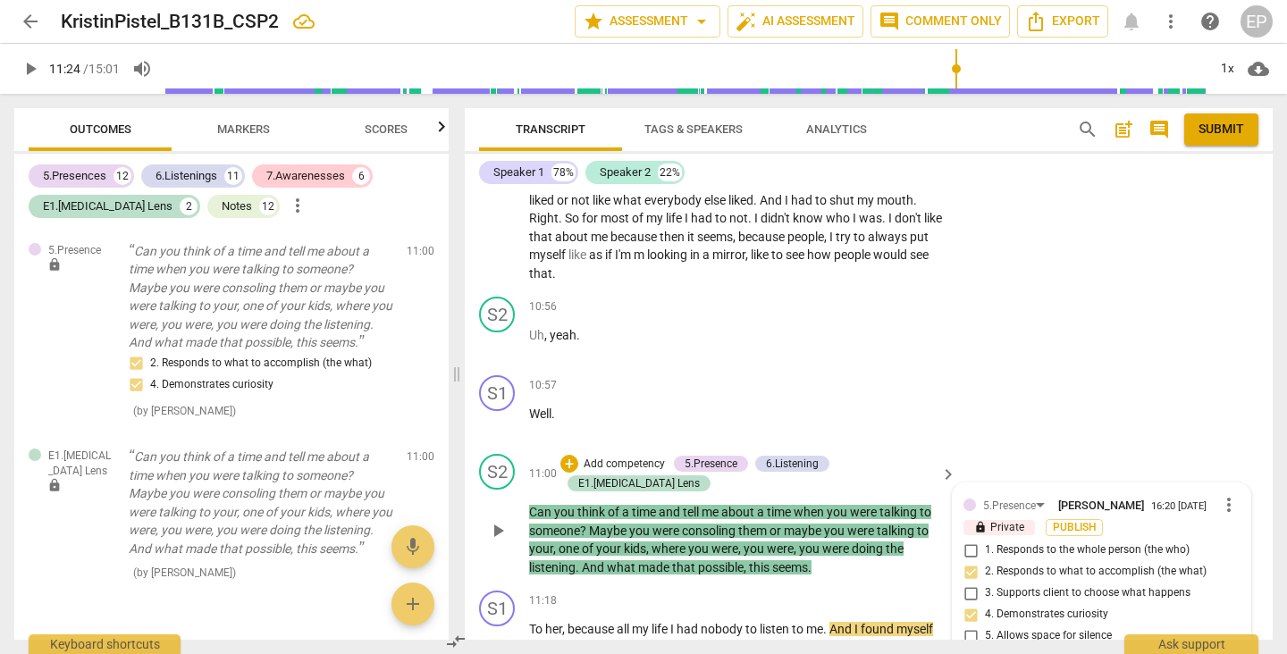
scroll to position [4554, 0]
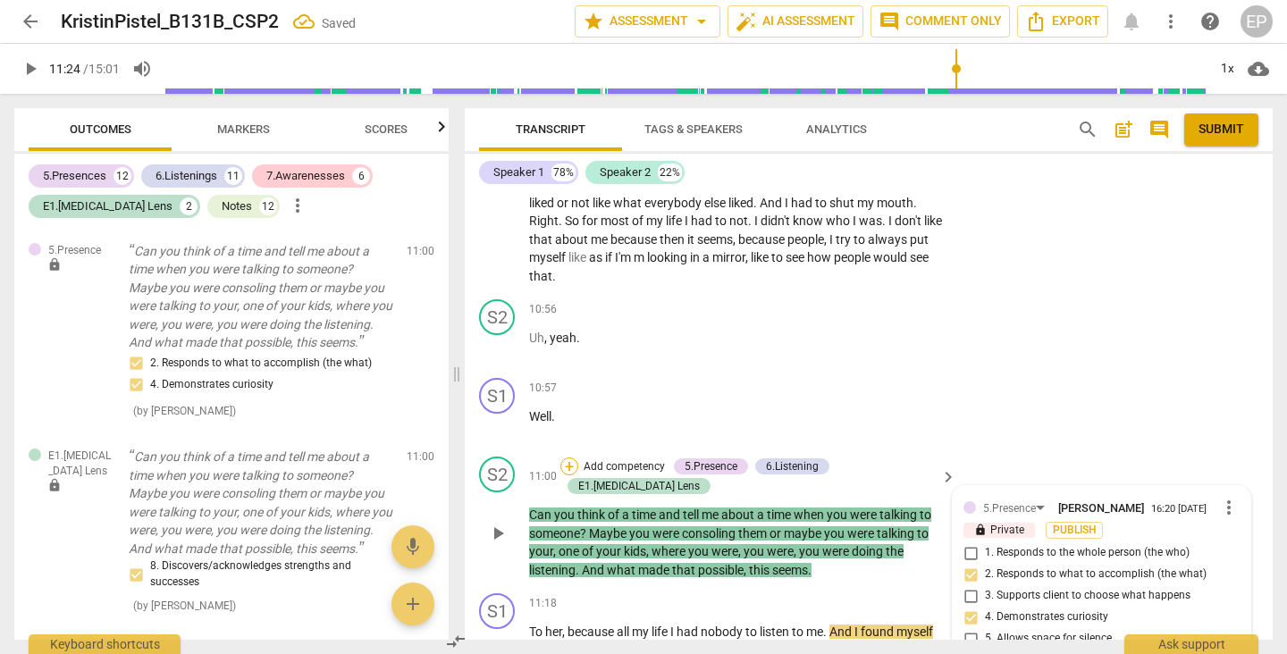
click at [573, 458] on div "+" at bounding box center [569, 467] width 18 height 18
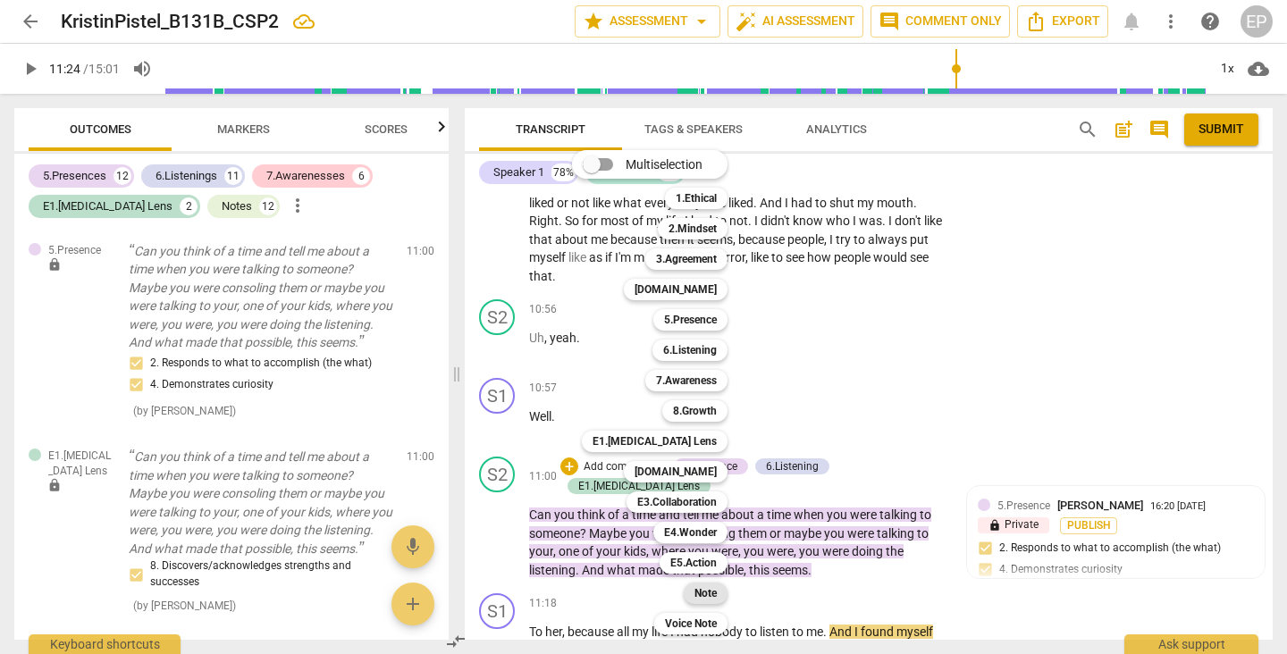
click at [713, 592] on b "Note" at bounding box center [705, 593] width 22 height 21
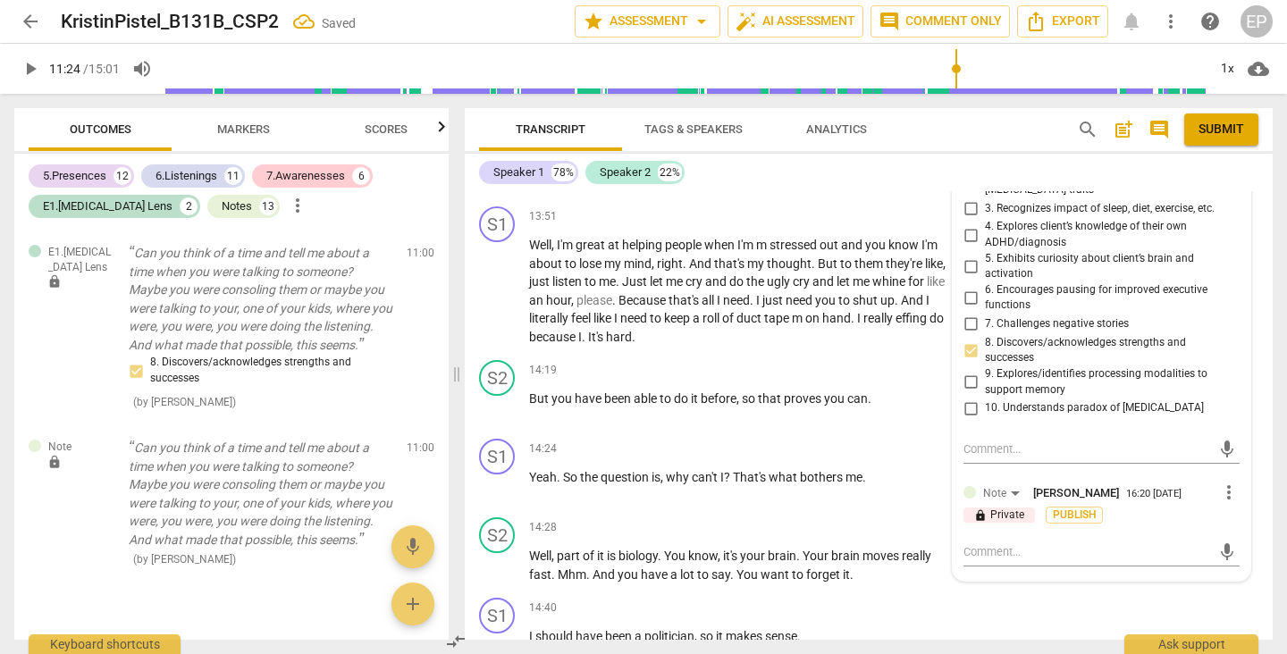
scroll to position [5445, 0]
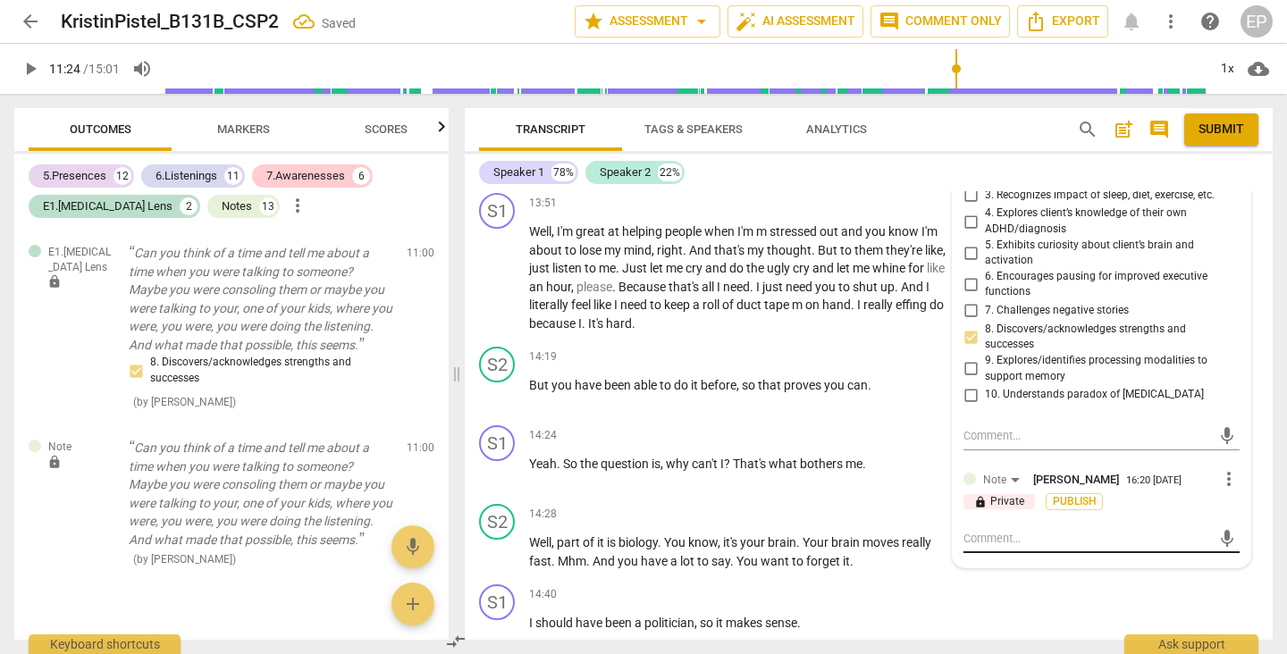
click at [985, 525] on div "mic" at bounding box center [1101, 539] width 276 height 29
click at [978, 530] on textarea at bounding box center [1087, 538] width 248 height 17
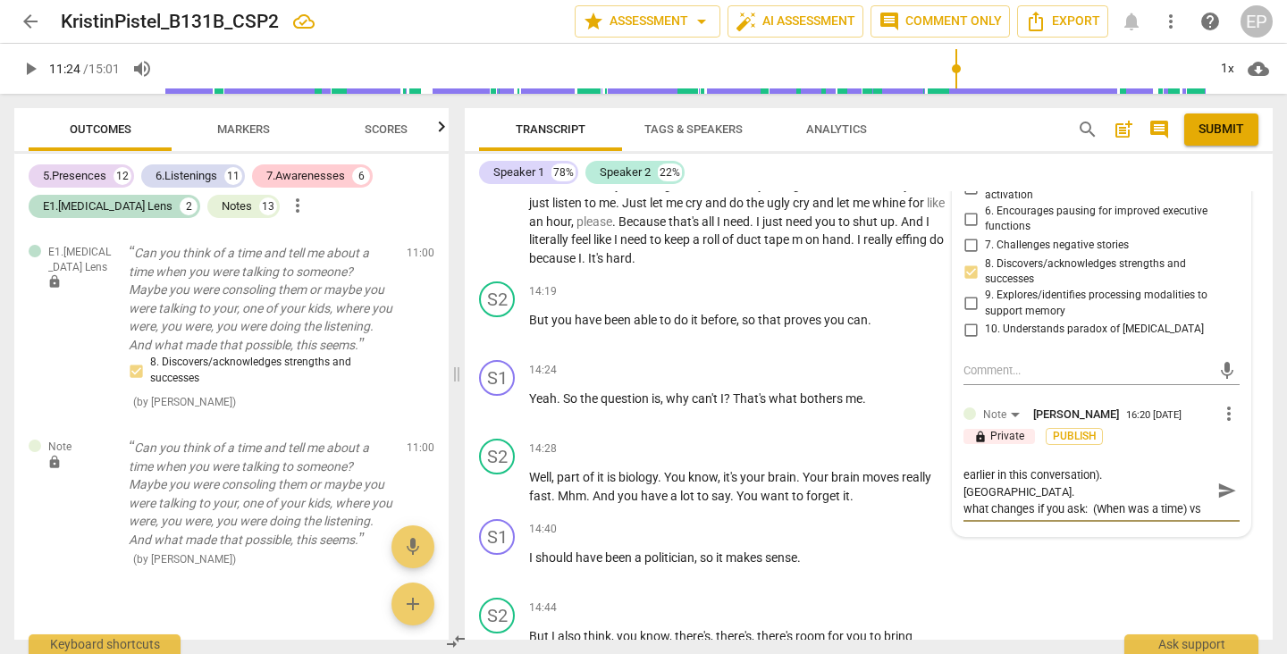
scroll to position [0, 0]
click at [1182, 465] on textarea "Great, you ask this question again ( you asked it earlier in this conversation)…" at bounding box center [1087, 499] width 248 height 68
click at [974, 465] on textarea "Great, you ask this question again ( you asked it earlier in this conversation)…" at bounding box center [1087, 499] width 248 height 68
click at [1138, 465] on textarea "Great, you ask this question again ( you asked it earlier in this conversation)…" at bounding box center [1087, 499] width 248 height 68
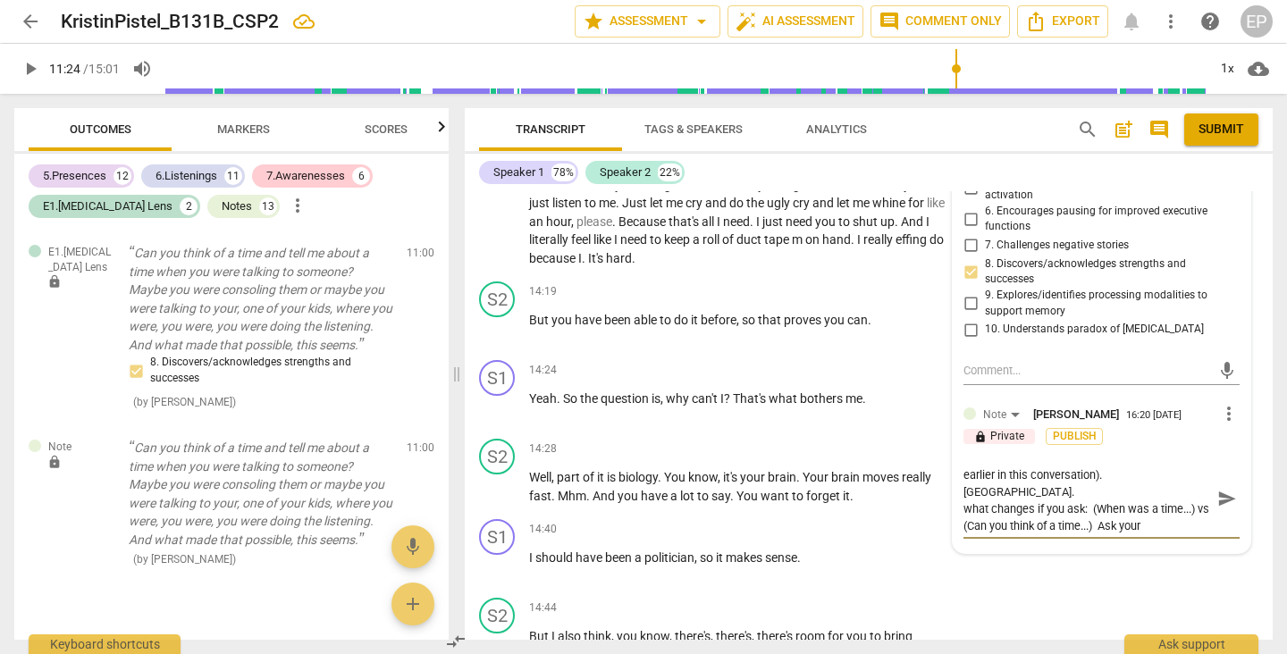
scroll to position [0, 0]
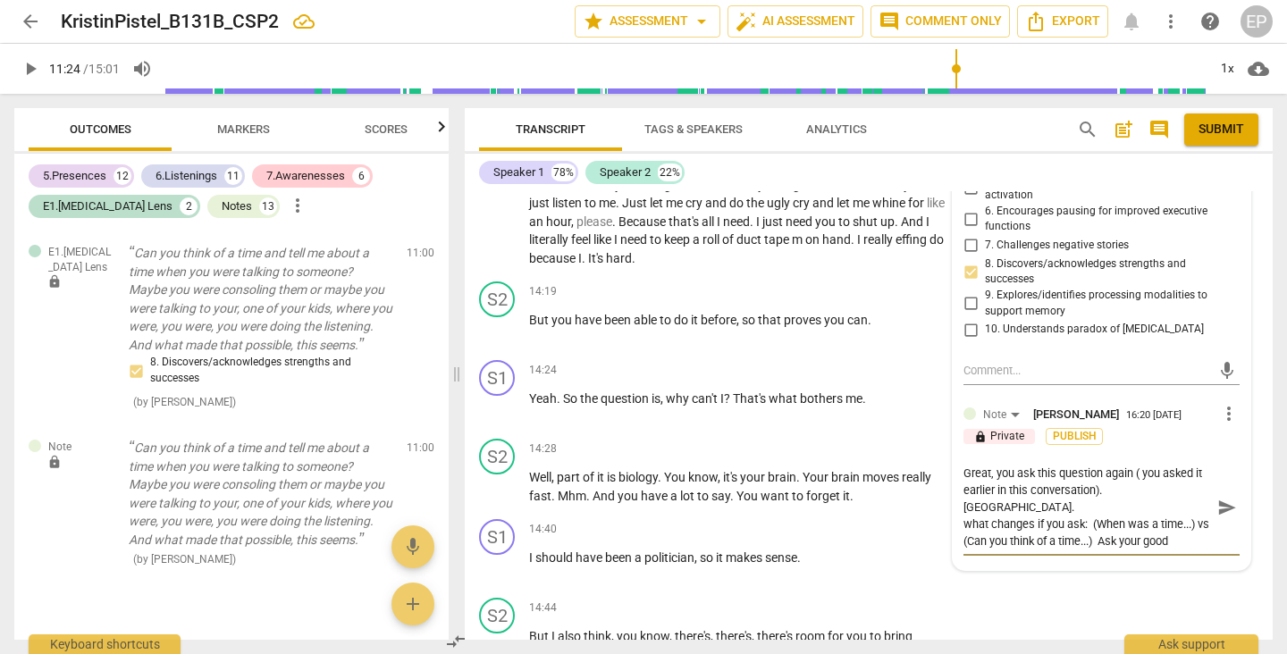
click at [1121, 465] on textarea "Great, you ask this question again ( you asked it earlier in this conversation)…" at bounding box center [1087, 507] width 248 height 85
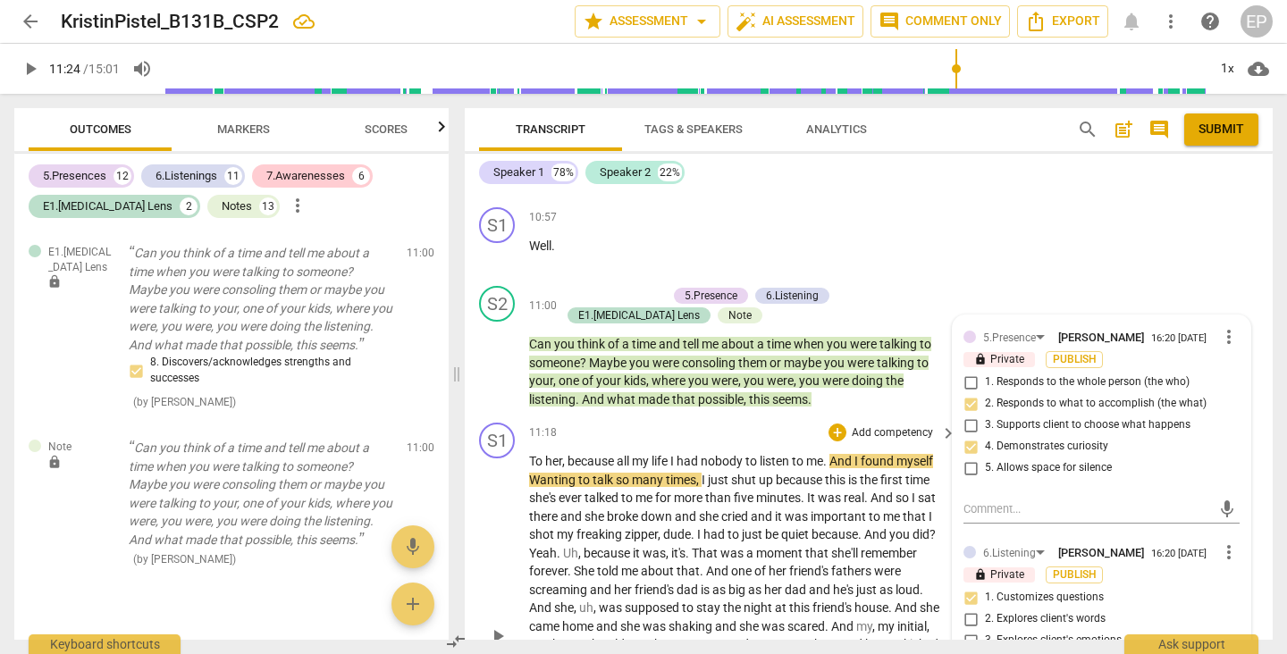
scroll to position [4730, 0]
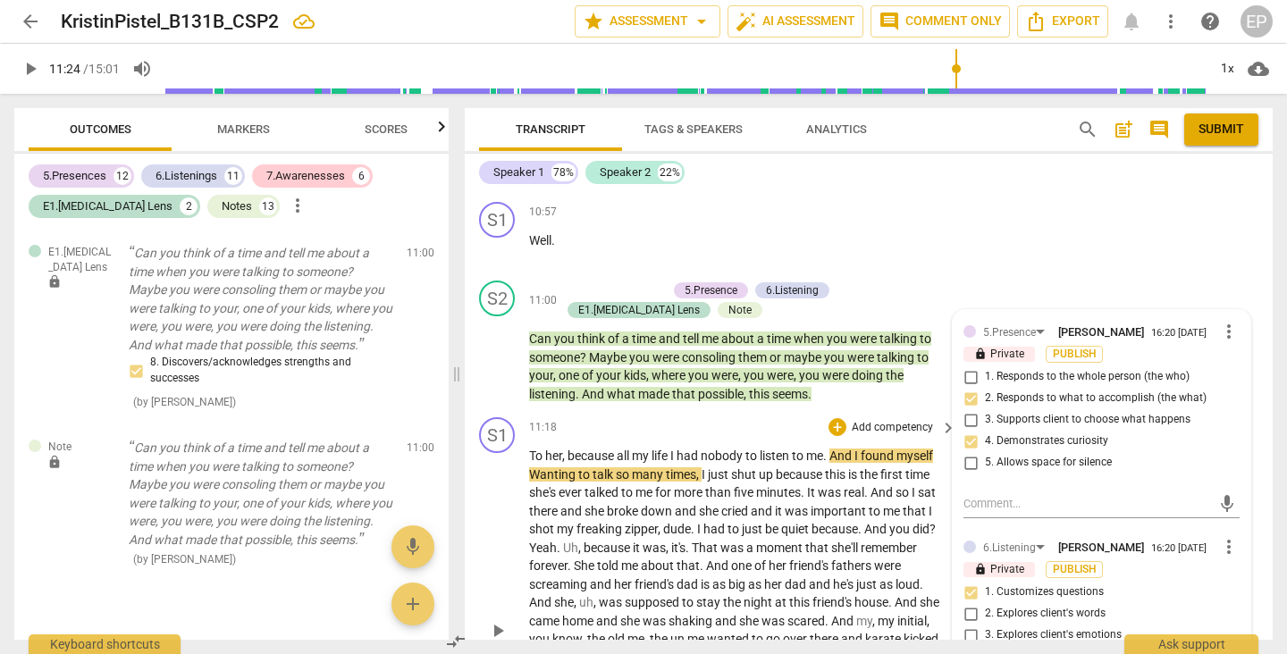
click at [491, 471] on div "play_arrow pause" at bounding box center [506, 630] width 46 height 355
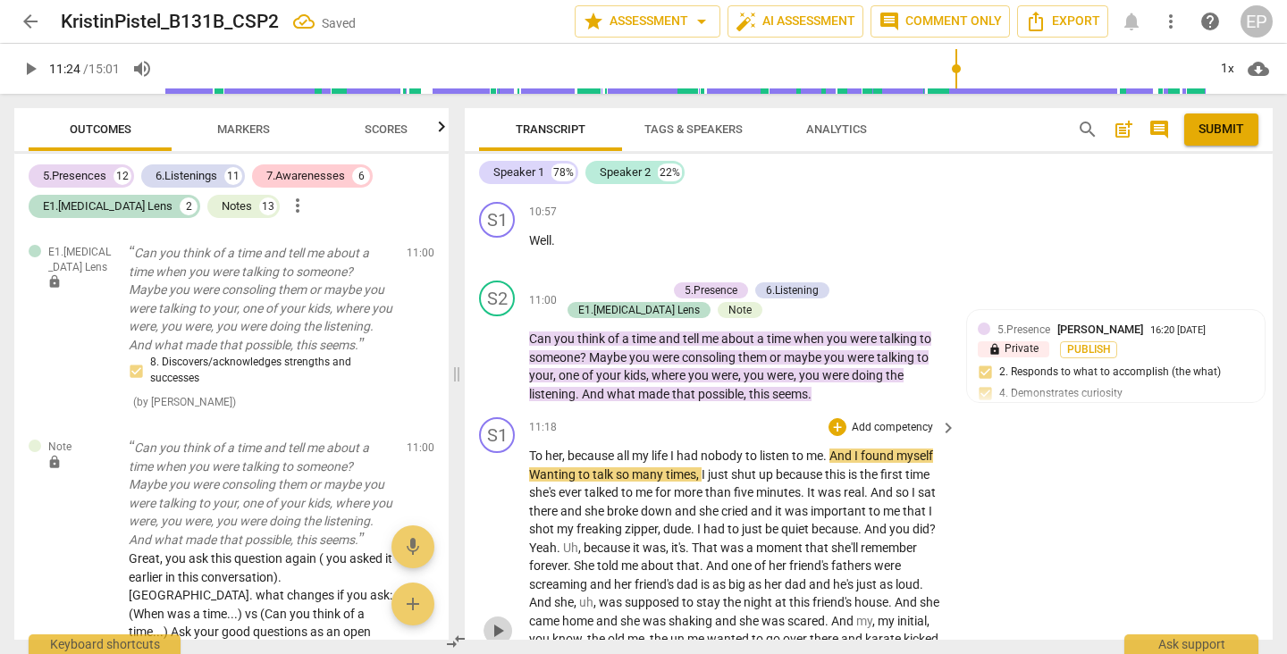
click at [493, 620] on span "play_arrow" at bounding box center [497, 630] width 21 height 21
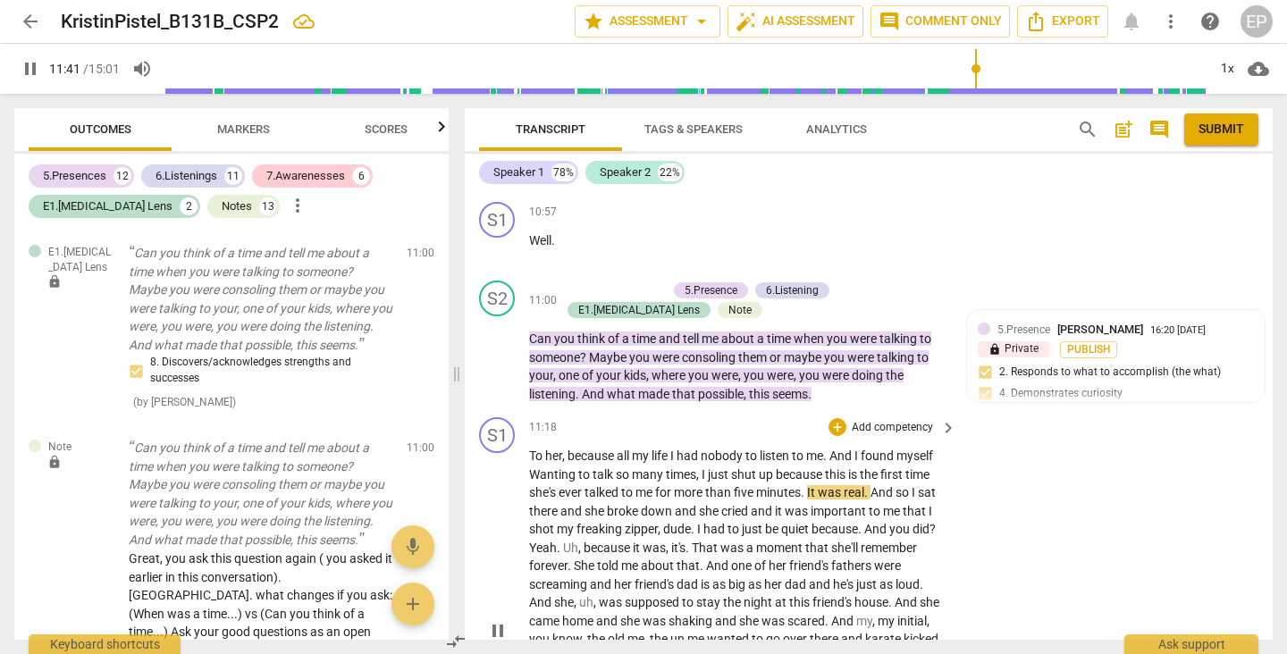
click at [812, 485] on span "It" at bounding box center [812, 492] width 11 height 14
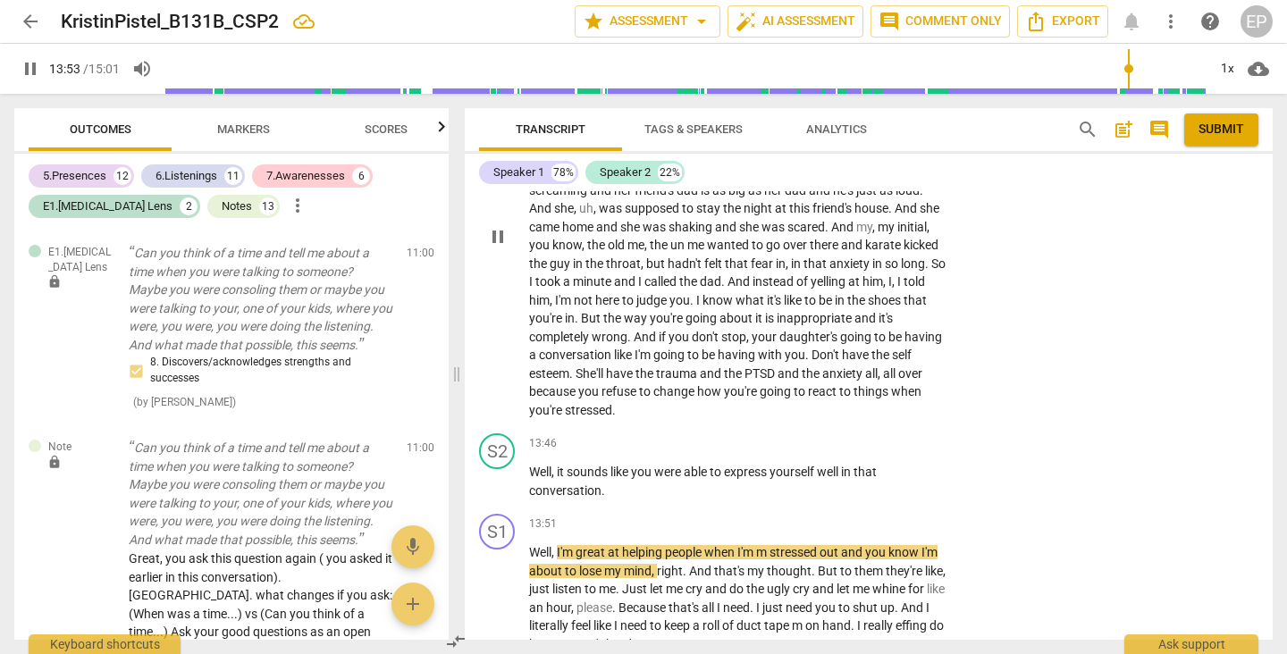
scroll to position [5135, 0]
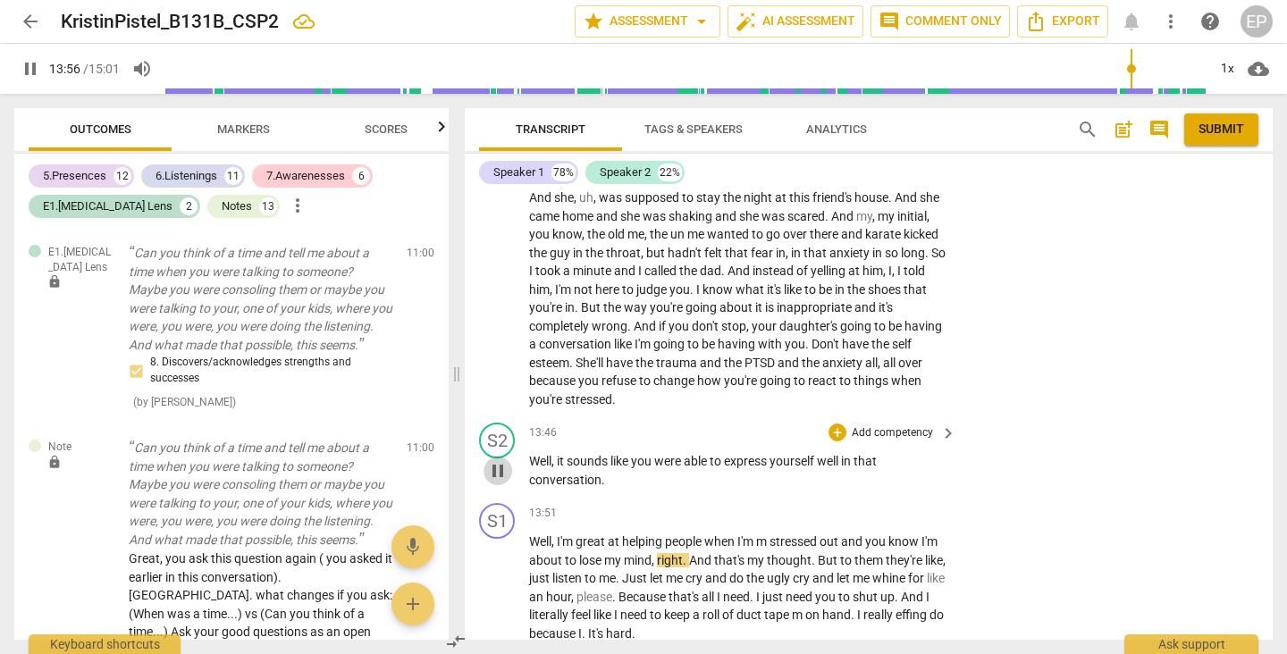
click at [498, 460] on span "pause" at bounding box center [497, 470] width 21 height 21
click at [830, 424] on div "+" at bounding box center [837, 433] width 18 height 18
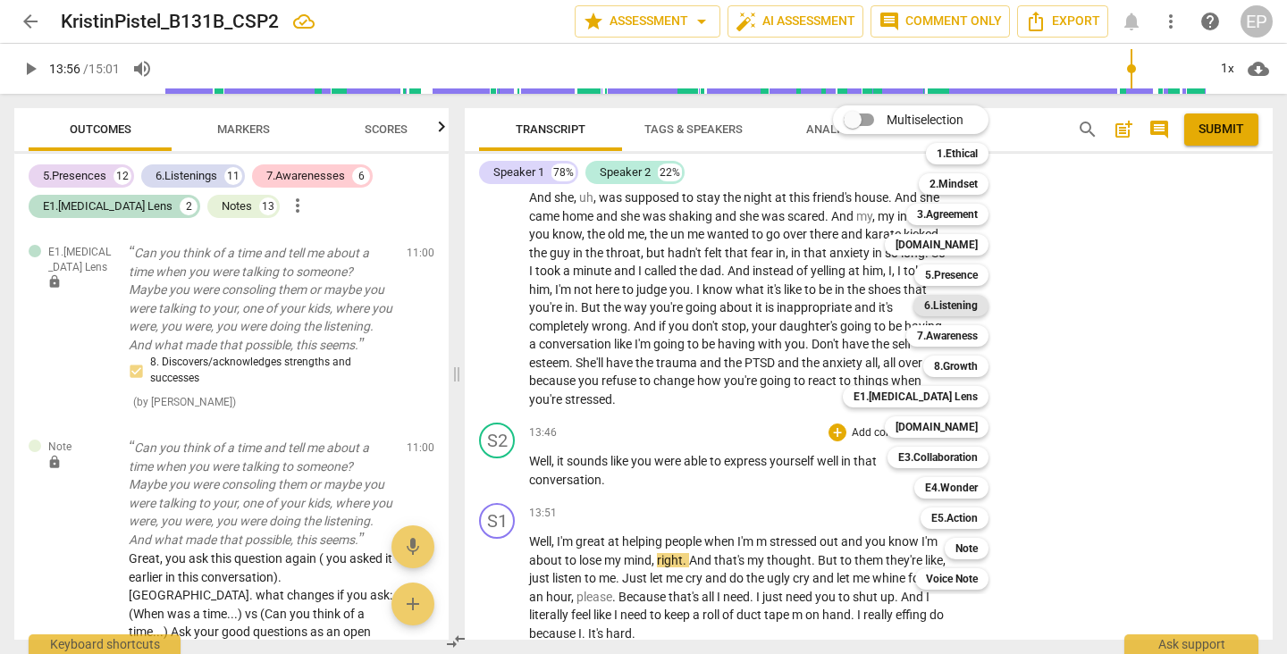
click at [964, 307] on b "6.Listening" at bounding box center [951, 305] width 54 height 21
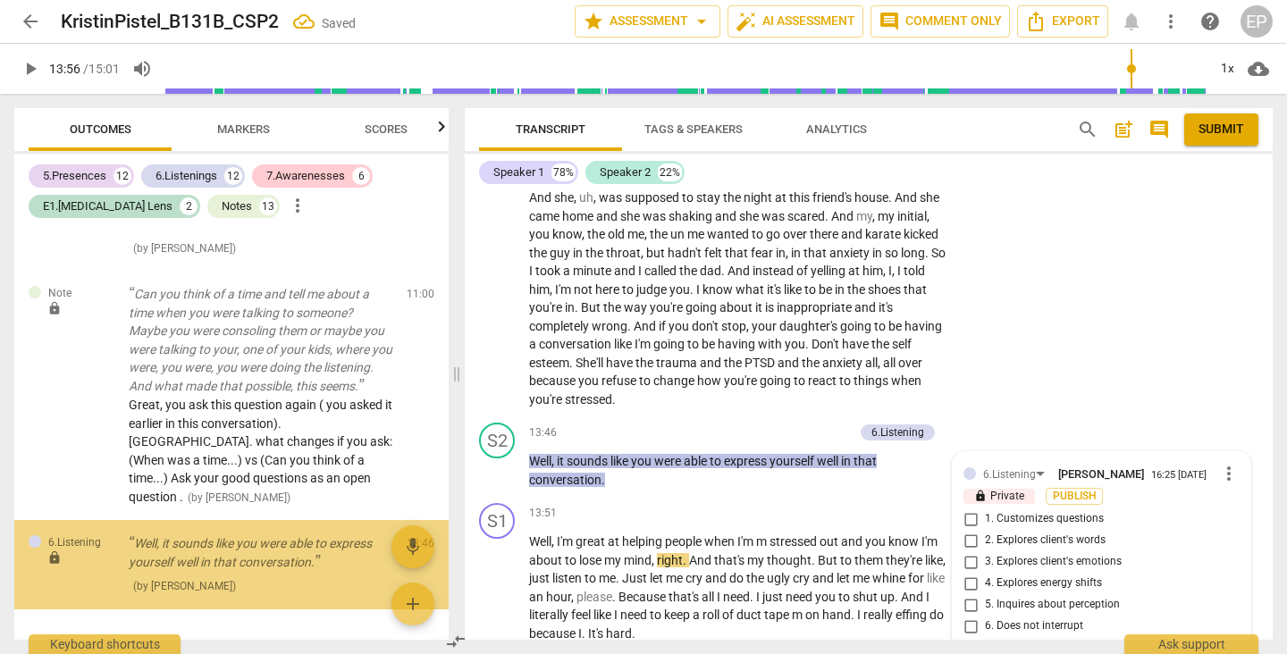
scroll to position [6230, 0]
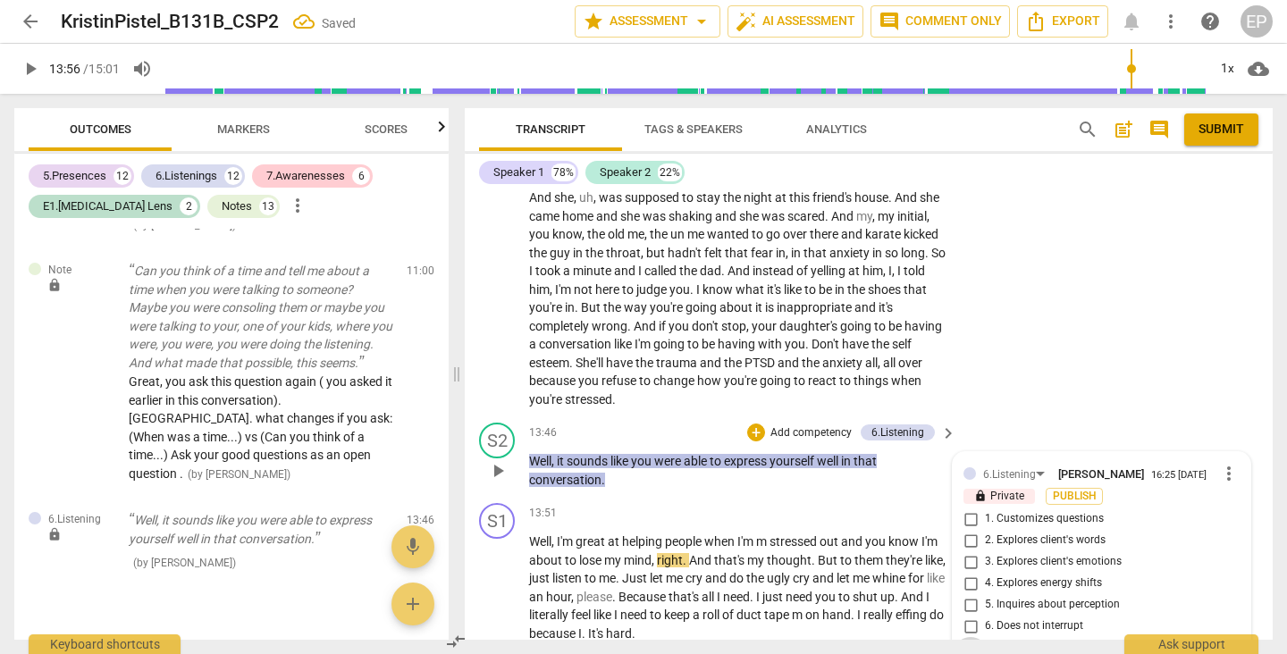
click at [968, 637] on input "7. Summarizes what communicated" at bounding box center [970, 647] width 29 height 21
click at [753, 424] on div "+" at bounding box center [756, 433] width 18 height 18
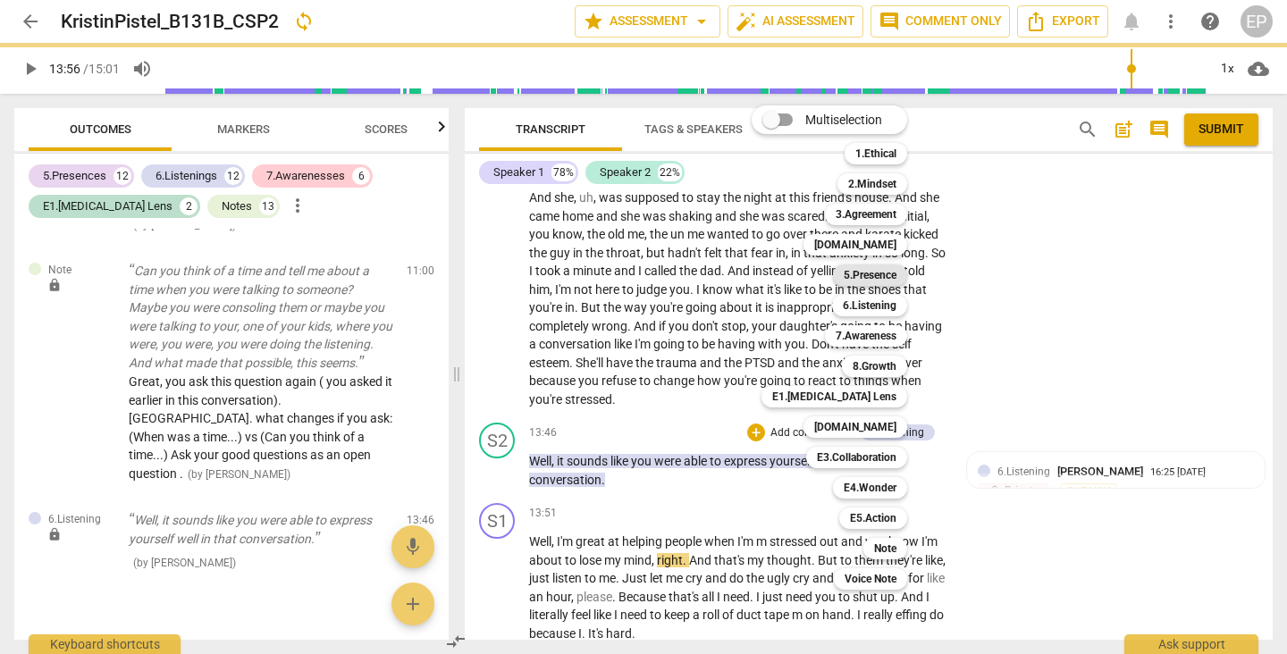
click at [872, 273] on b "5.Presence" at bounding box center [870, 275] width 53 height 21
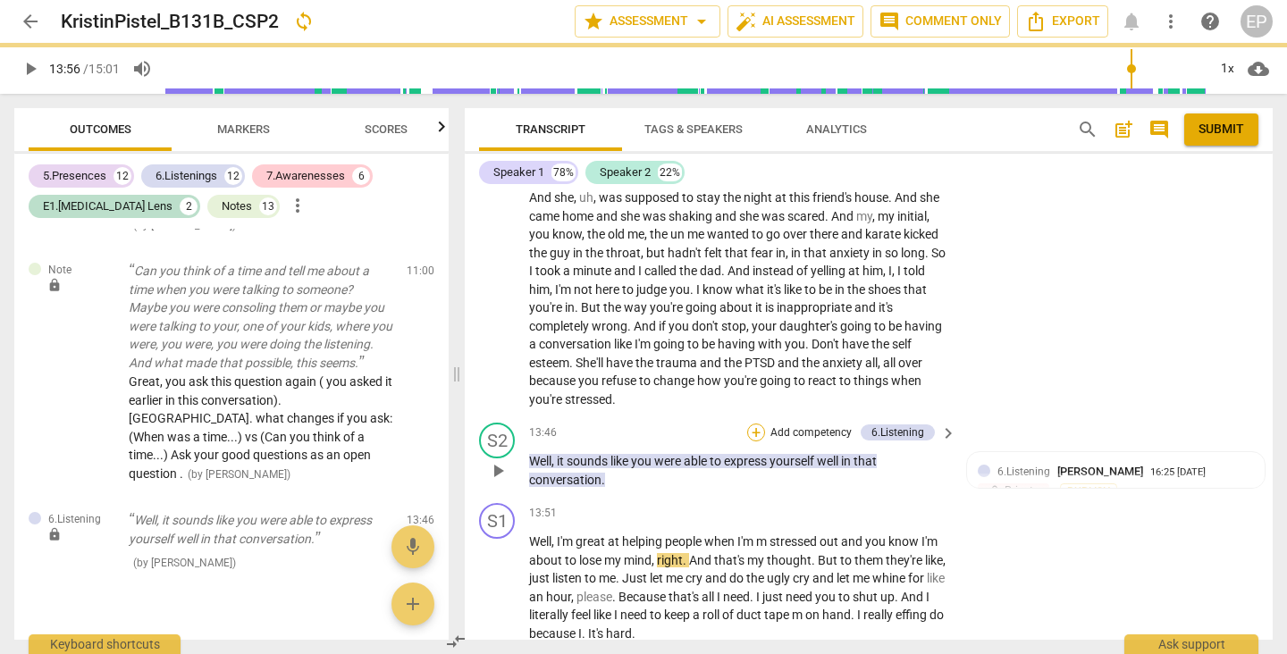
click at [755, 424] on div "+" at bounding box center [756, 433] width 18 height 18
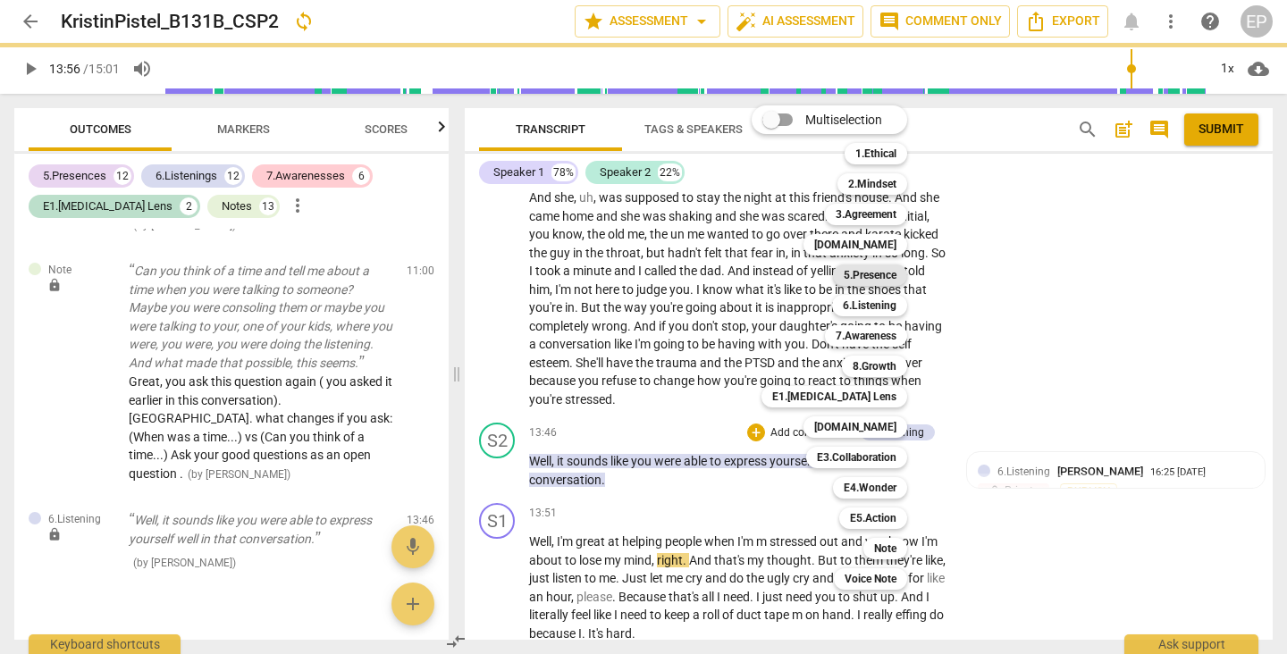
click at [882, 271] on b "5.Presence" at bounding box center [870, 275] width 53 height 21
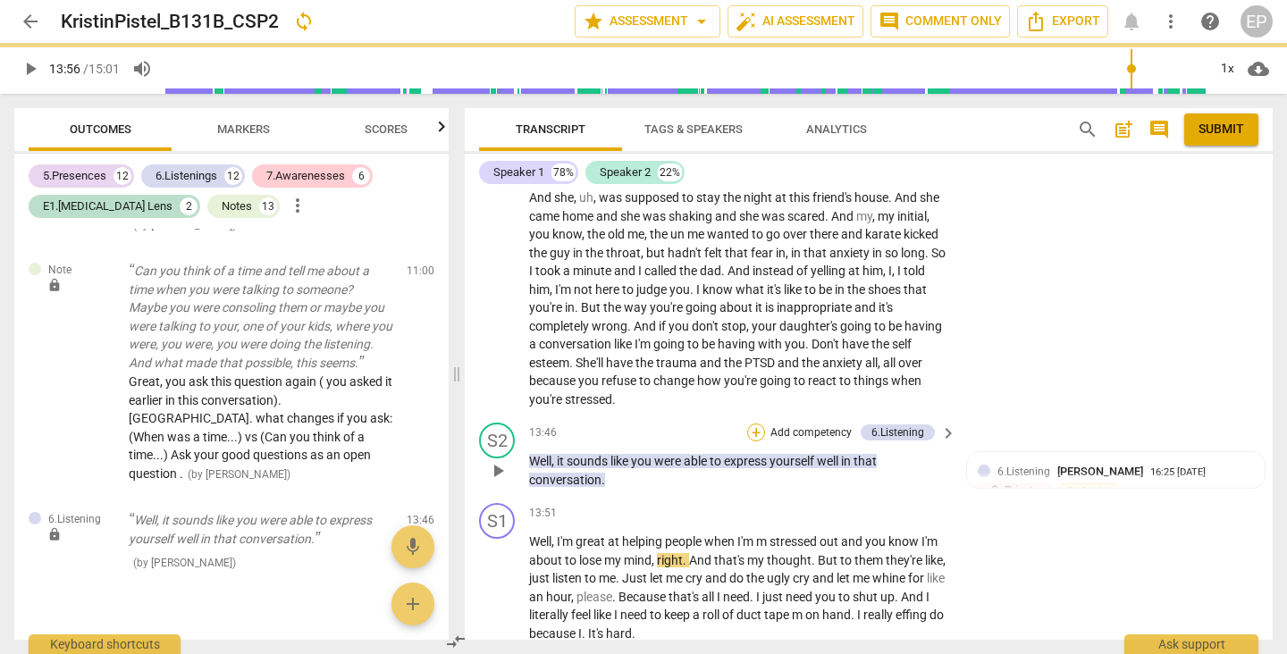
click at [752, 424] on div "+" at bounding box center [756, 433] width 18 height 18
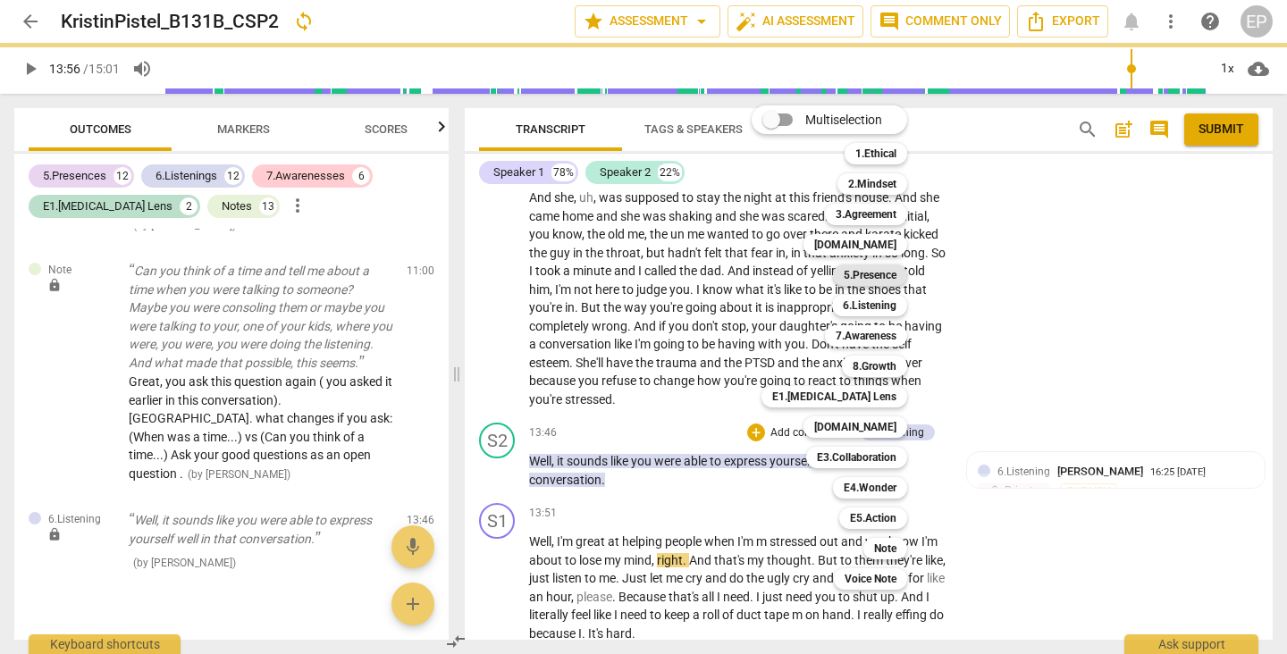
click at [881, 270] on b "5.Presence" at bounding box center [870, 275] width 53 height 21
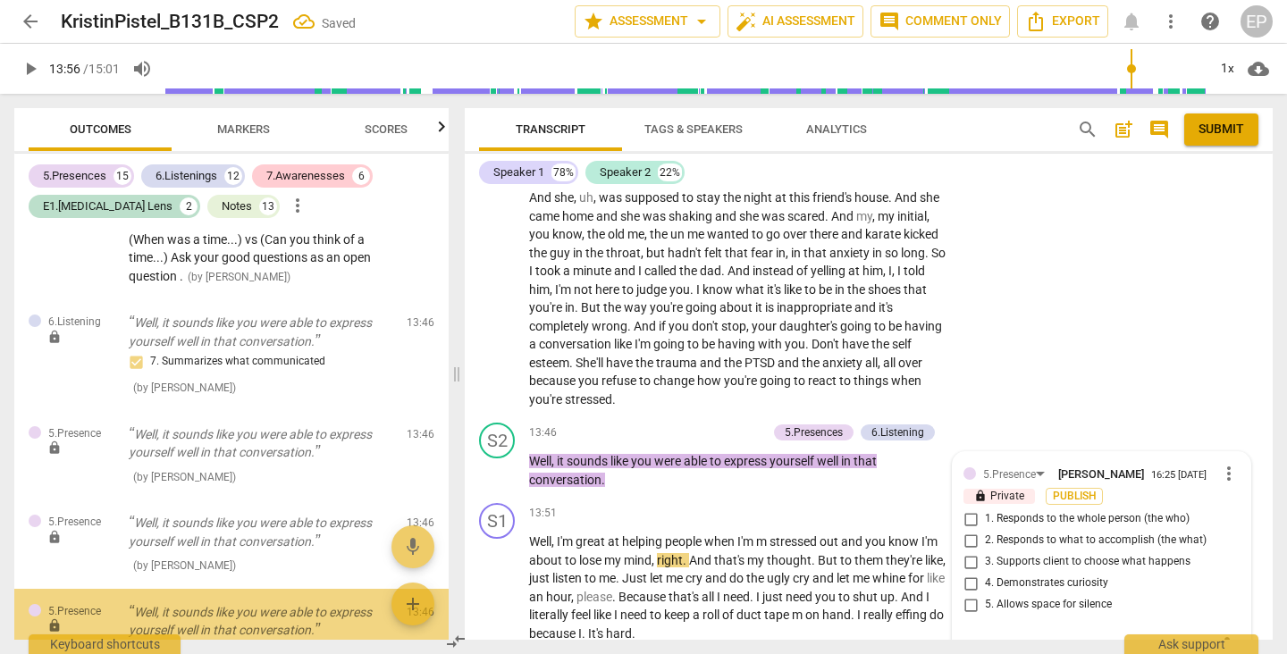
scroll to position [6515, 0]
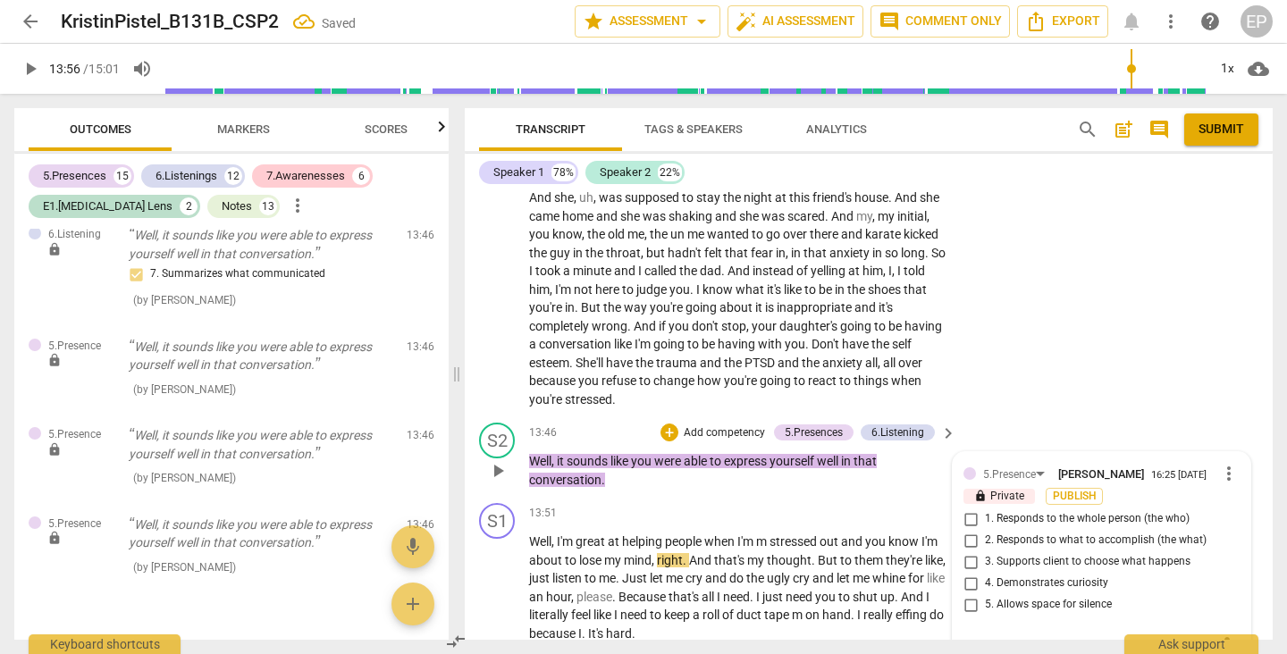
click at [964, 530] on input "2. Responds to what to accomplish (the what)" at bounding box center [970, 540] width 29 height 21
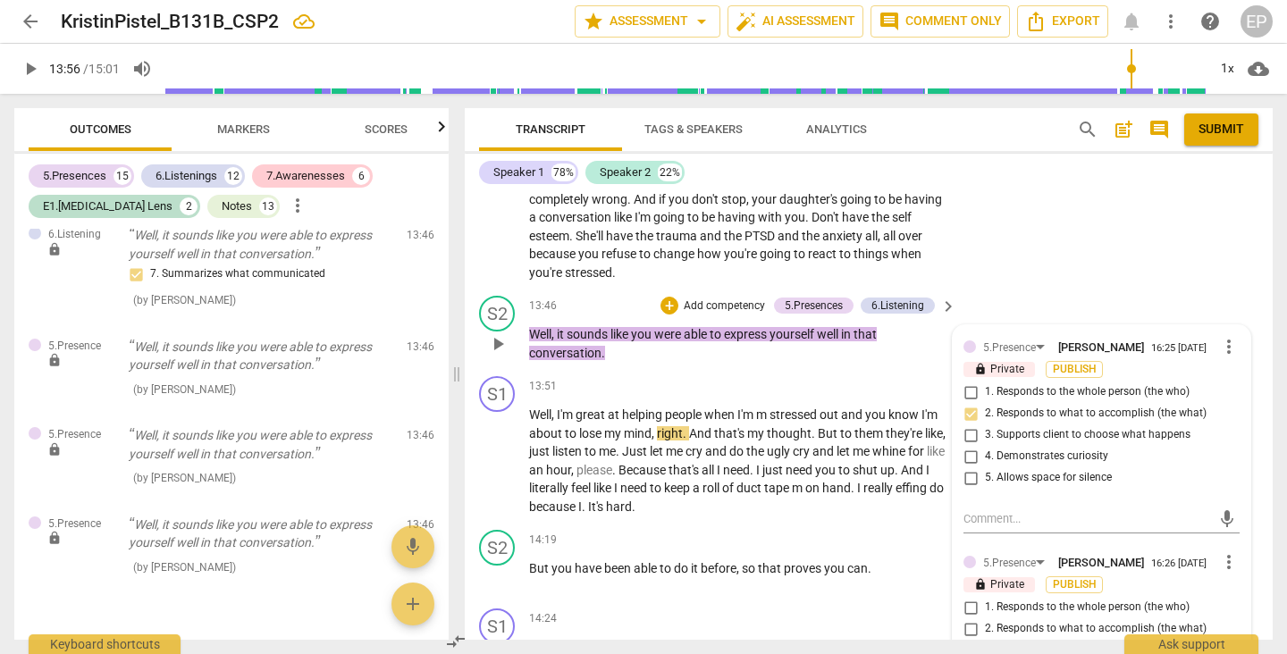
scroll to position [5314, 0]
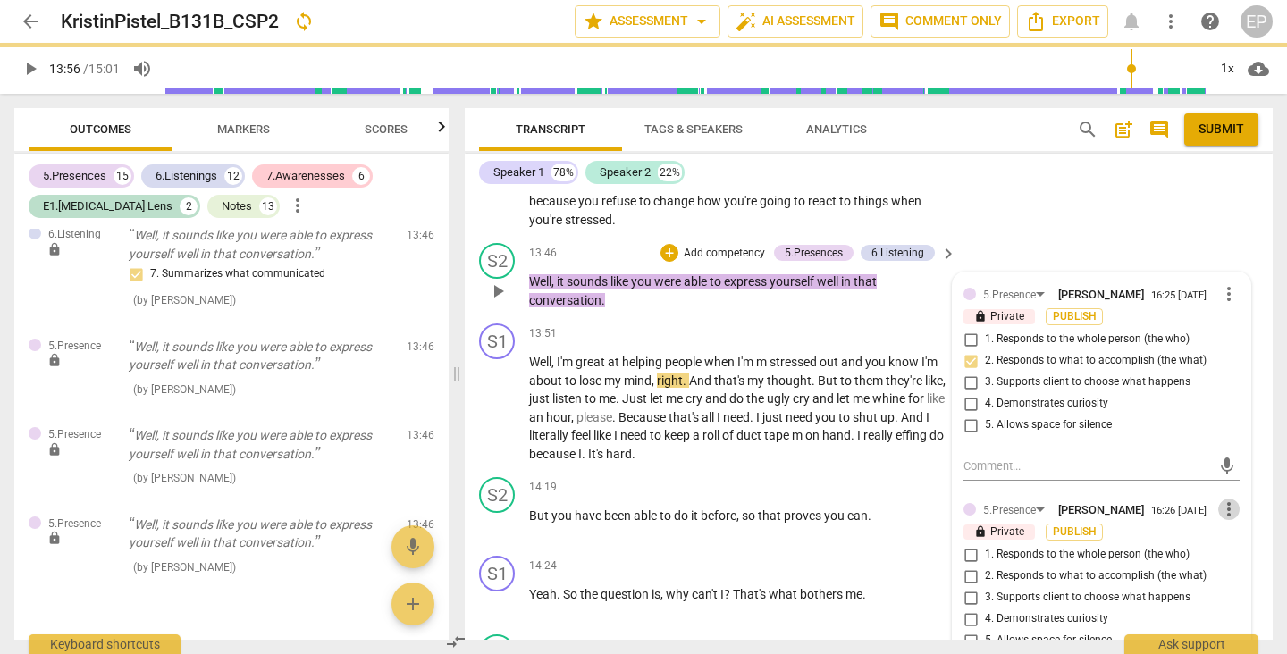
click at [1219, 499] on span "more_vert" at bounding box center [1228, 509] width 21 height 21
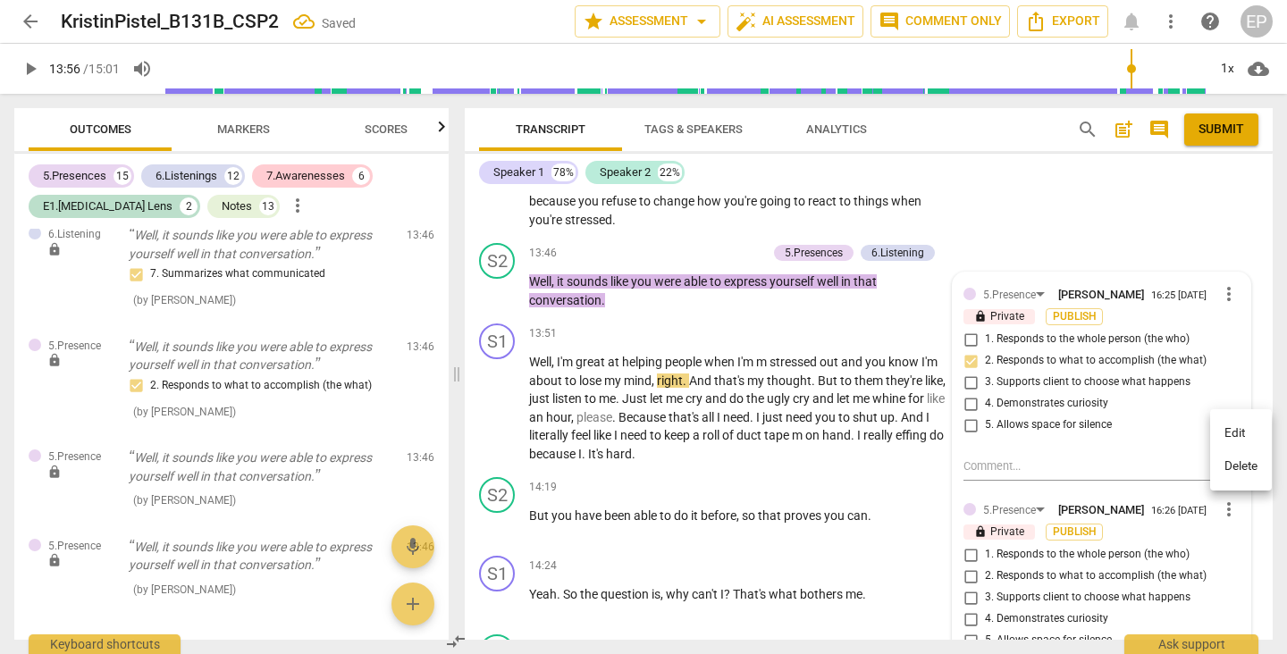
click at [1233, 469] on li "Delete" at bounding box center [1241, 466] width 62 height 34
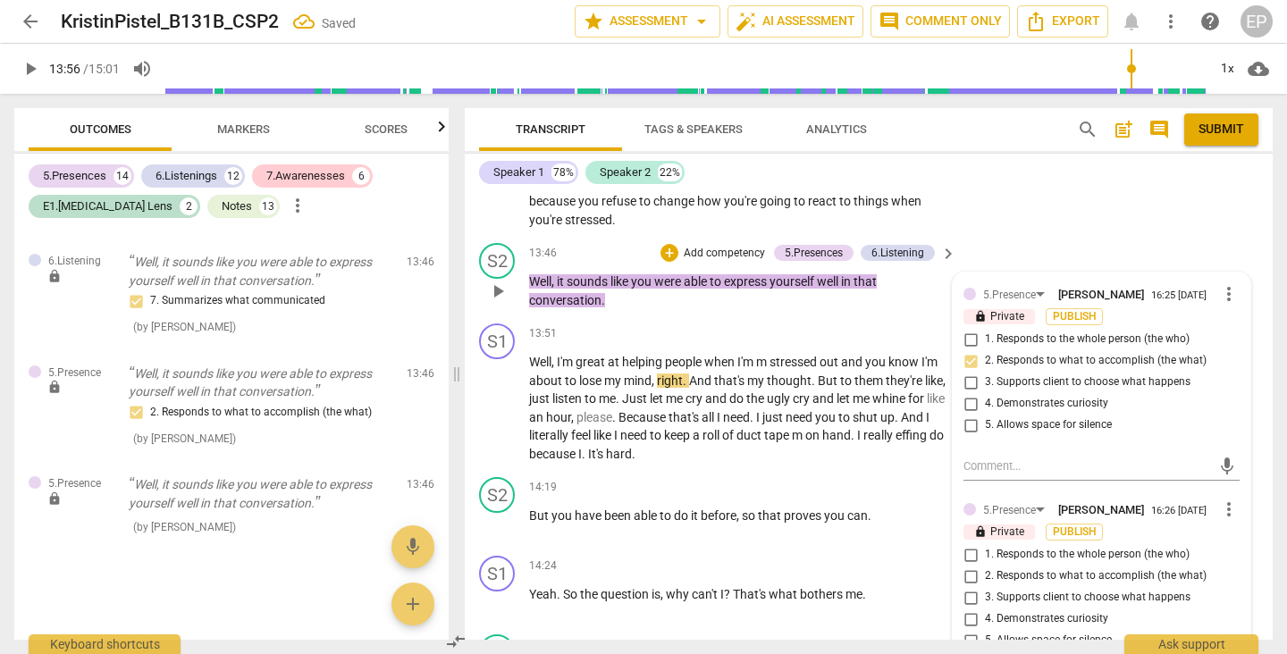
scroll to position [6450, 0]
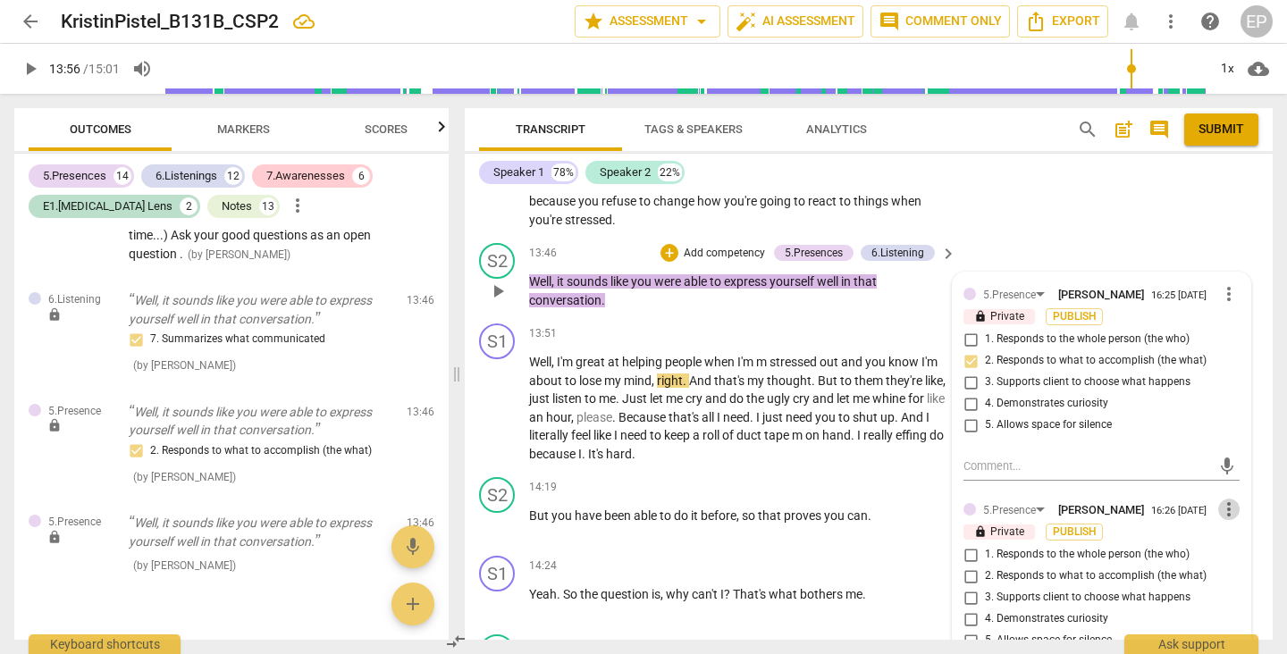
click at [1224, 499] on span "more_vert" at bounding box center [1228, 509] width 21 height 21
click at [1239, 466] on li "Delete" at bounding box center [1241, 466] width 62 height 34
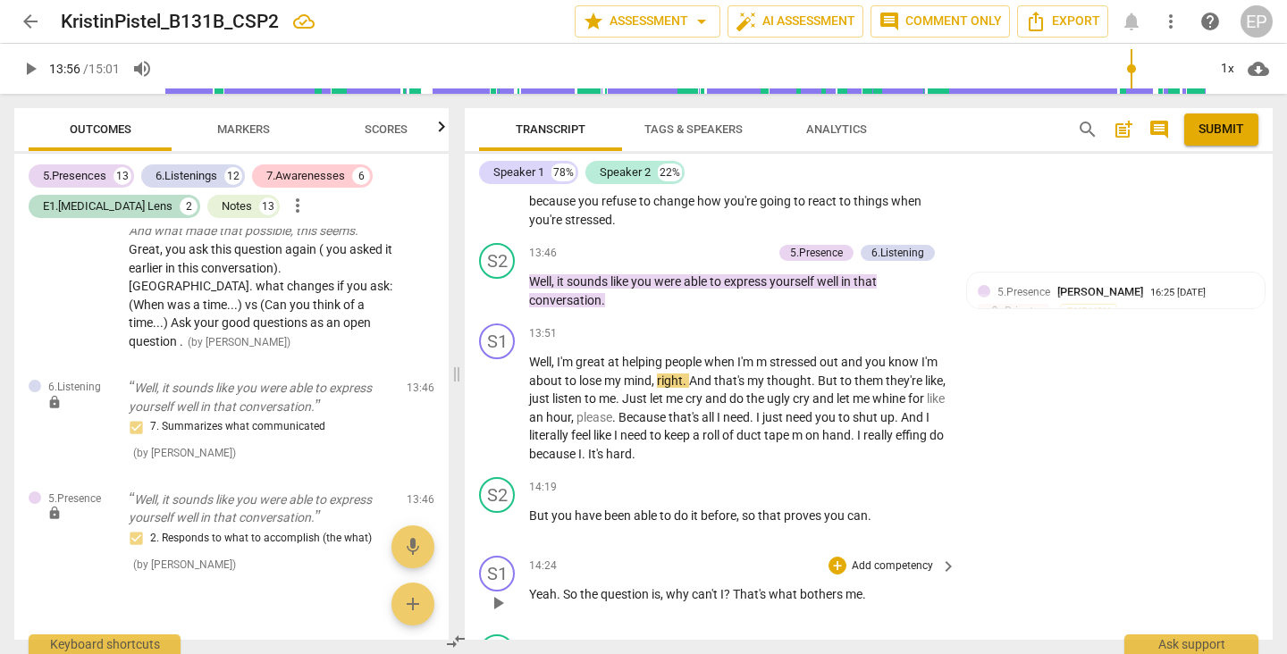
scroll to position [5312, 0]
click at [500, 399] on span "play_arrow" at bounding box center [497, 409] width 21 height 21
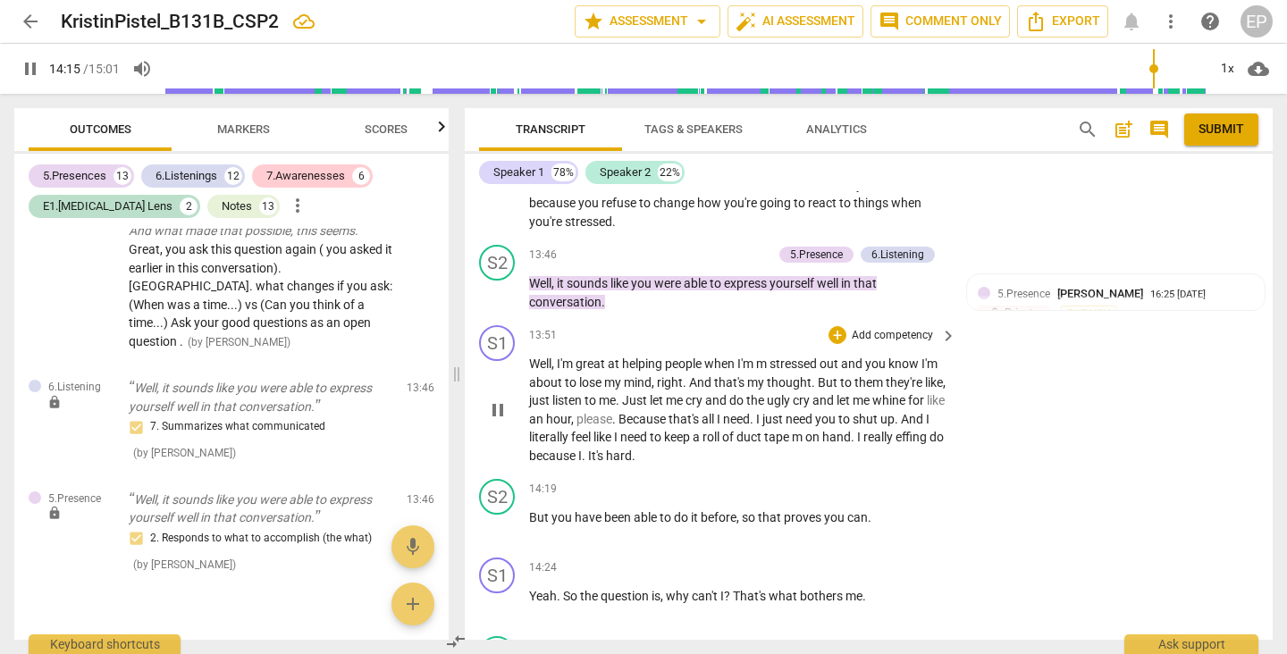
click at [496, 399] on span "pause" at bounding box center [497, 409] width 21 height 21
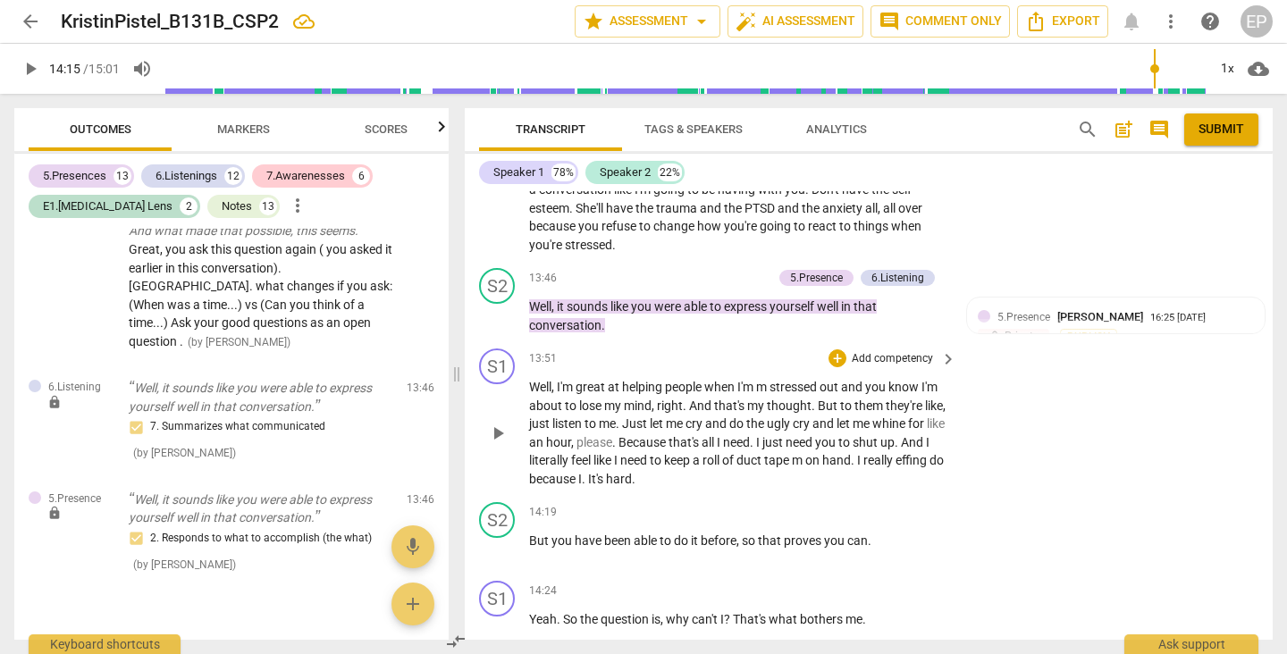
scroll to position [5280, 0]
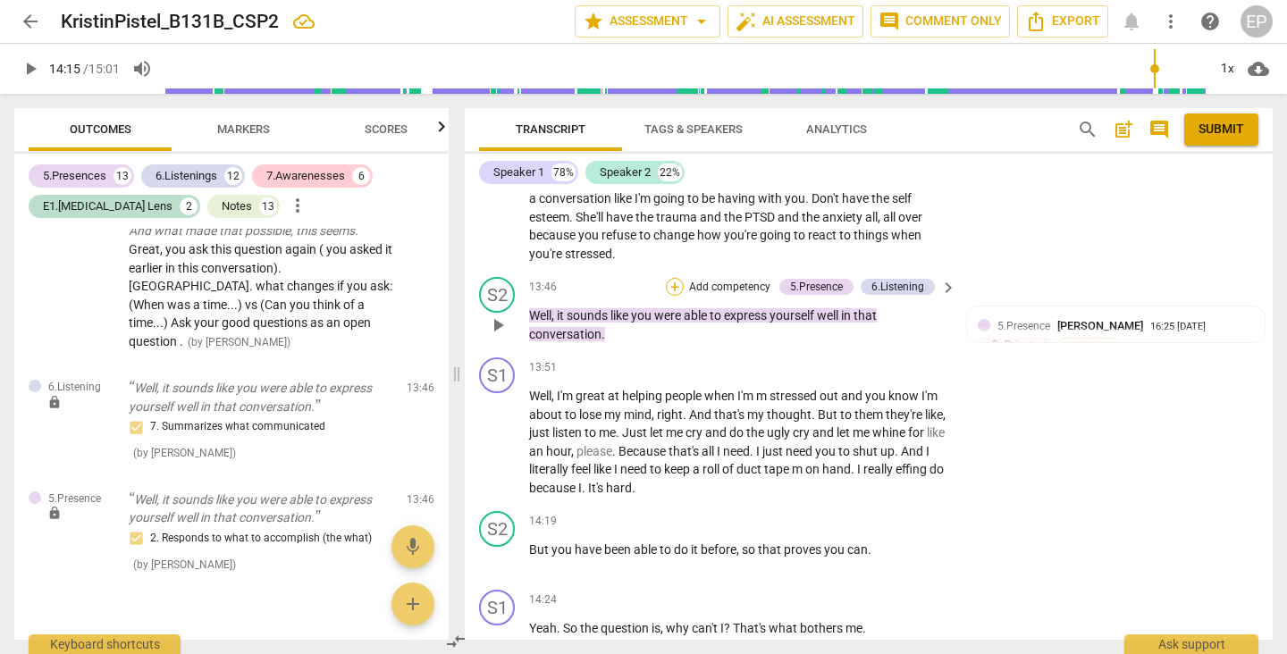
click at [671, 278] on div "+" at bounding box center [675, 287] width 18 height 18
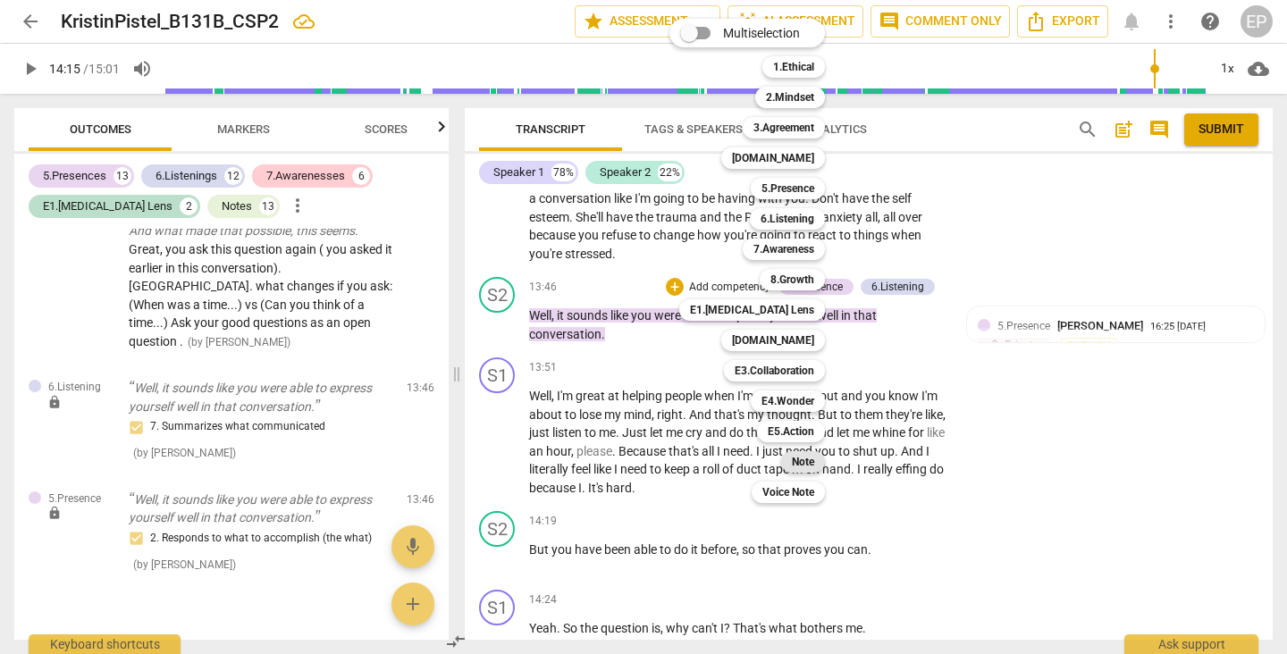
click at [809, 457] on b "Note" at bounding box center [803, 461] width 22 height 21
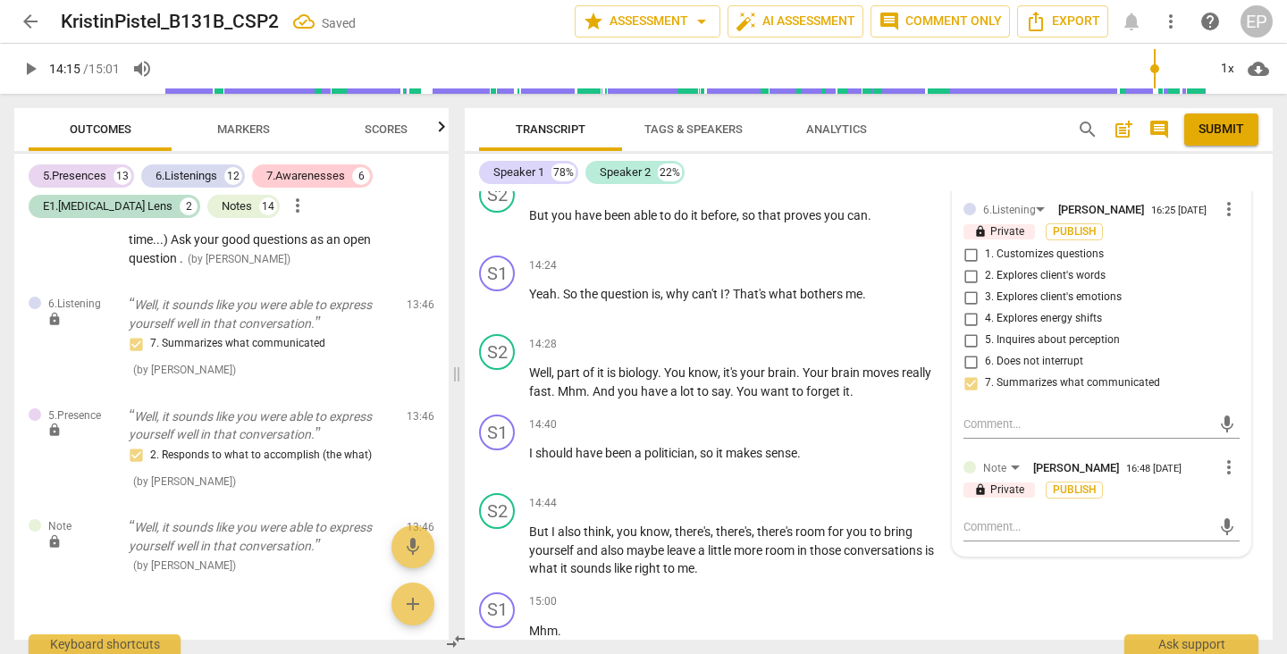
scroll to position [5613, 0]
click at [976, 519] on textarea at bounding box center [1087, 527] width 248 height 17
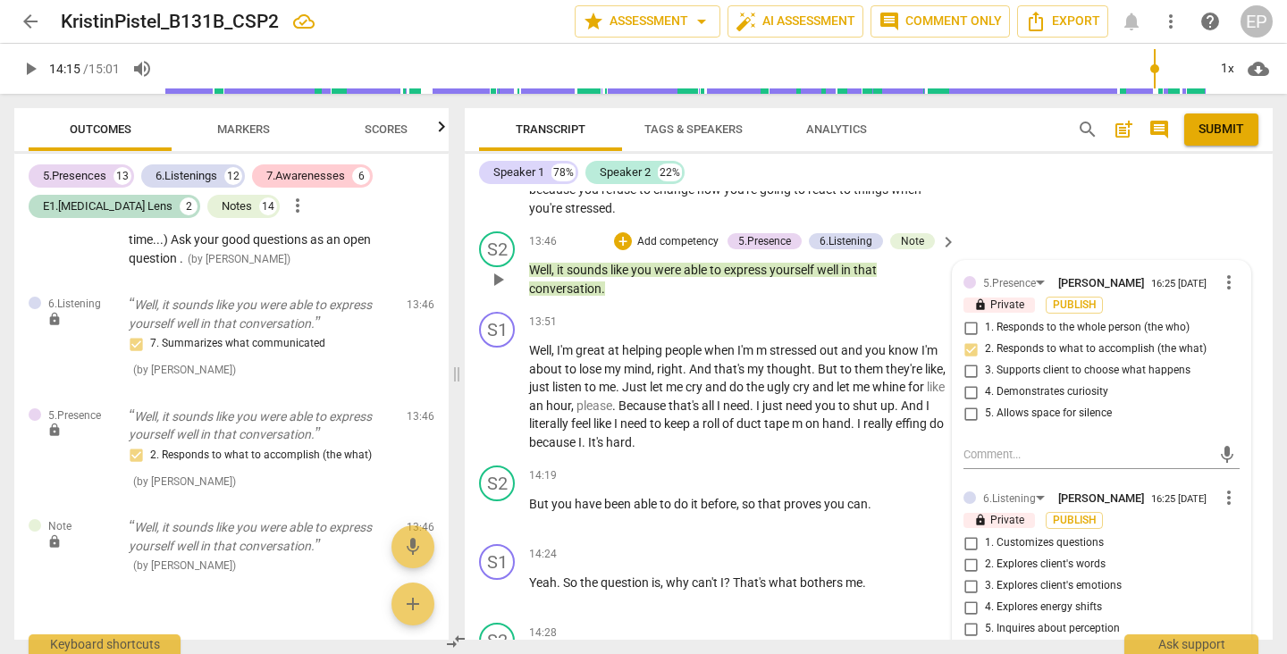
scroll to position [5324, 0]
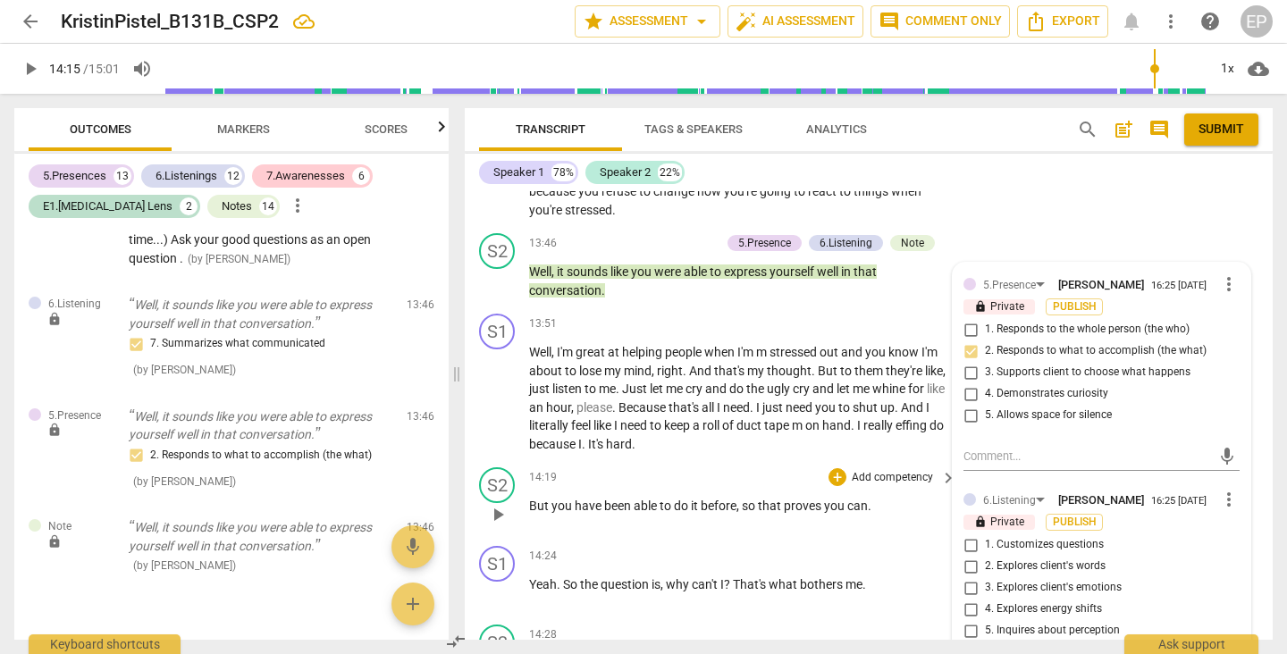
click at [496, 504] on span "play_arrow" at bounding box center [497, 514] width 21 height 21
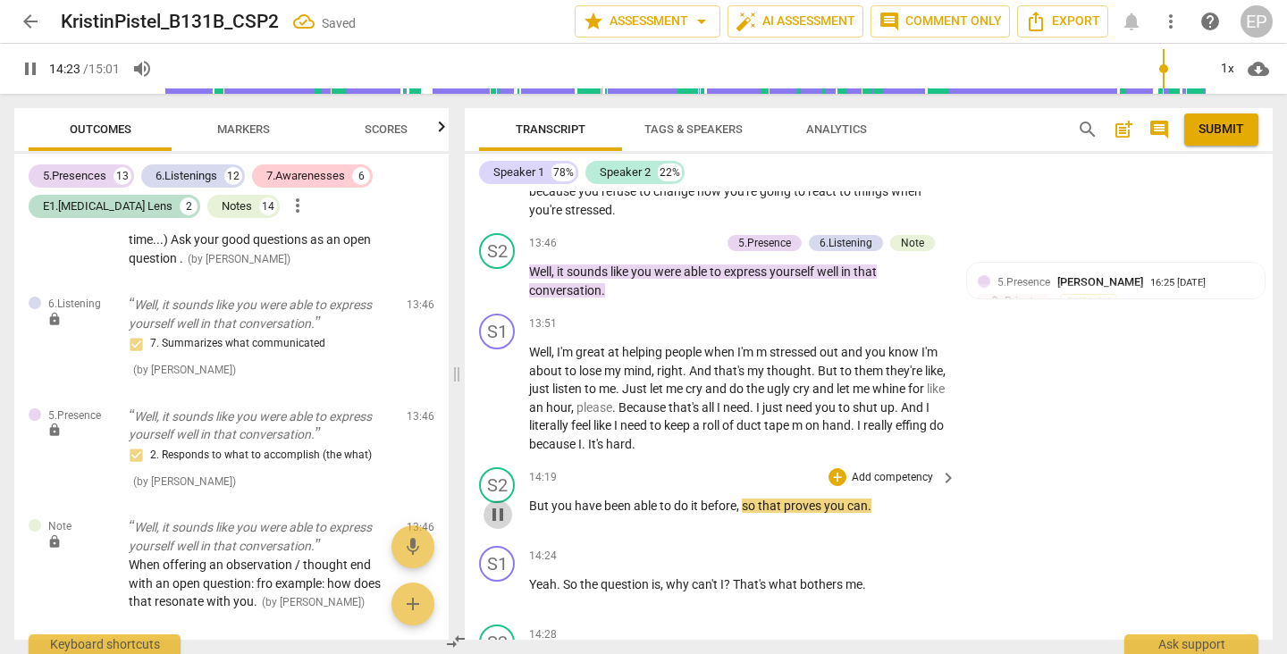
click at [499, 504] on span "pause" at bounding box center [497, 514] width 21 height 21
click at [834, 468] on div "+" at bounding box center [837, 477] width 18 height 18
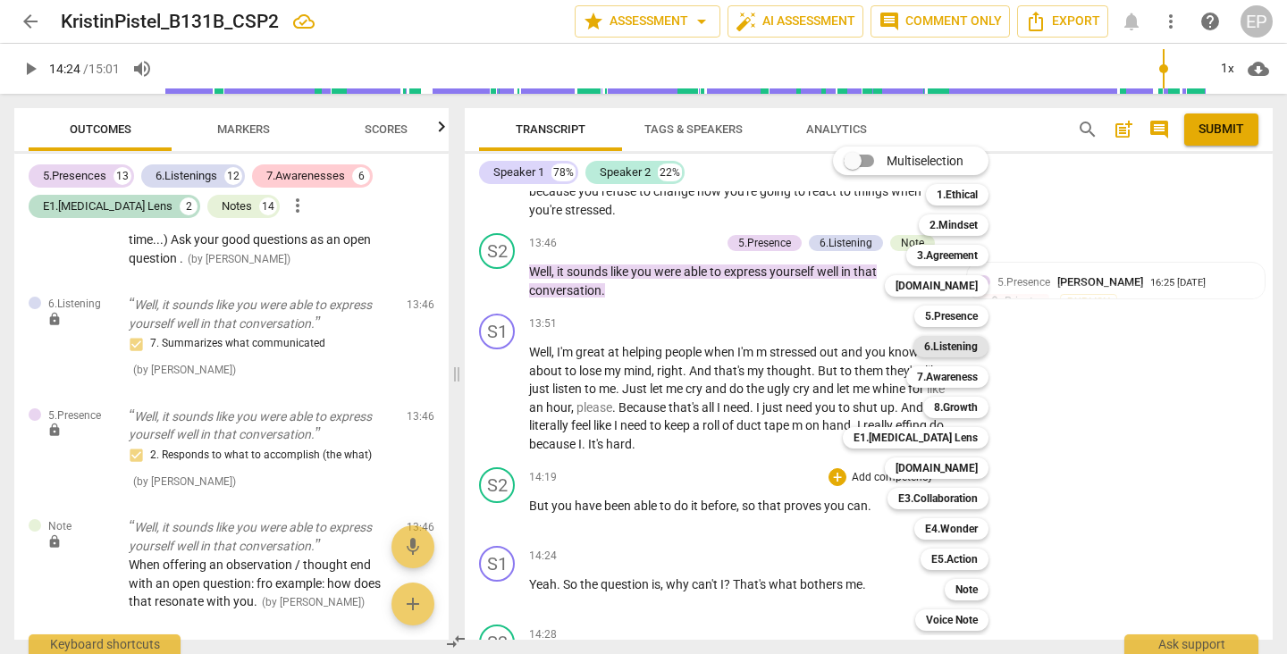
click at [959, 340] on b "6.Listening" at bounding box center [951, 346] width 54 height 21
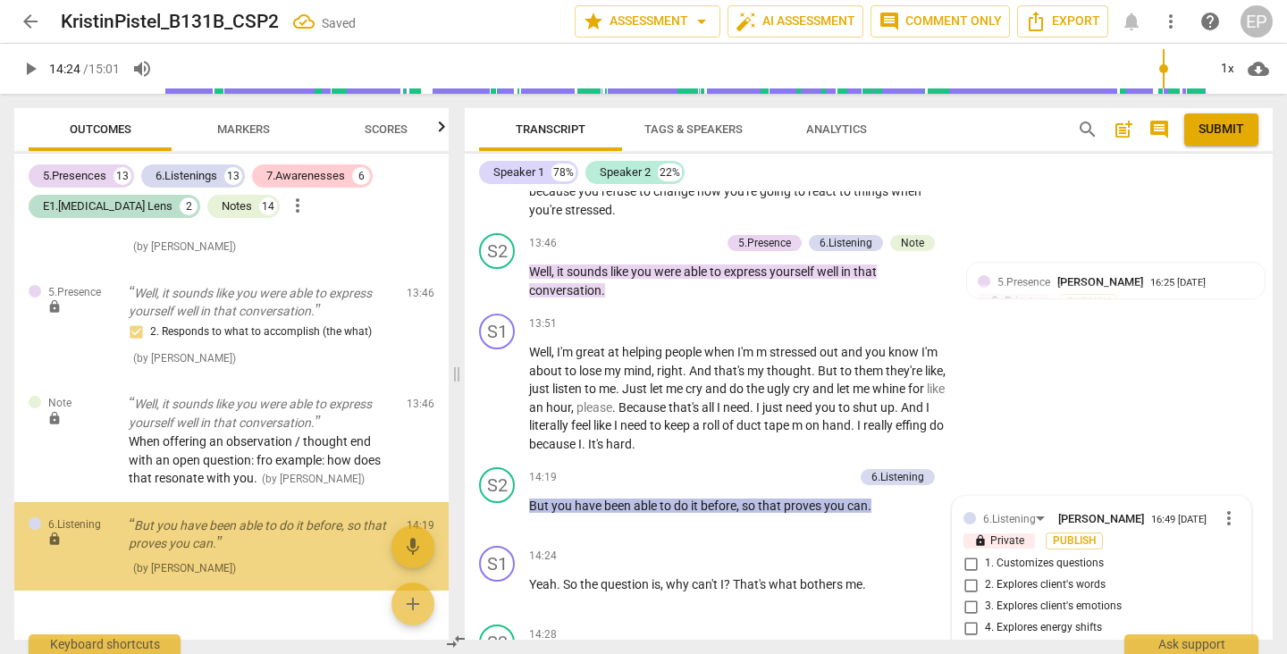
scroll to position [5559, 0]
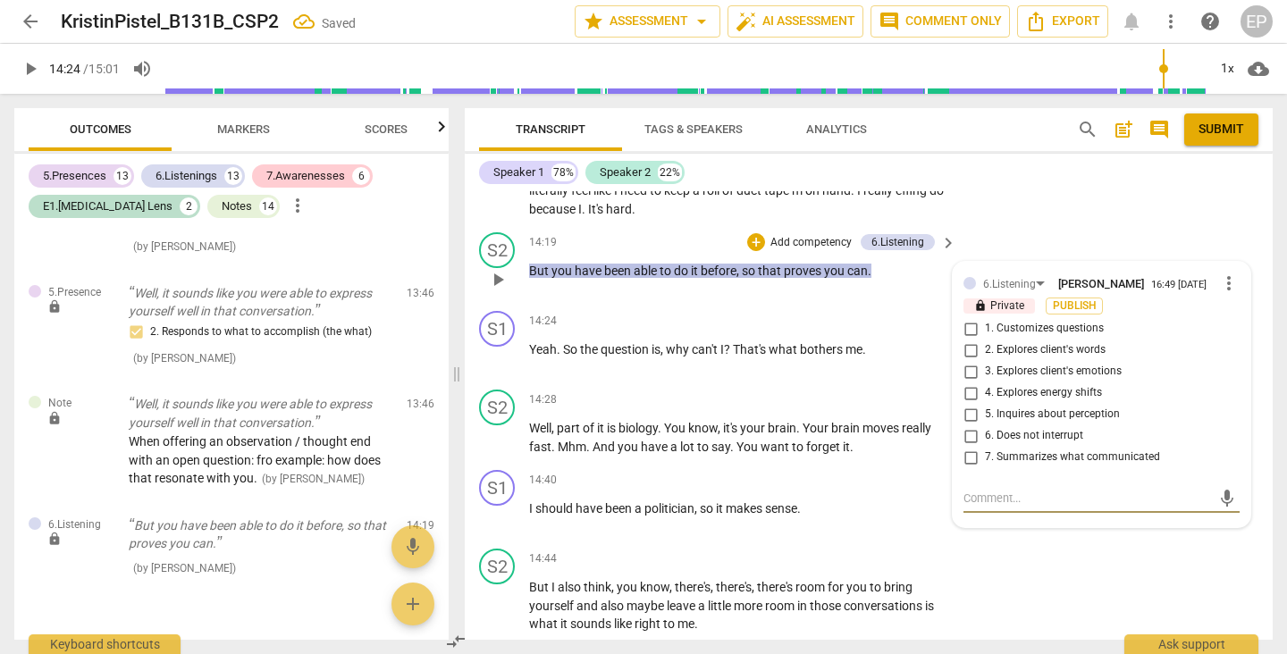
click at [970, 318] on input "1. Customizes questions" at bounding box center [970, 328] width 29 height 21
click at [966, 447] on input "7. Summarizes what communicated" at bounding box center [970, 457] width 29 height 21
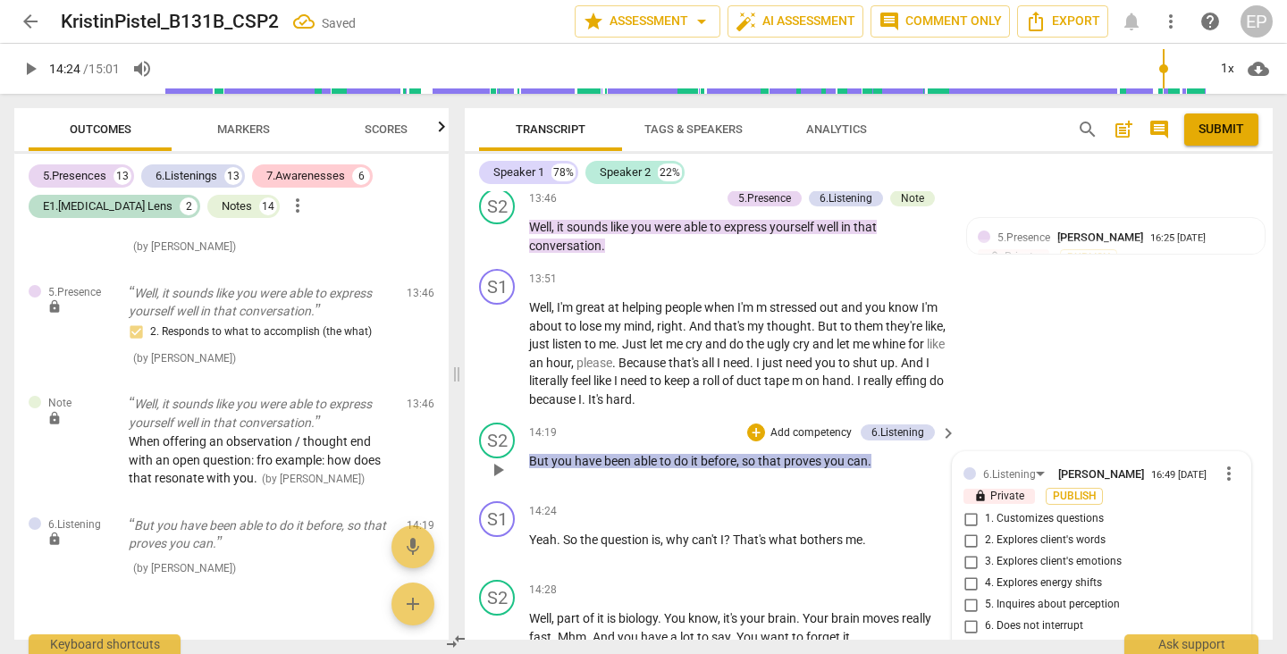
scroll to position [5368, 0]
click at [756, 424] on div "+" at bounding box center [756, 433] width 18 height 18
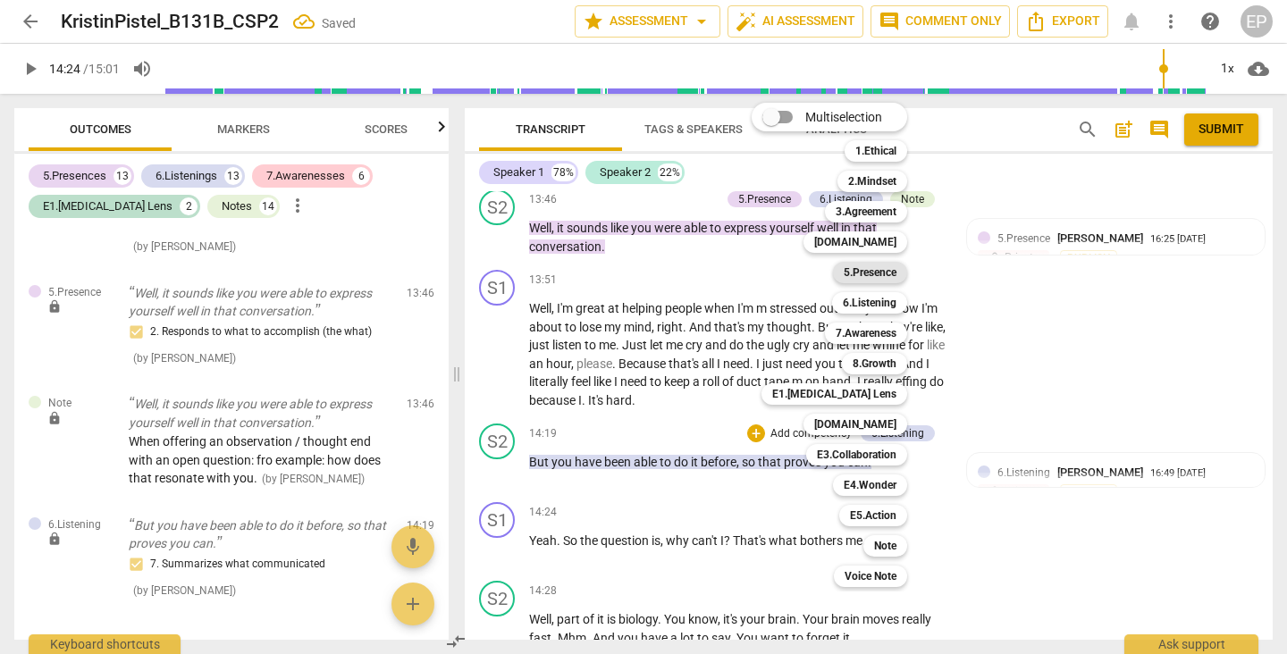
click at [880, 273] on b "5.Presence" at bounding box center [870, 272] width 53 height 21
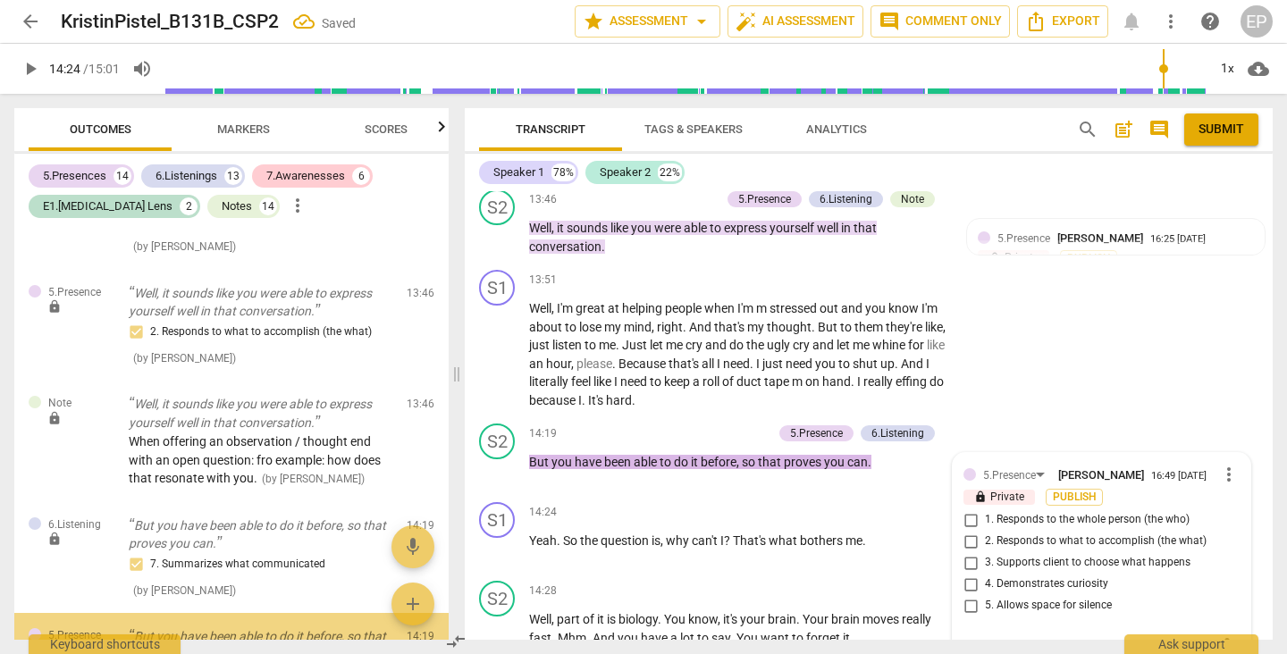
scroll to position [6679, 0]
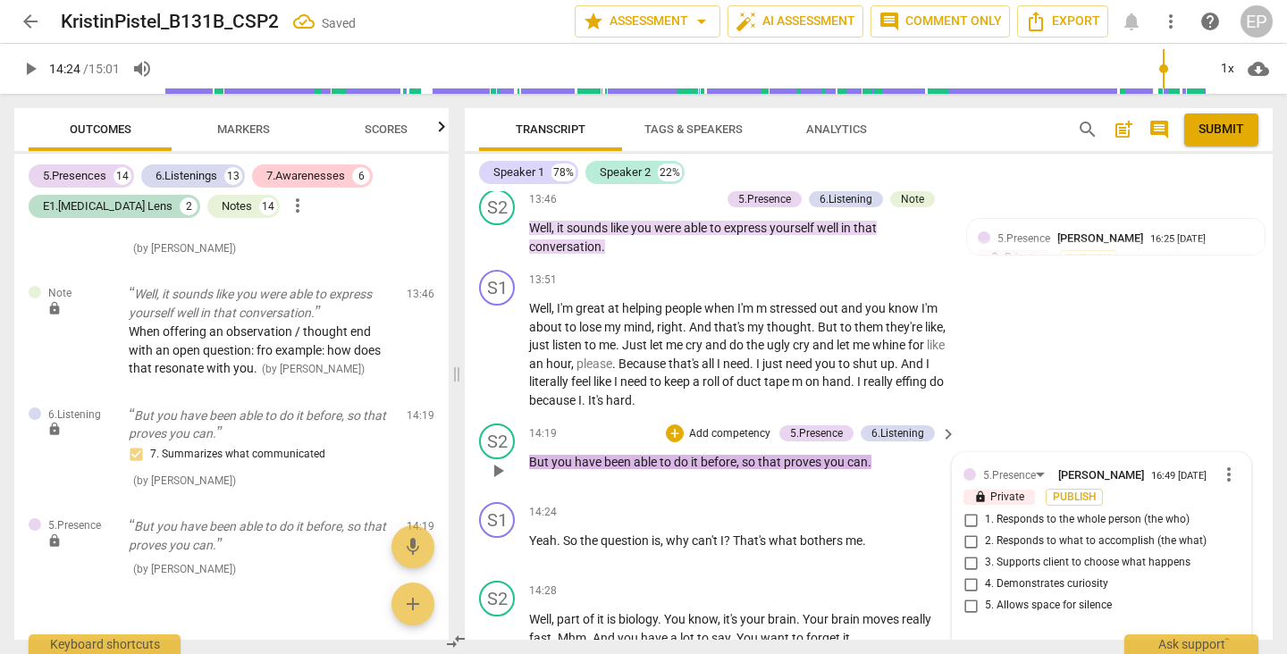
click at [967, 531] on input "2. Responds to what to accomplish (the what)" at bounding box center [970, 541] width 29 height 21
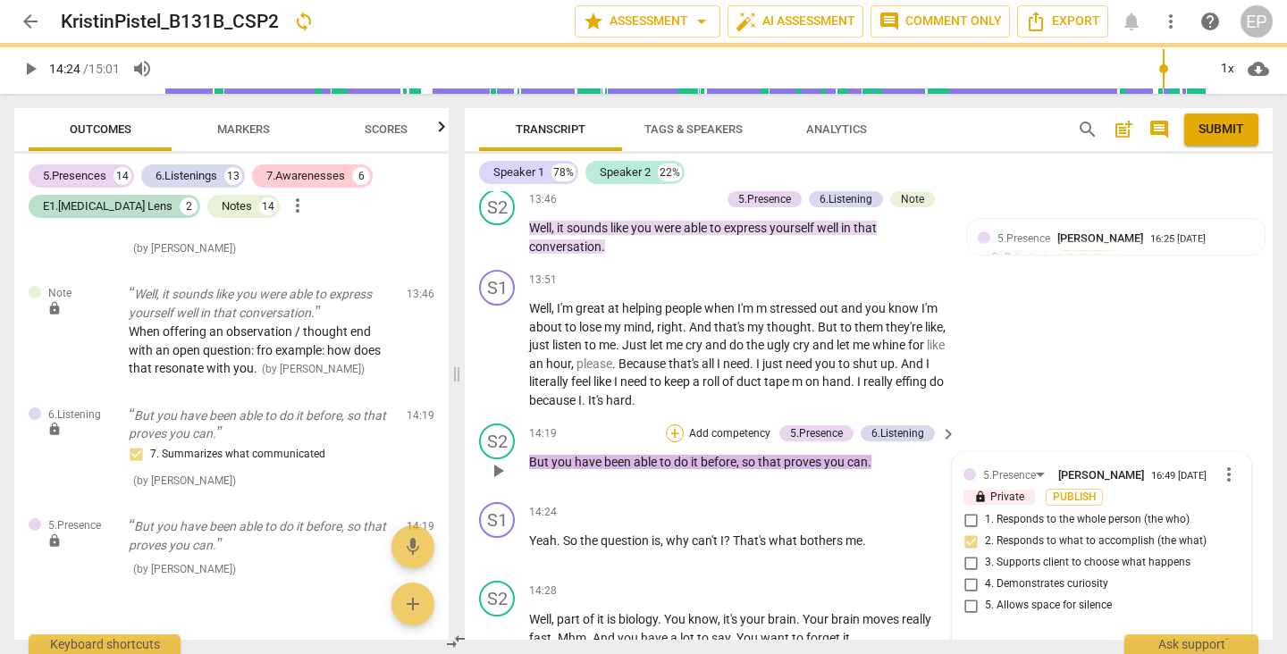
click at [668, 424] on div "+" at bounding box center [675, 433] width 18 height 18
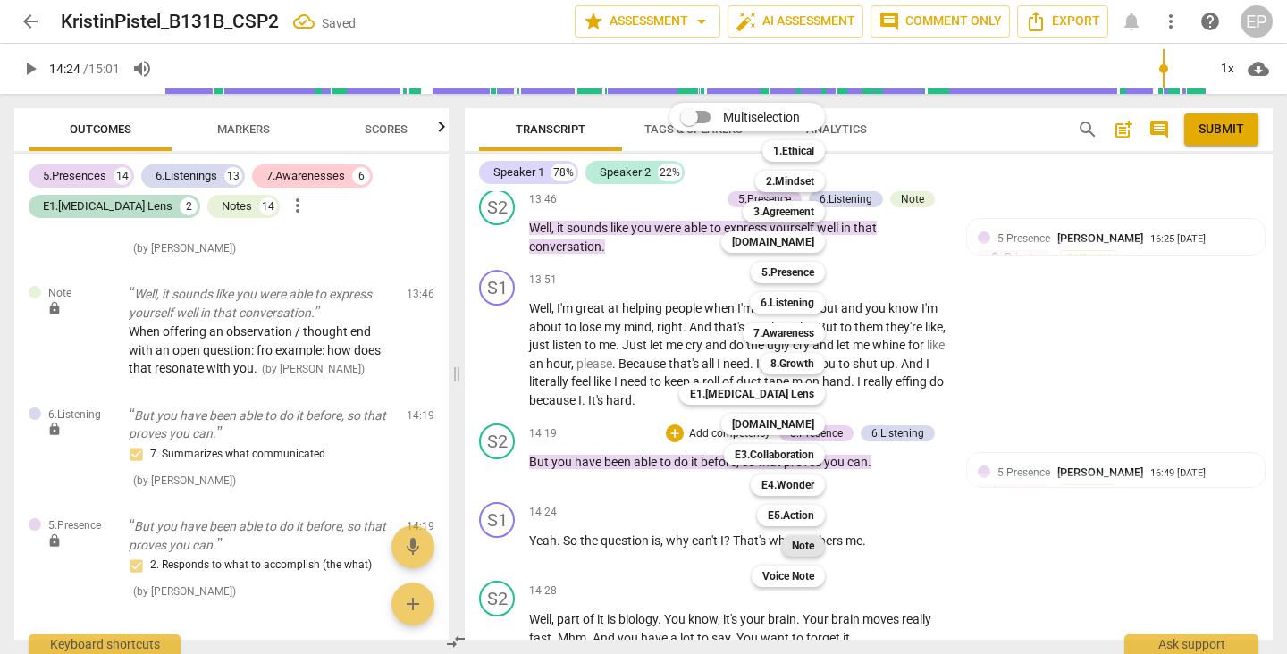
click at [808, 542] on b "Note" at bounding box center [803, 545] width 22 height 21
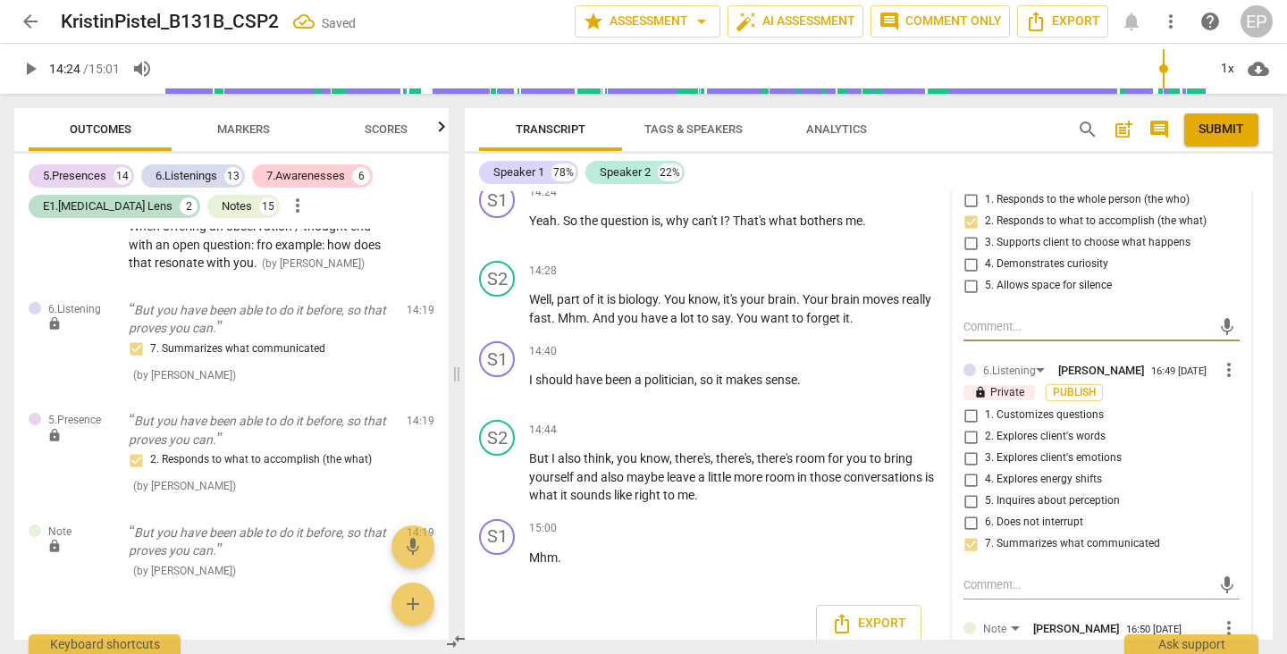
scroll to position [0, 0]
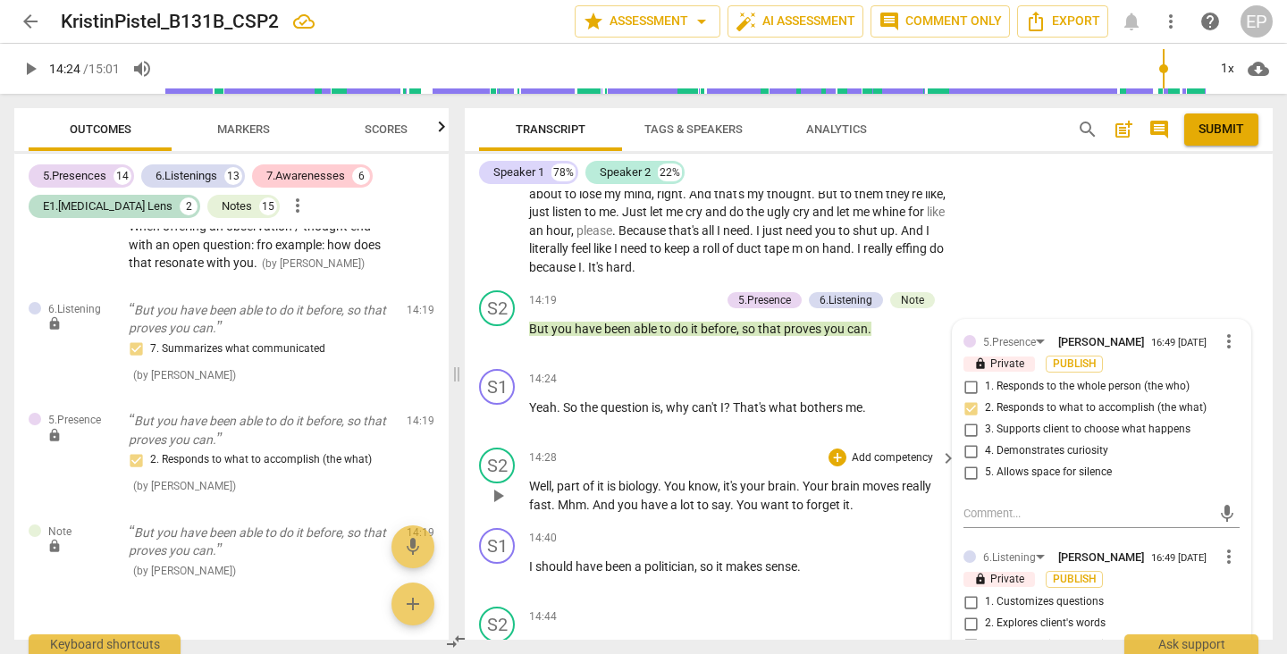
scroll to position [5500, 0]
click at [497, 407] on span "play_arrow" at bounding box center [497, 417] width 21 height 21
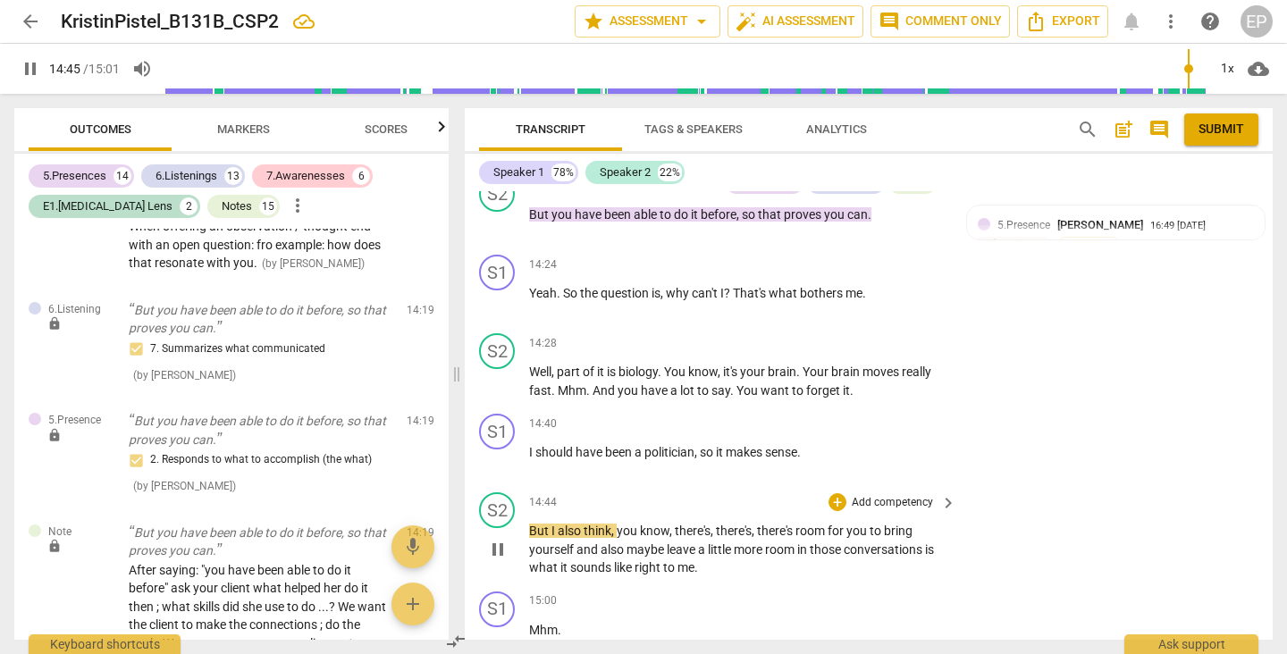
scroll to position [5613, 0]
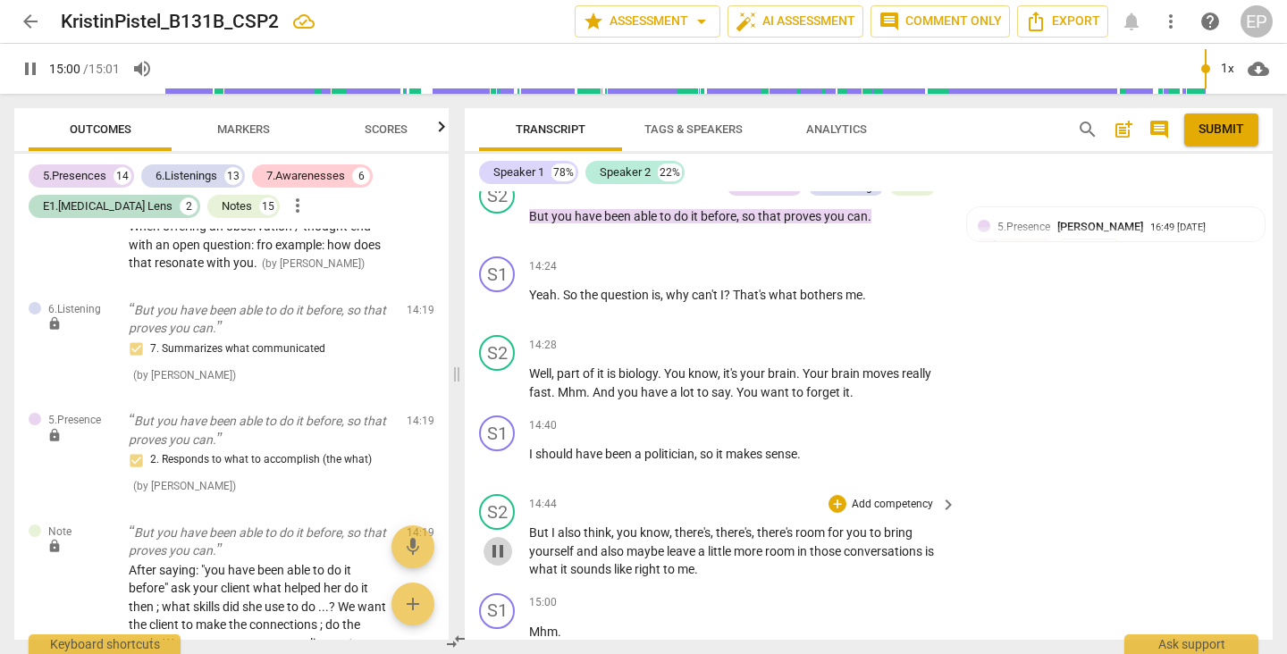
click at [498, 541] on span "pause" at bounding box center [497, 551] width 21 height 21
